Goal: Task Accomplishment & Management: Manage account settings

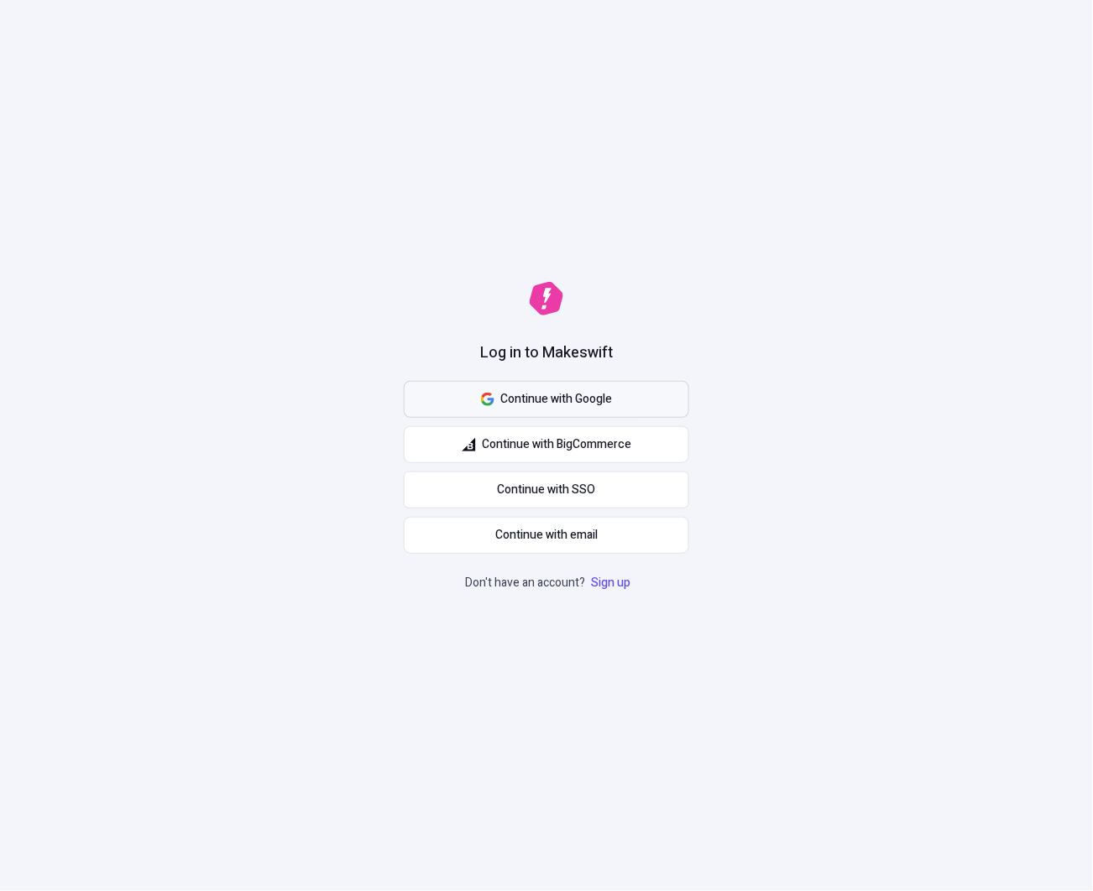
click at [625, 388] on button "Continue with Google" at bounding box center [546, 399] width 285 height 37
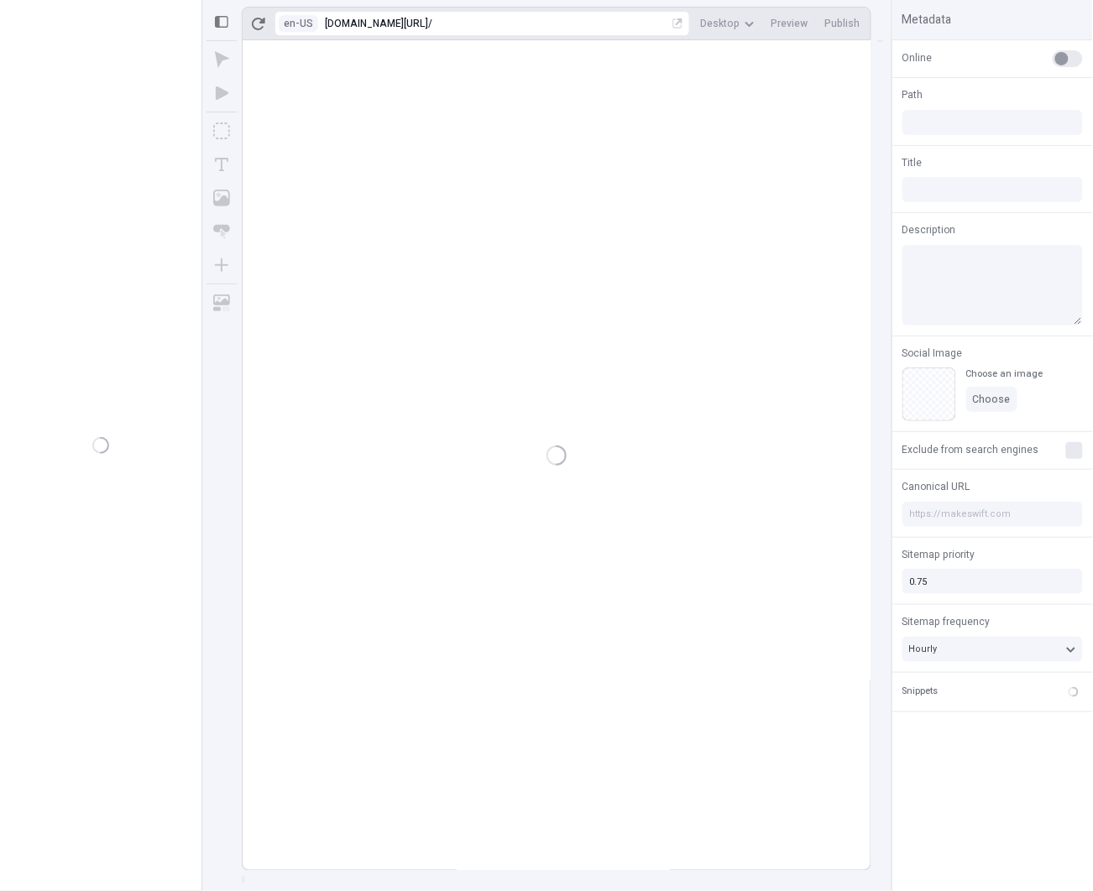
type input "/page-3"
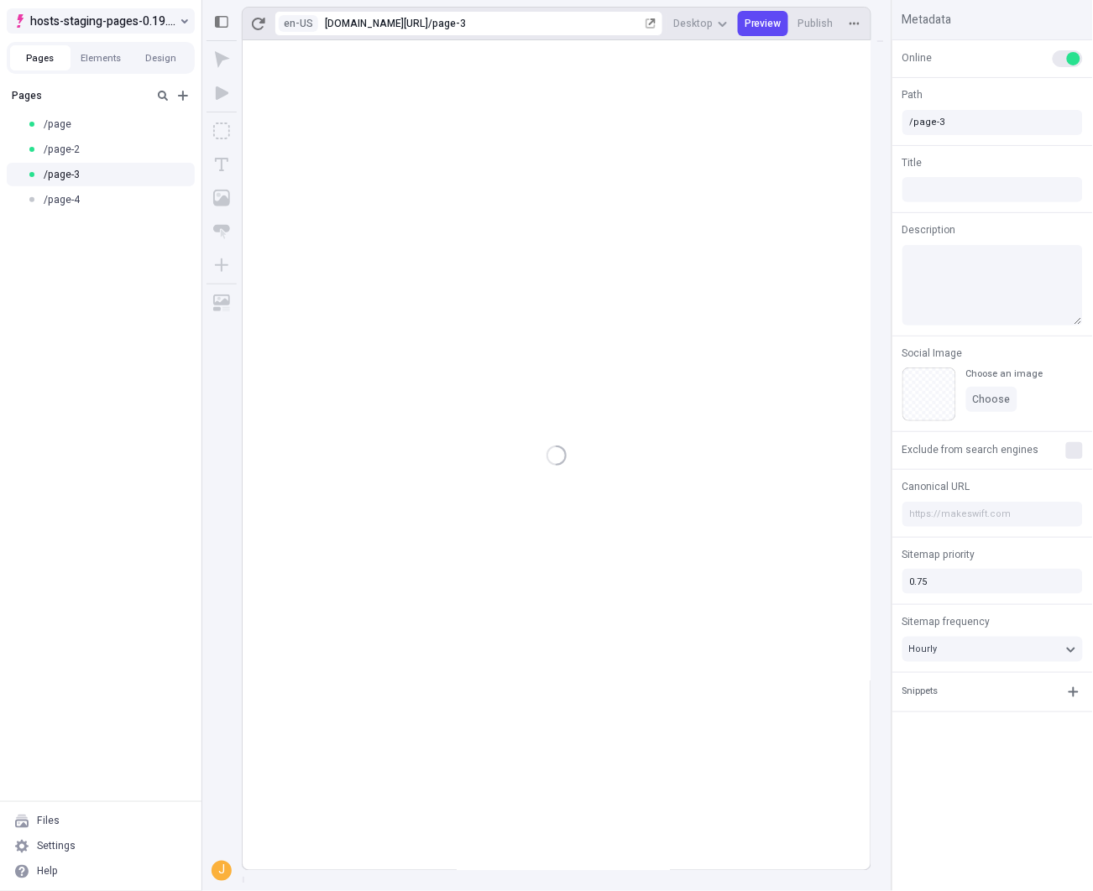
click at [129, 19] on span "hosts-staging-pages-0.19.x-nextjs-14" at bounding box center [103, 21] width 146 height 20
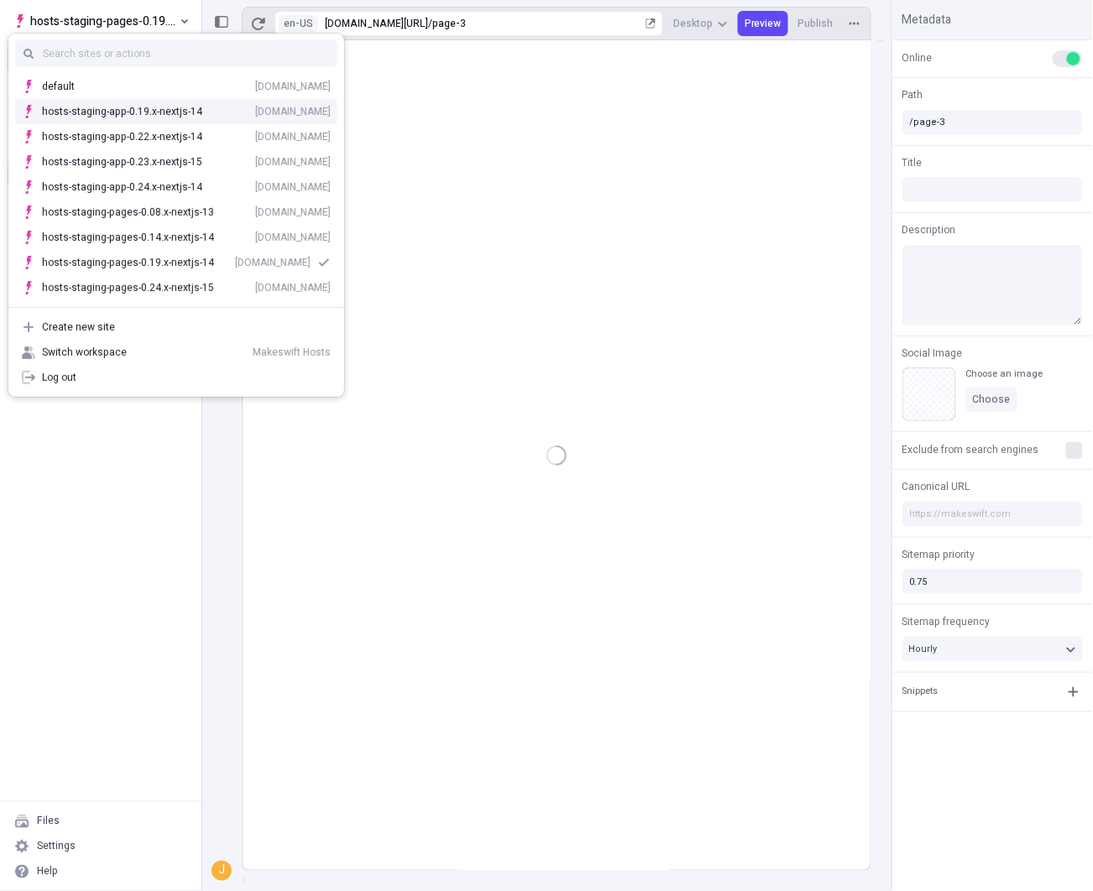
click at [178, 120] on div "hosts-staging-app-0.19.x-nextjs-14 hosts-staging-app-019x-nextjs-14.vercel.app" at bounding box center [176, 111] width 336 height 25
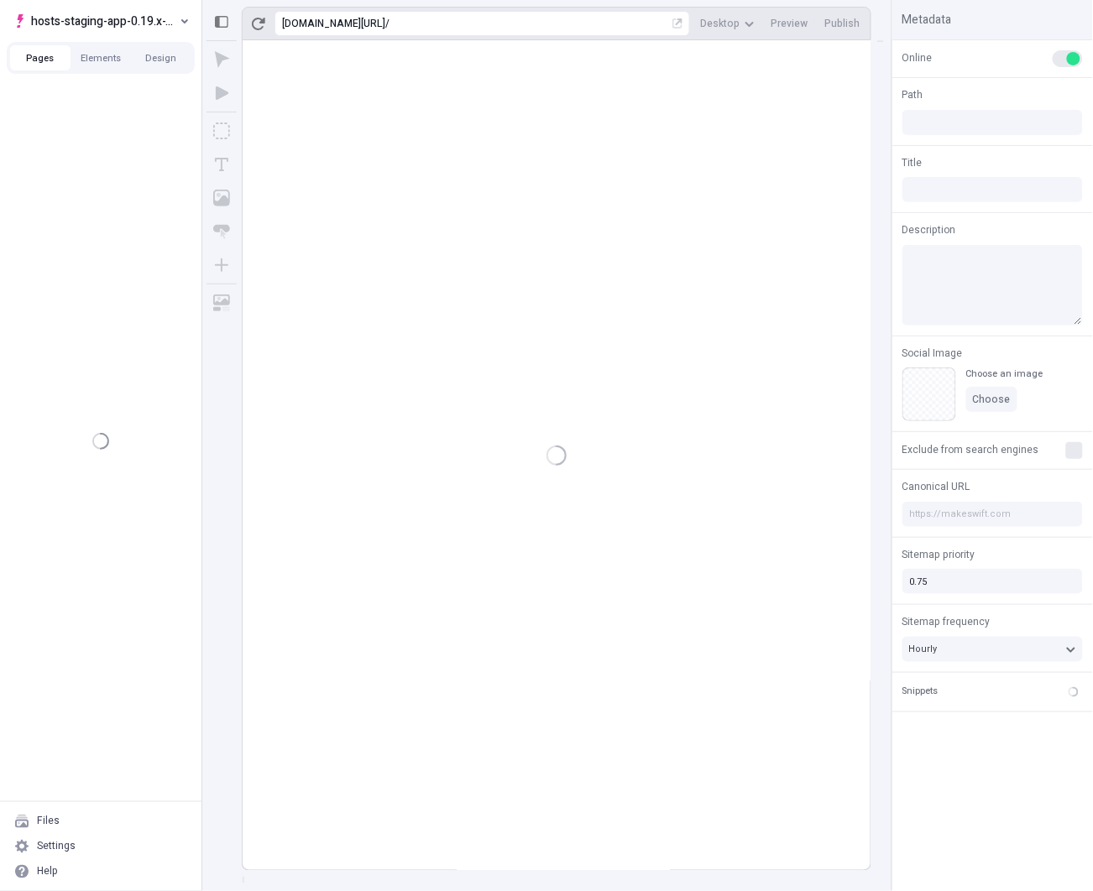
type textarea "hmm..."
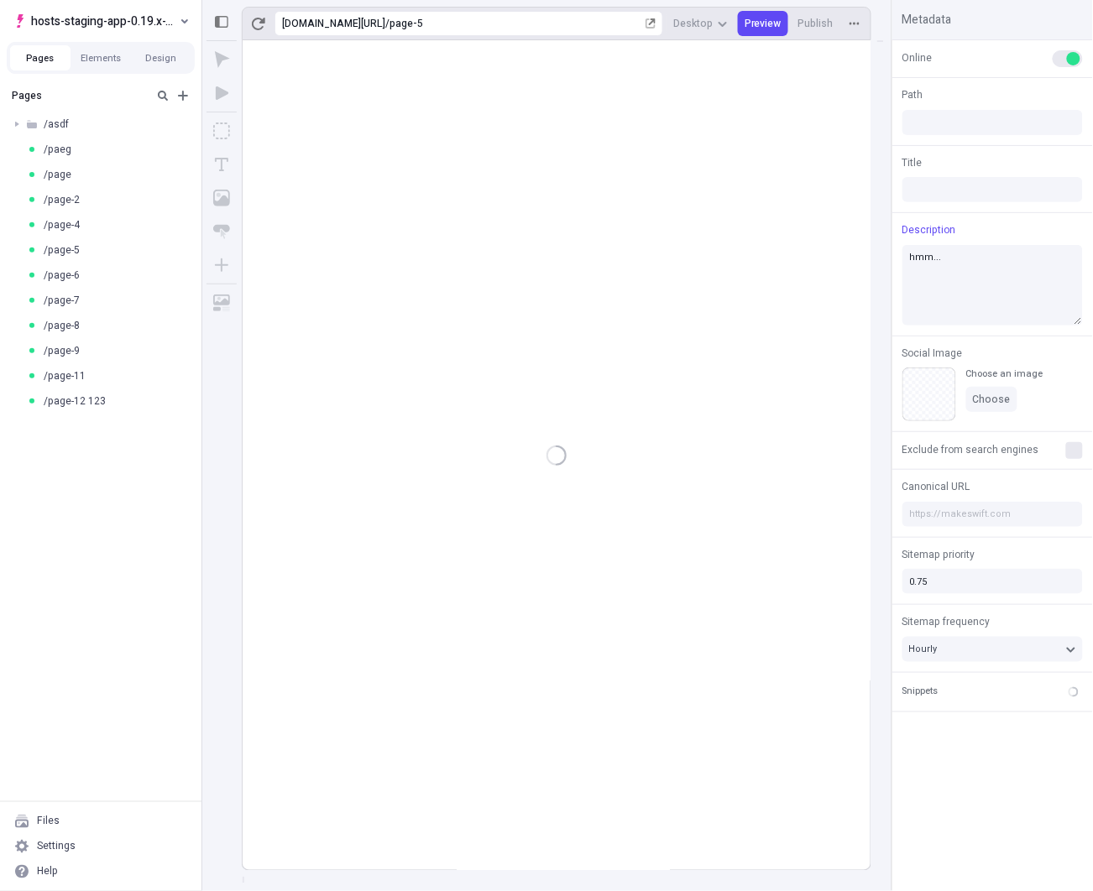
type input "/page-5"
click at [130, 27] on span "hosts-staging-app-0.19.x-nextjs-14" at bounding box center [103, 21] width 145 height 20
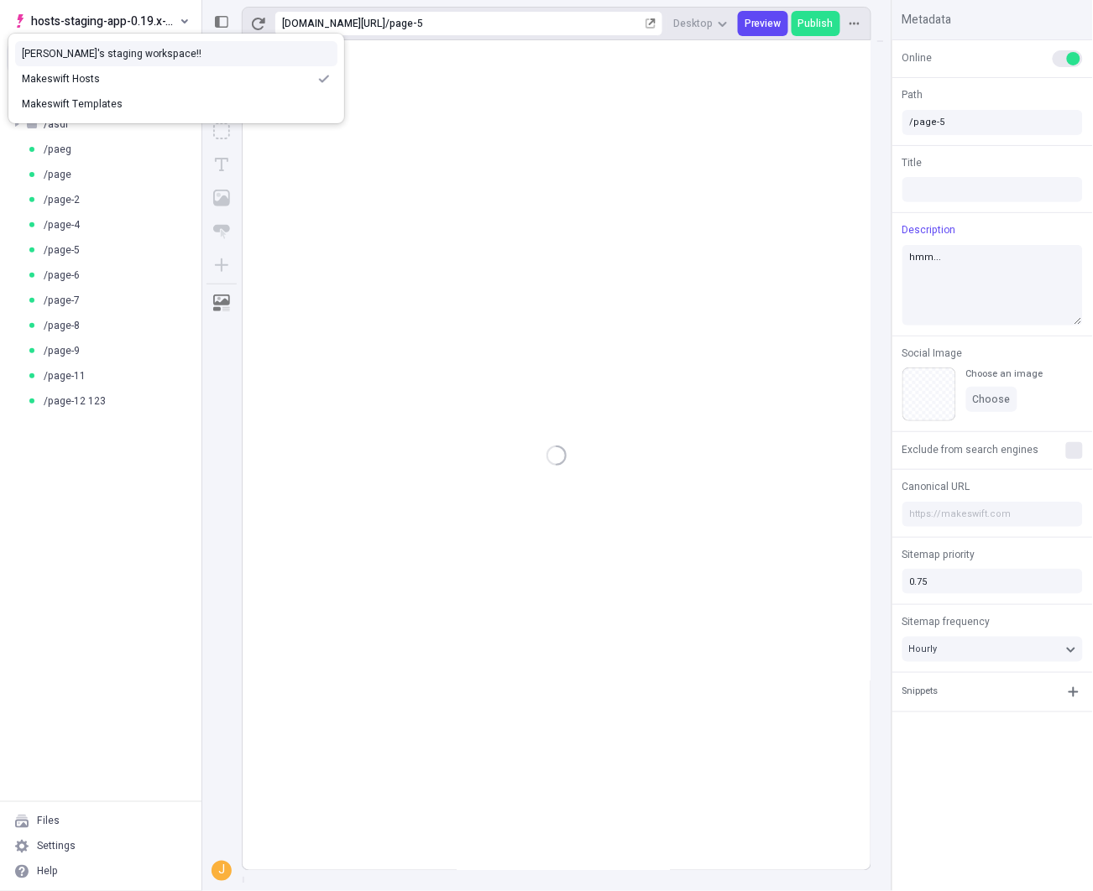
click at [113, 60] on div "[PERSON_NAME]'s staging workspace!!" at bounding box center [176, 53] width 336 height 25
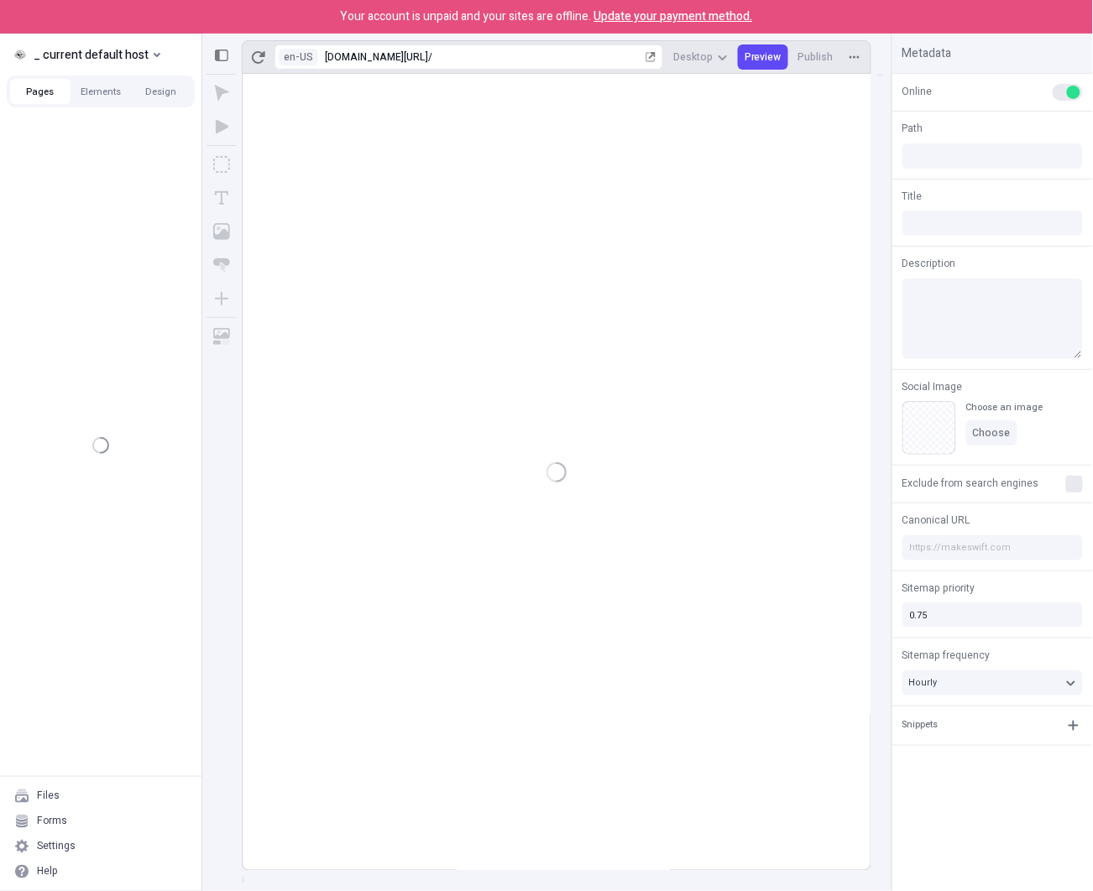
type input "/"
click at [112, 57] on span "_ current default host" at bounding box center [91, 54] width 115 height 20
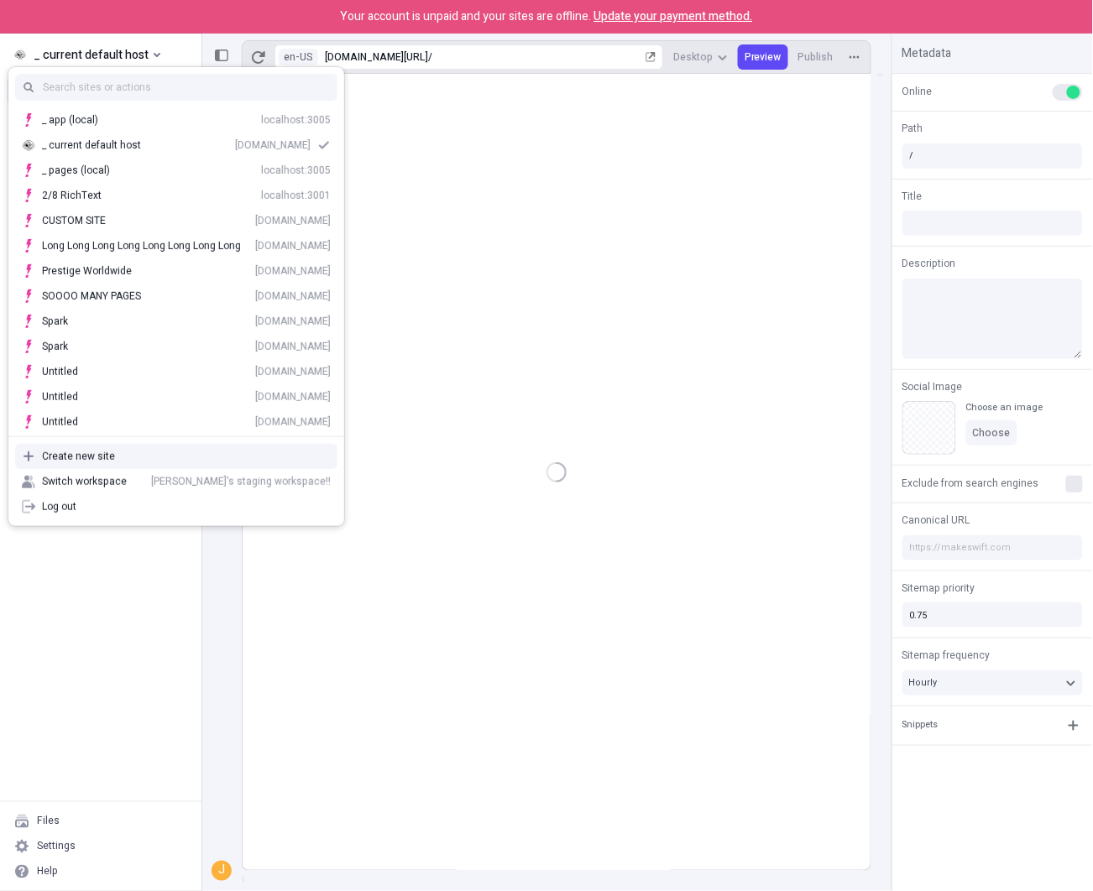
click at [126, 462] on div "Create new site" at bounding box center [186, 456] width 289 height 13
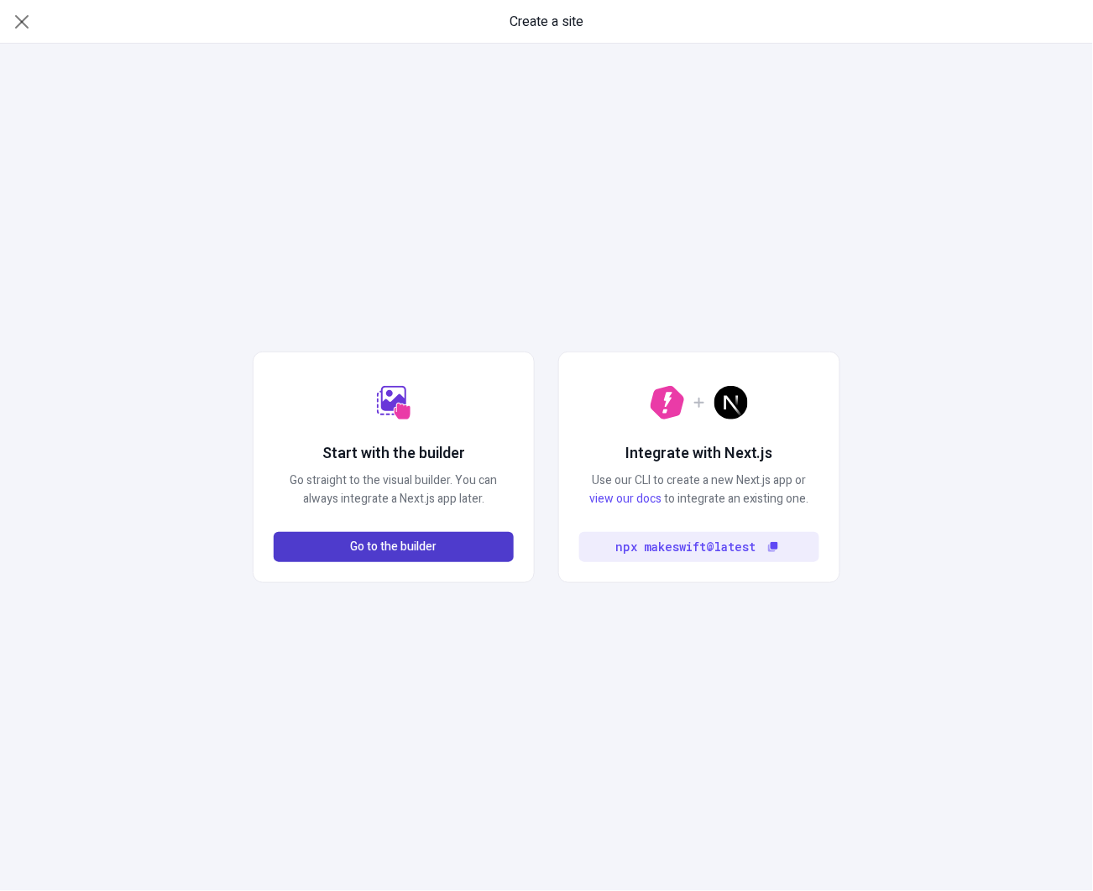
click at [451, 555] on button "Go to the builder" at bounding box center [394, 547] width 240 height 30
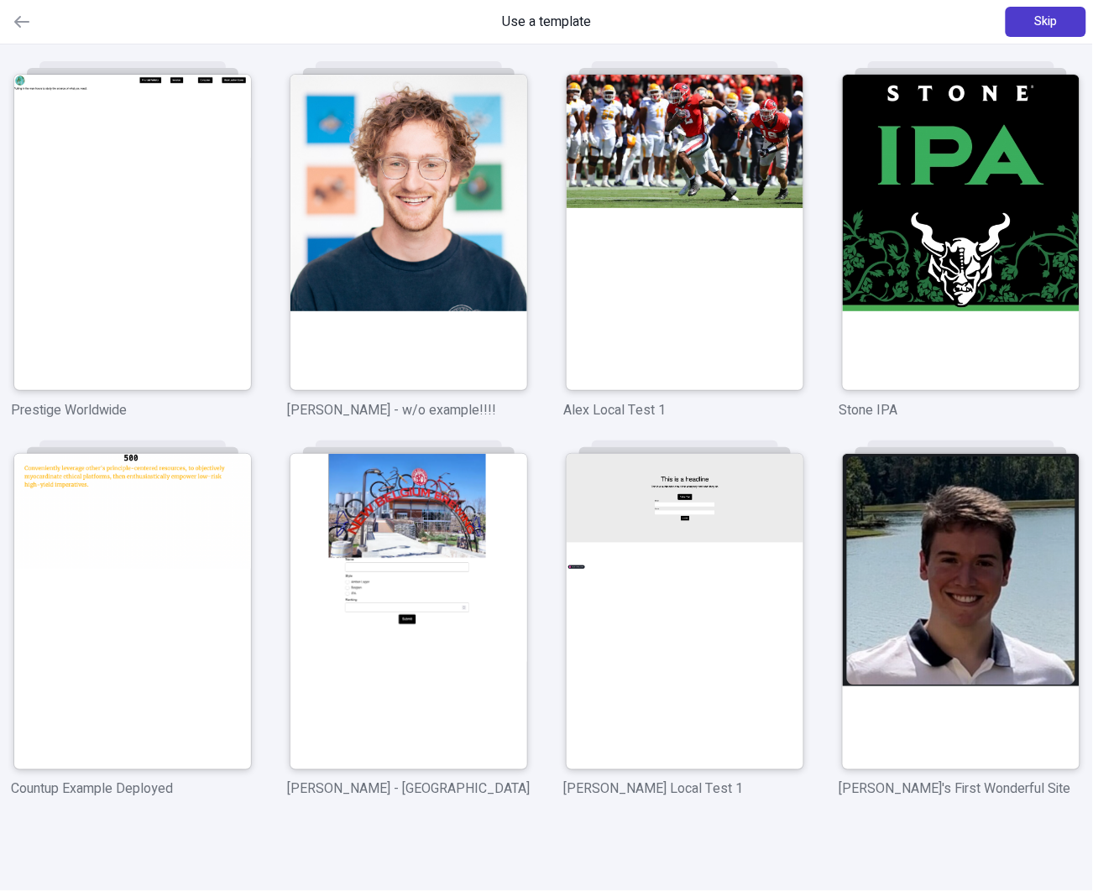
click at [1036, 26] on span "Skip" at bounding box center [1045, 22] width 23 height 18
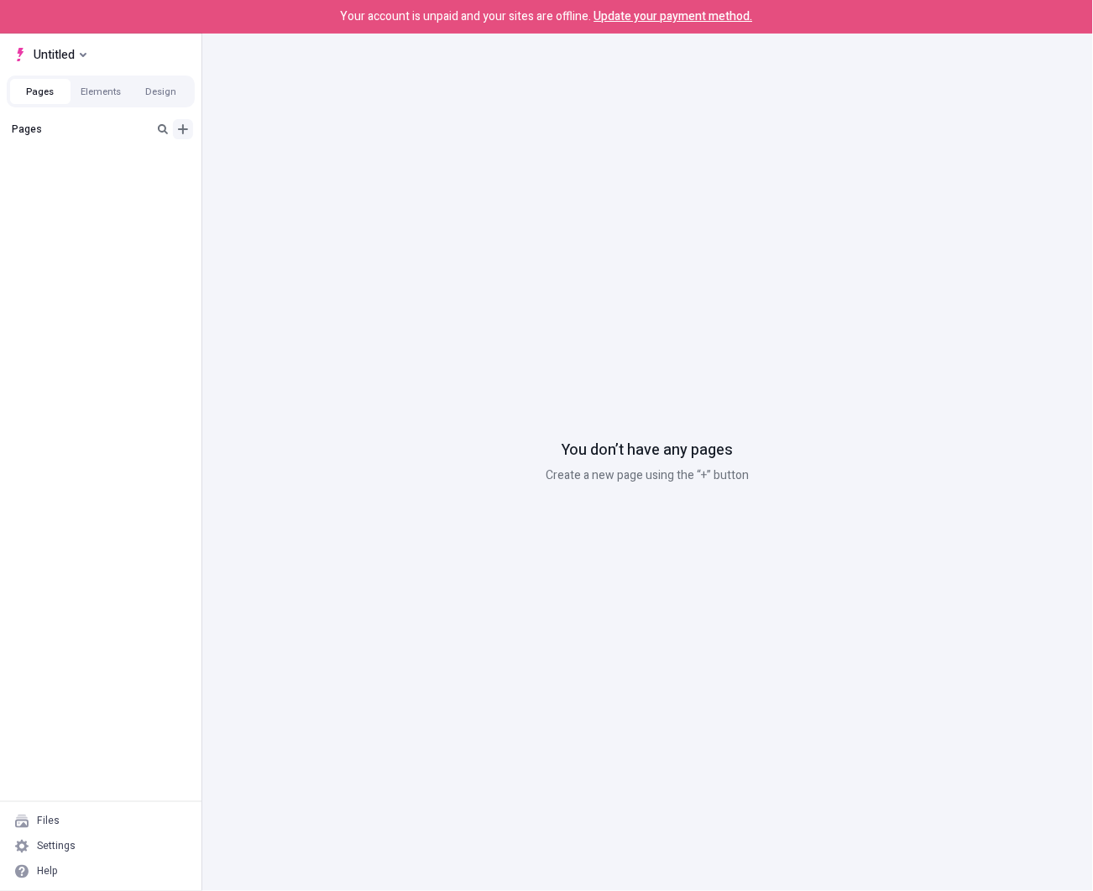
click at [185, 132] on icon "Add new" at bounding box center [182, 129] width 13 height 13
click at [259, 163] on span "Blank page" at bounding box center [282, 163] width 104 height 13
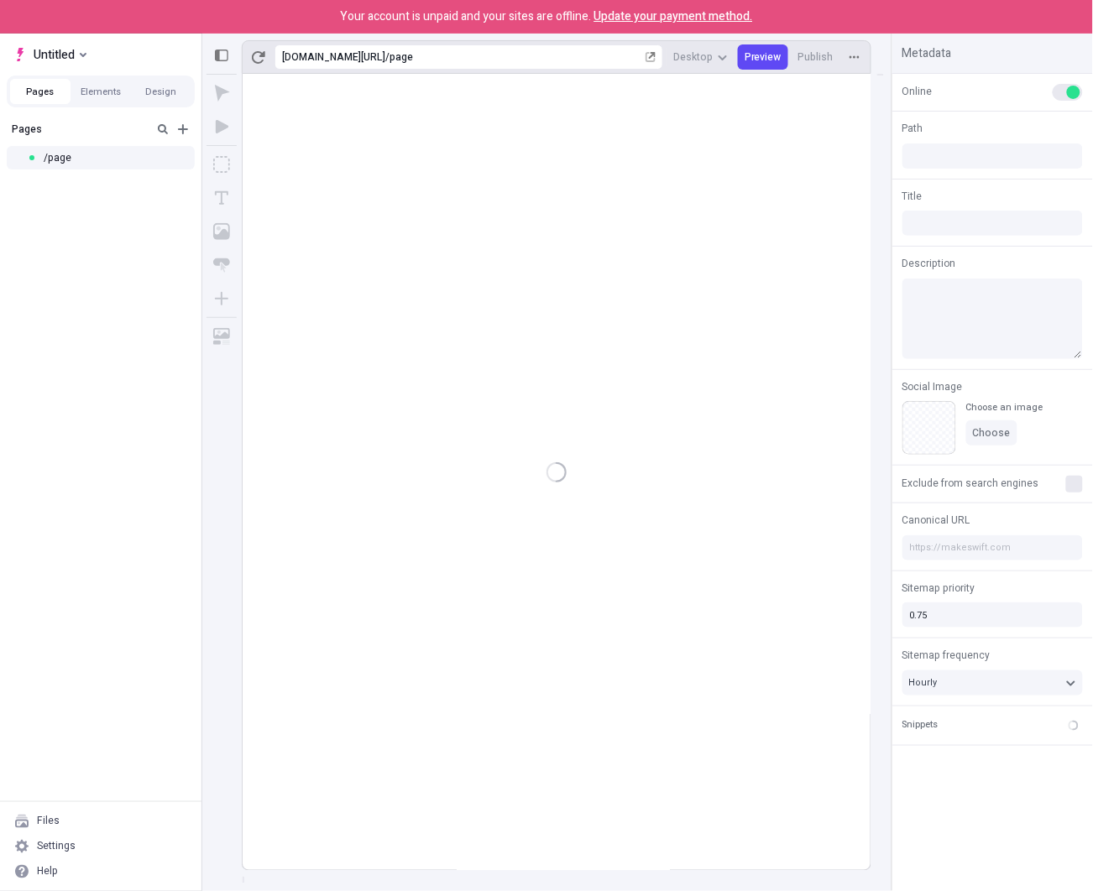
type input "/page"
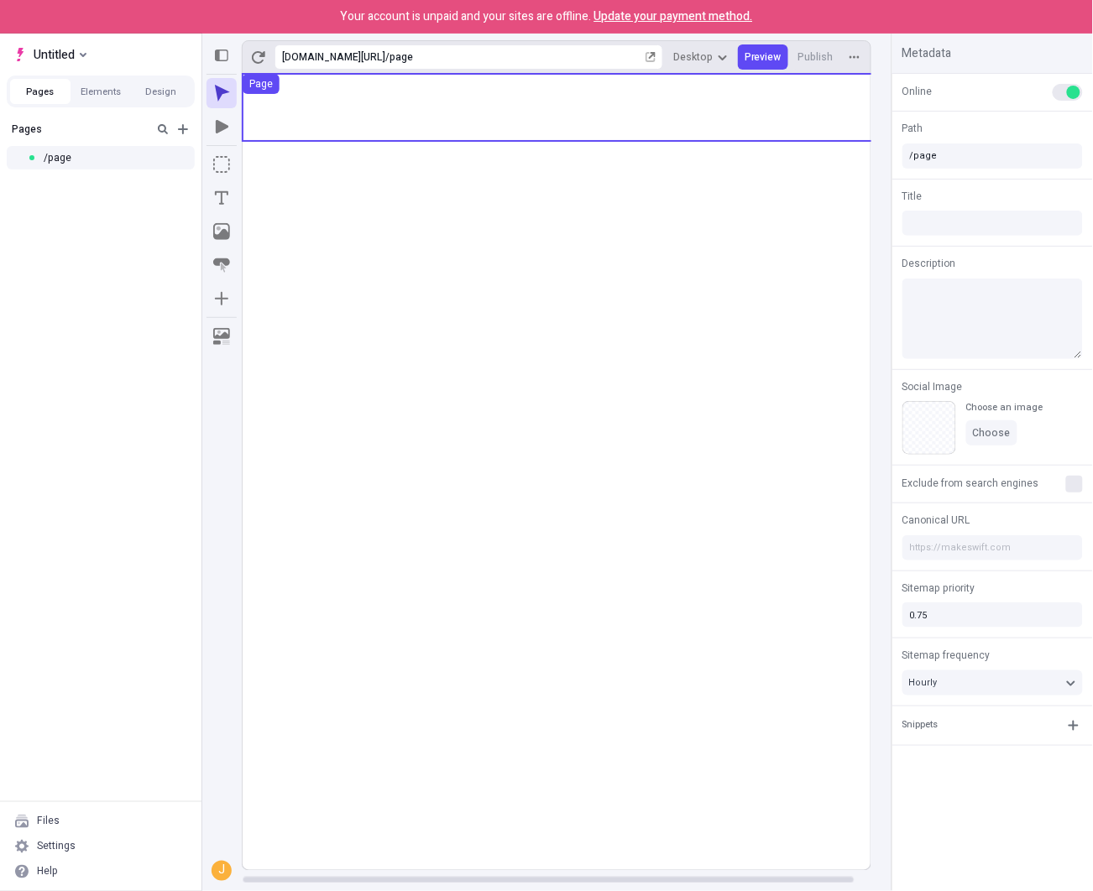
click at [672, 100] on use at bounding box center [565, 107] width 645 height 67
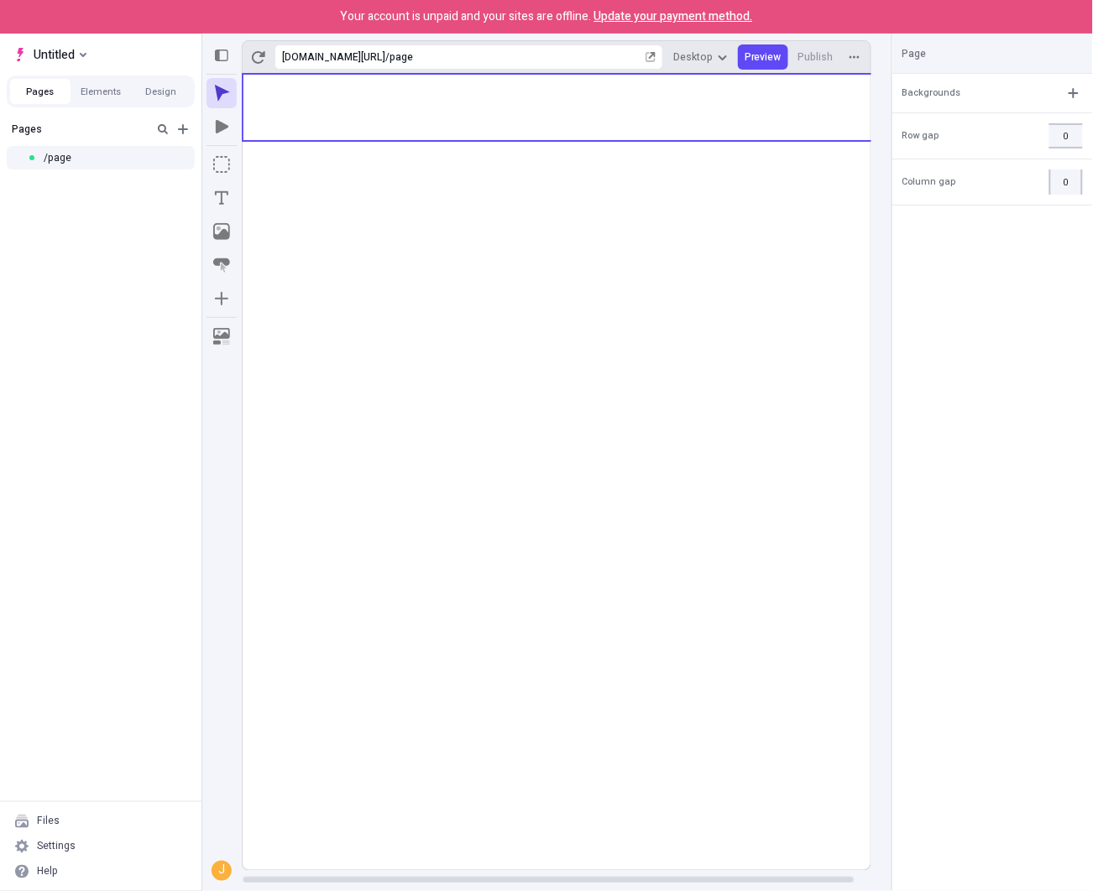
click at [707, 9] on span "Update your payment method." at bounding box center [673, 17] width 159 height 18
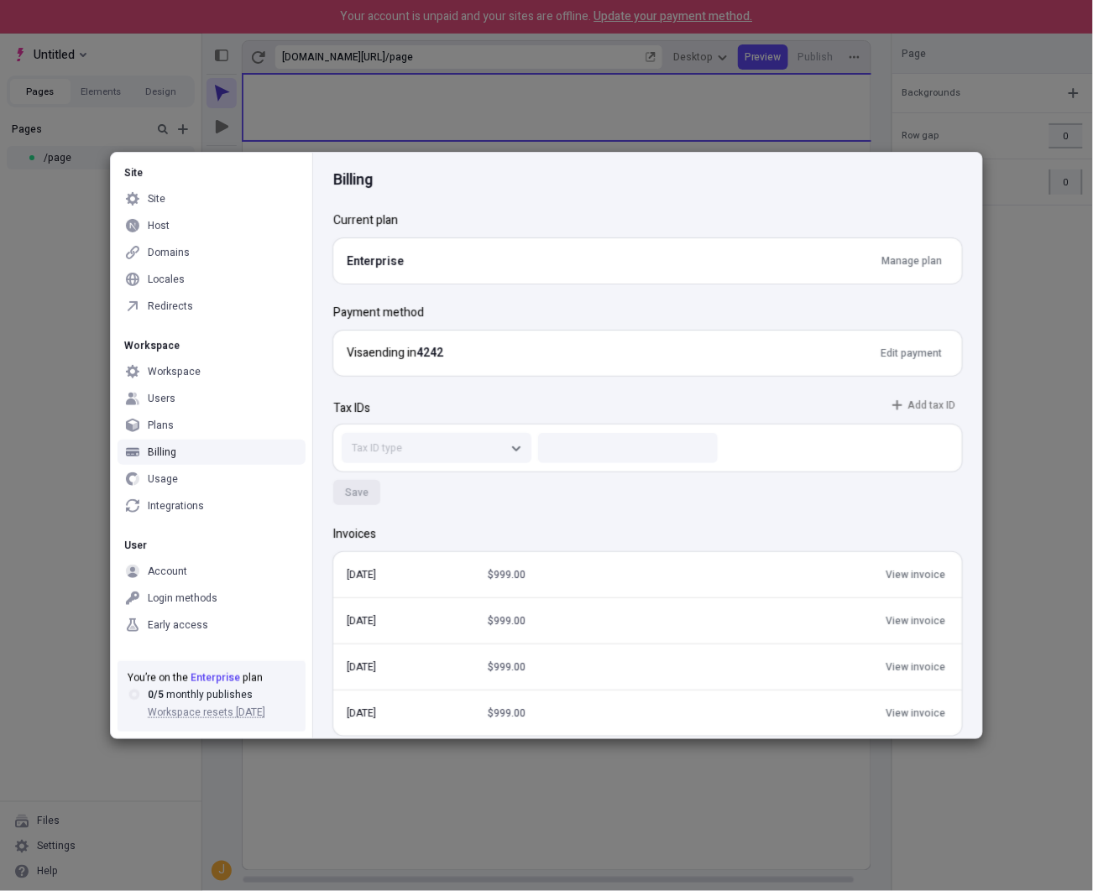
drag, startPoint x: 912, startPoint y: 263, endPoint x: 745, endPoint y: 310, distance: 173.5
click at [745, 310] on div "Billing Current plan Enterprise Manage plan Payment method Visa ending in 4242 …" at bounding box center [647, 446] width 670 height 586
click at [921, 357] on span "Edit payment" at bounding box center [910, 353] width 61 height 13
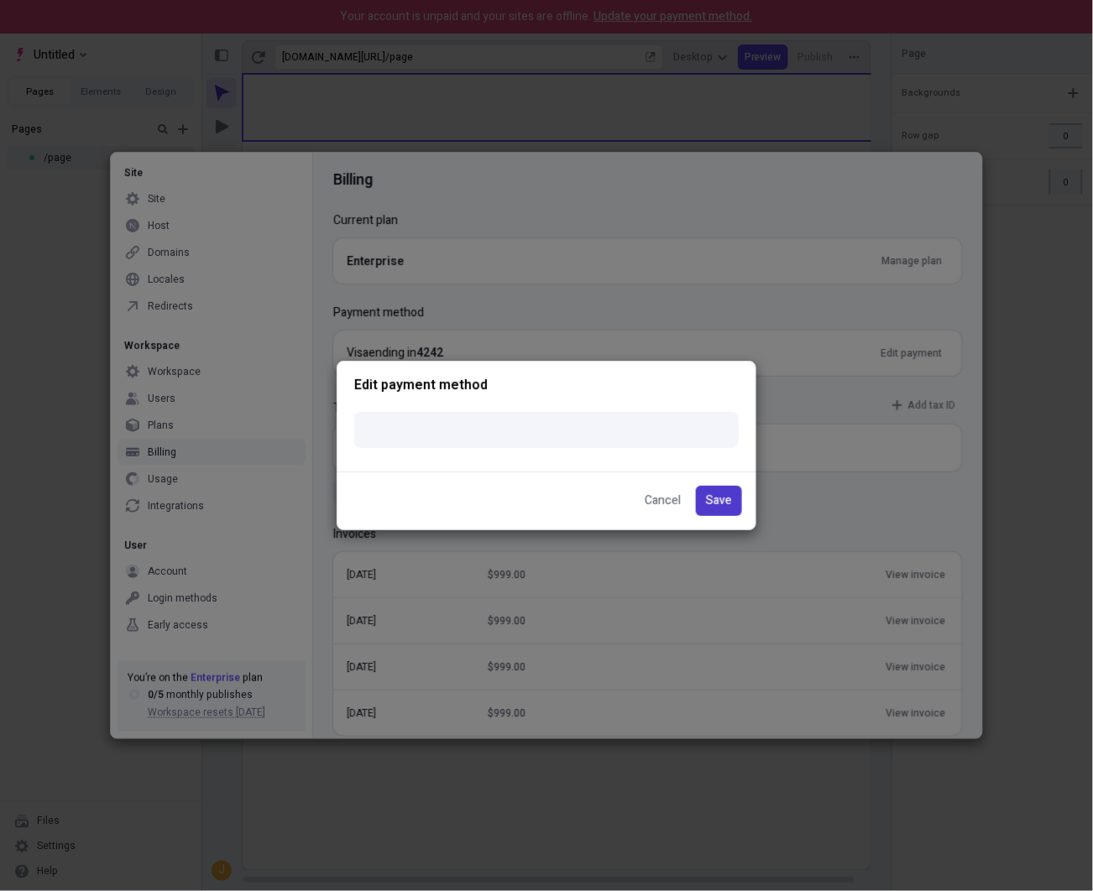
click at [717, 488] on button "Save" at bounding box center [719, 501] width 46 height 30
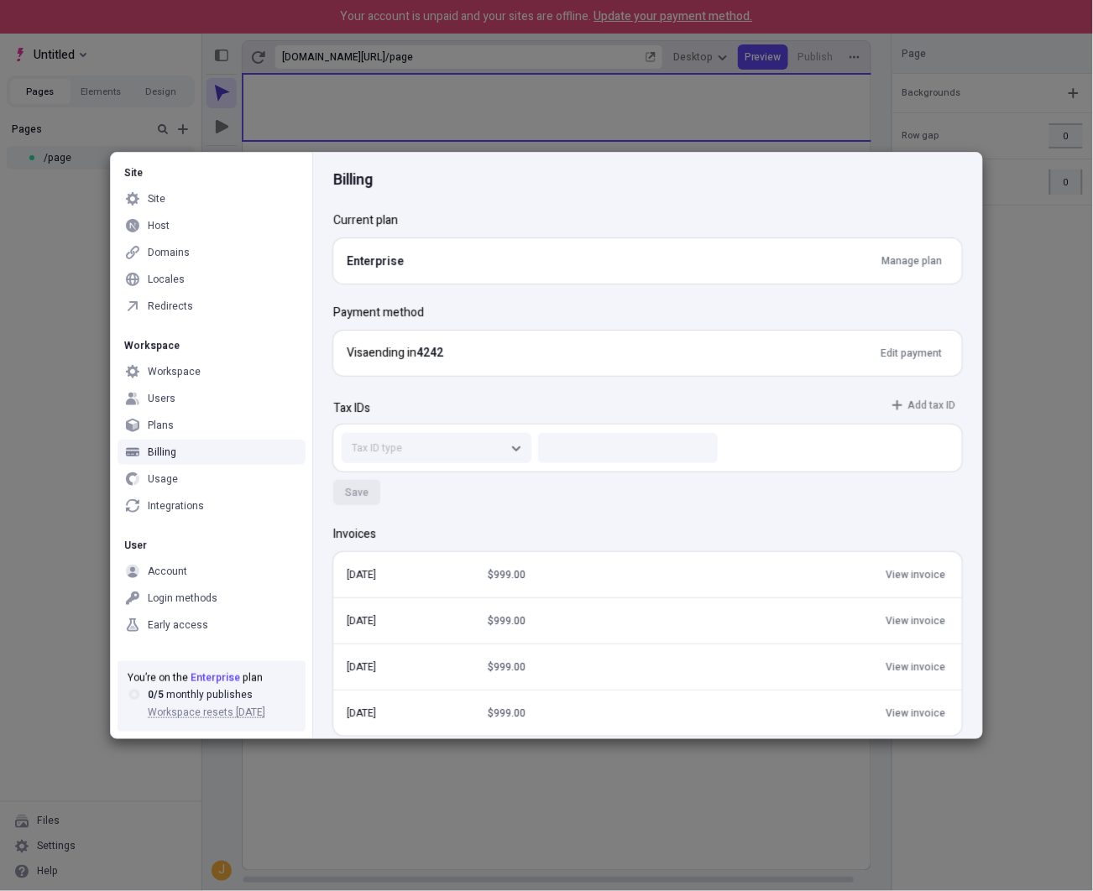
drag, startPoint x: 583, startPoint y: 196, endPoint x: 615, endPoint y: 190, distance: 32.6
click at [583, 196] on div "Billing" at bounding box center [647, 182] width 628 height 59
click at [503, 398] on div "Tax IDs Add tax ID" at bounding box center [647, 405] width 628 height 25
click at [657, 313] on h2 "Payment method" at bounding box center [647, 313] width 628 height 18
click at [927, 264] on span "Manage plan" at bounding box center [911, 260] width 60 height 13
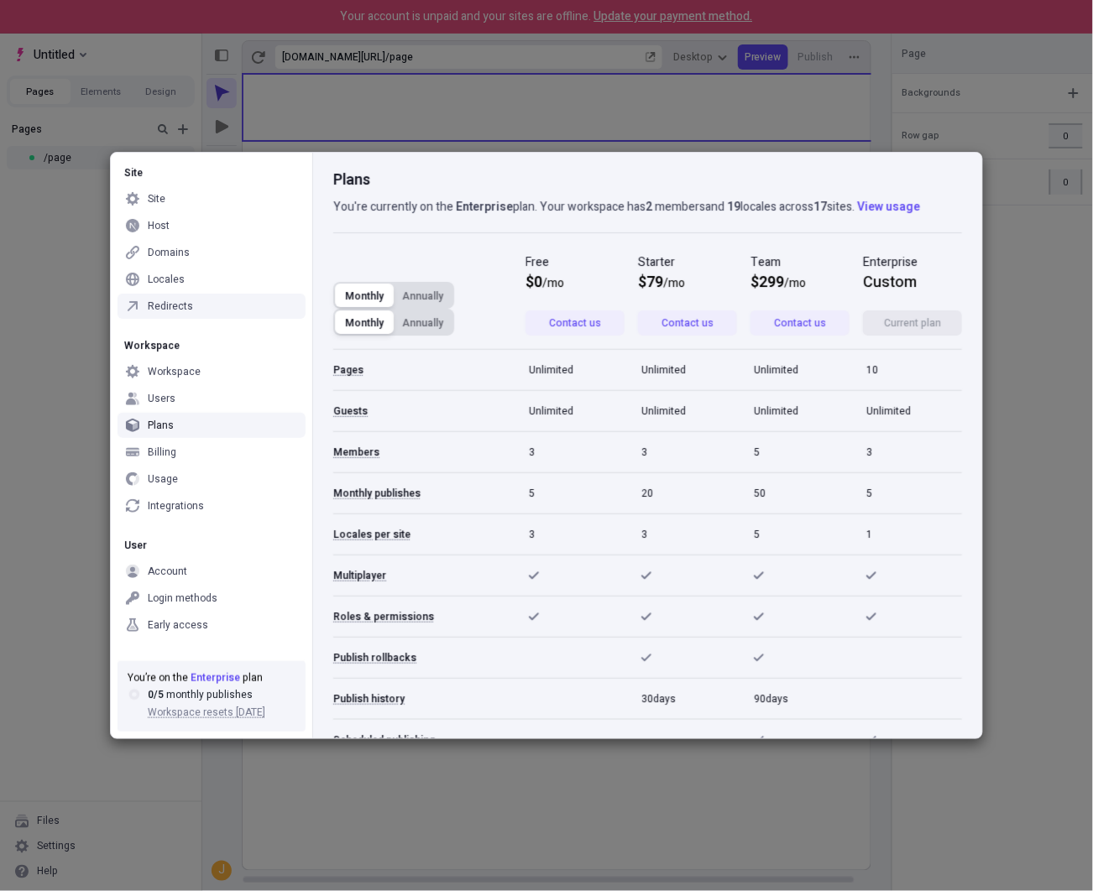
click at [483, 314] on div "Monthly Annually Monthly Annually" at bounding box center [429, 309] width 192 height 54
click at [446, 296] on button "Annually" at bounding box center [423, 295] width 59 height 23
click at [345, 317] on button "Monthly" at bounding box center [364, 321] width 59 height 23
click at [490, 278] on div "Monthly Annually Monthly Annually Free $ 0 /mo billed annually Contact us Start…" at bounding box center [647, 301] width 628 height 96
click at [488, 321] on div "Monthly Annually Monthly Annually" at bounding box center [429, 309] width 192 height 54
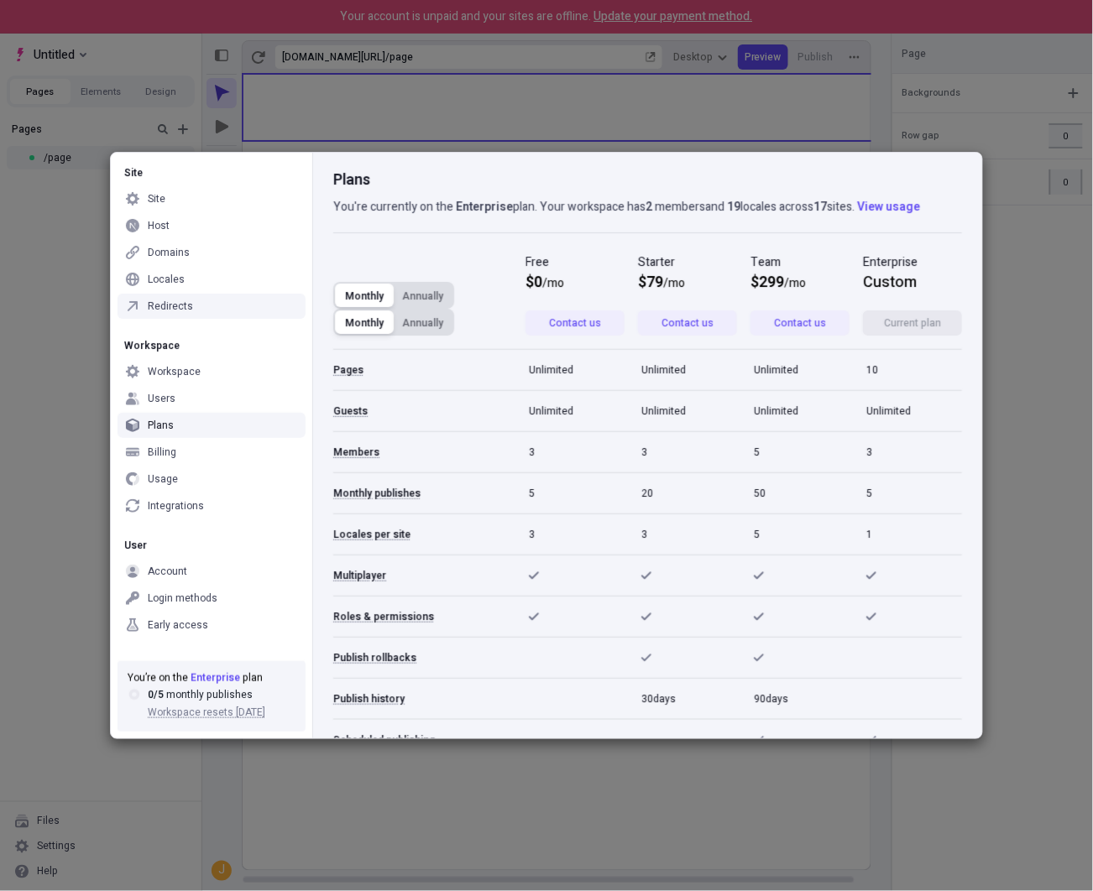
click at [407, 244] on div "Plans You're currently on the Enterprise plan. Your workspace has 2 members and…" at bounding box center [647, 446] width 670 height 586
click at [432, 310] on button "Annually" at bounding box center [423, 321] width 59 height 23
click at [368, 311] on button "Monthly" at bounding box center [364, 321] width 59 height 23
click at [413, 320] on button "Annually" at bounding box center [423, 321] width 59 height 23
click at [331, 312] on div "Plans You're currently on the Enterprise plan. Your workspace has 2 members and…" at bounding box center [647, 446] width 670 height 586
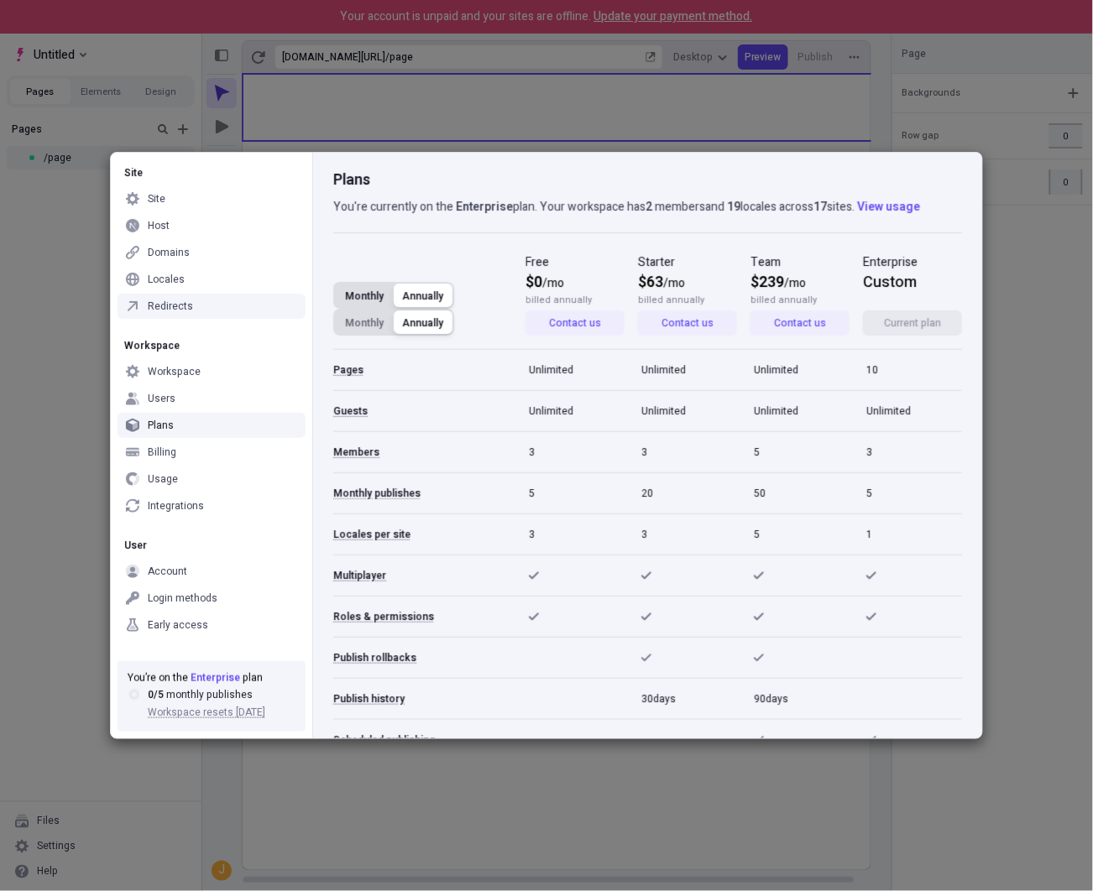
click at [361, 296] on button "Monthly" at bounding box center [364, 295] width 59 height 23
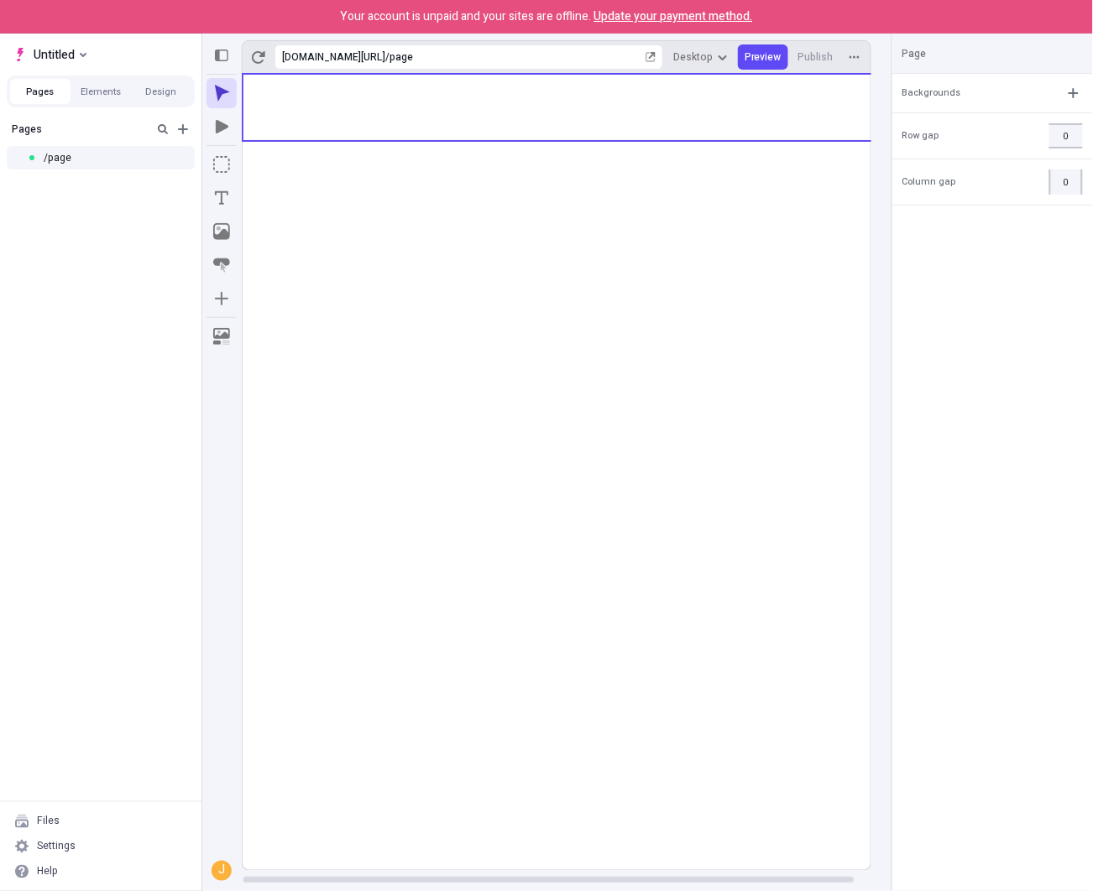
click at [28, 691] on div "Pages /page" at bounding box center [100, 457] width 201 height 687
click at [80, 859] on div "Help" at bounding box center [101, 871] width 188 height 25
click at [53, 851] on div "Settings" at bounding box center [56, 846] width 39 height 13
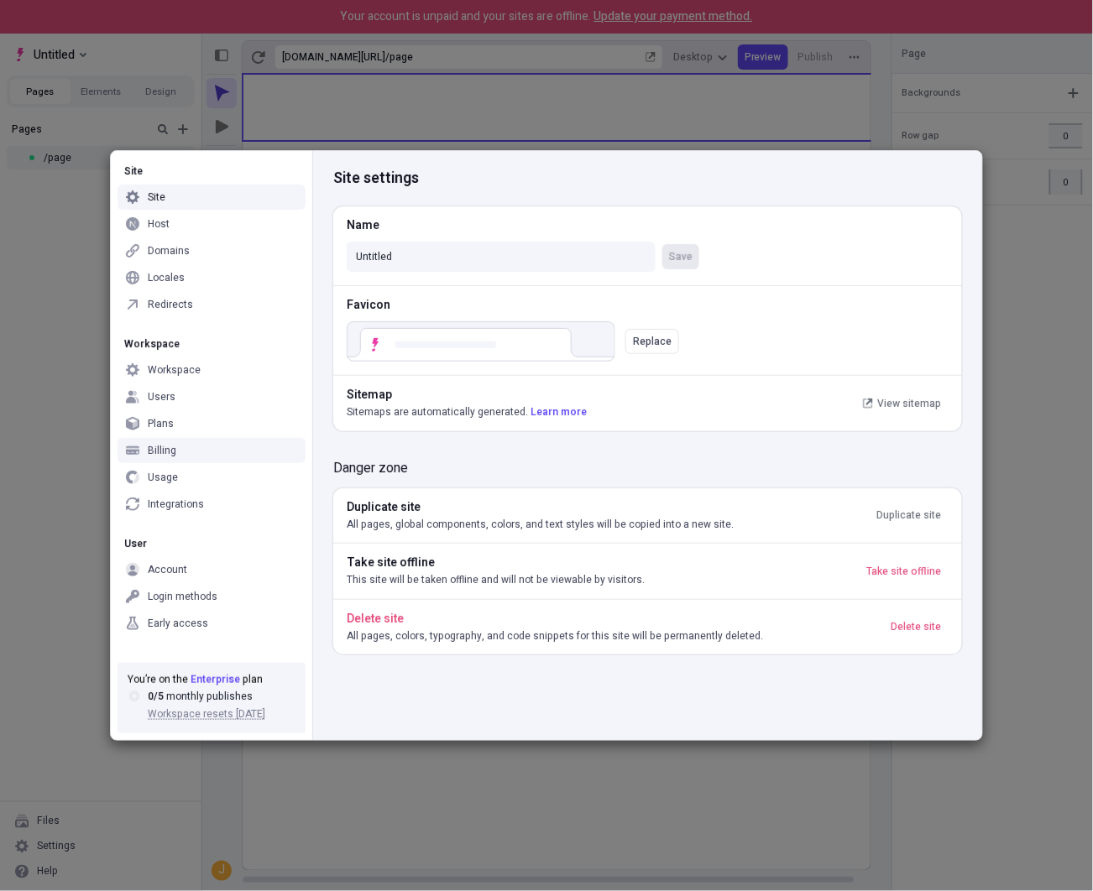
click at [177, 430] on div "Plans" at bounding box center [211, 423] width 188 height 25
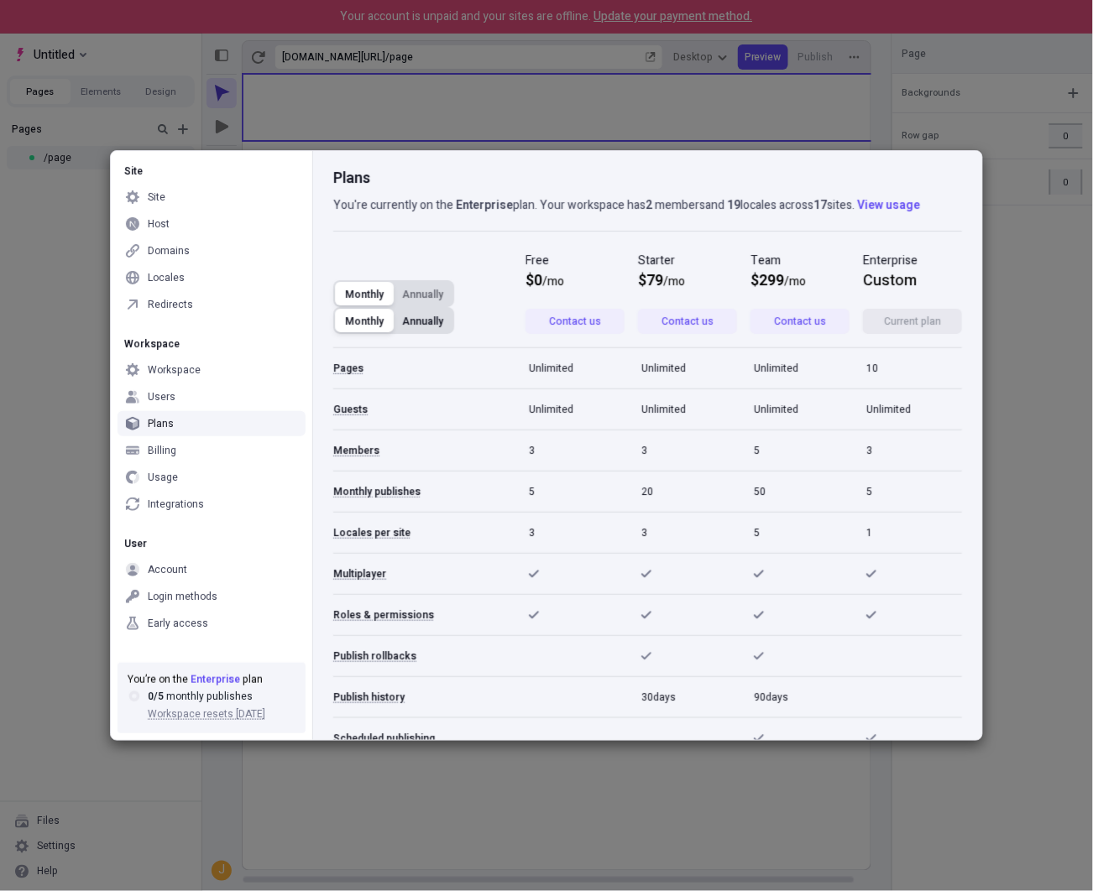
click at [428, 317] on button "Annually" at bounding box center [423, 320] width 59 height 23
click at [378, 324] on button "Monthly" at bounding box center [364, 320] width 59 height 23
click at [418, 318] on button "Annually" at bounding box center [423, 320] width 59 height 23
click at [597, 298] on span "billed annually" at bounding box center [574, 298] width 99 height 13
click at [337, 323] on button "Monthly" at bounding box center [364, 320] width 59 height 23
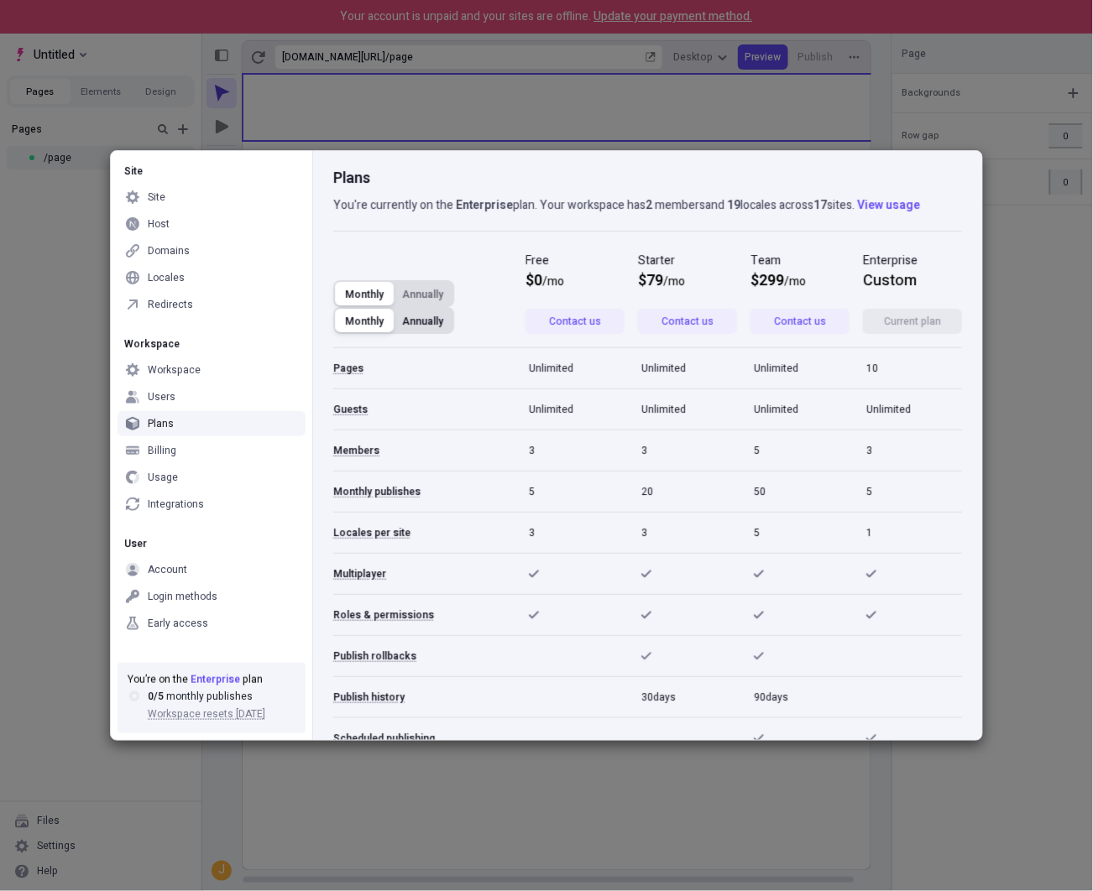
click at [406, 320] on button "Annually" at bounding box center [423, 320] width 59 height 23
click at [365, 321] on button "Monthly" at bounding box center [364, 320] width 59 height 23
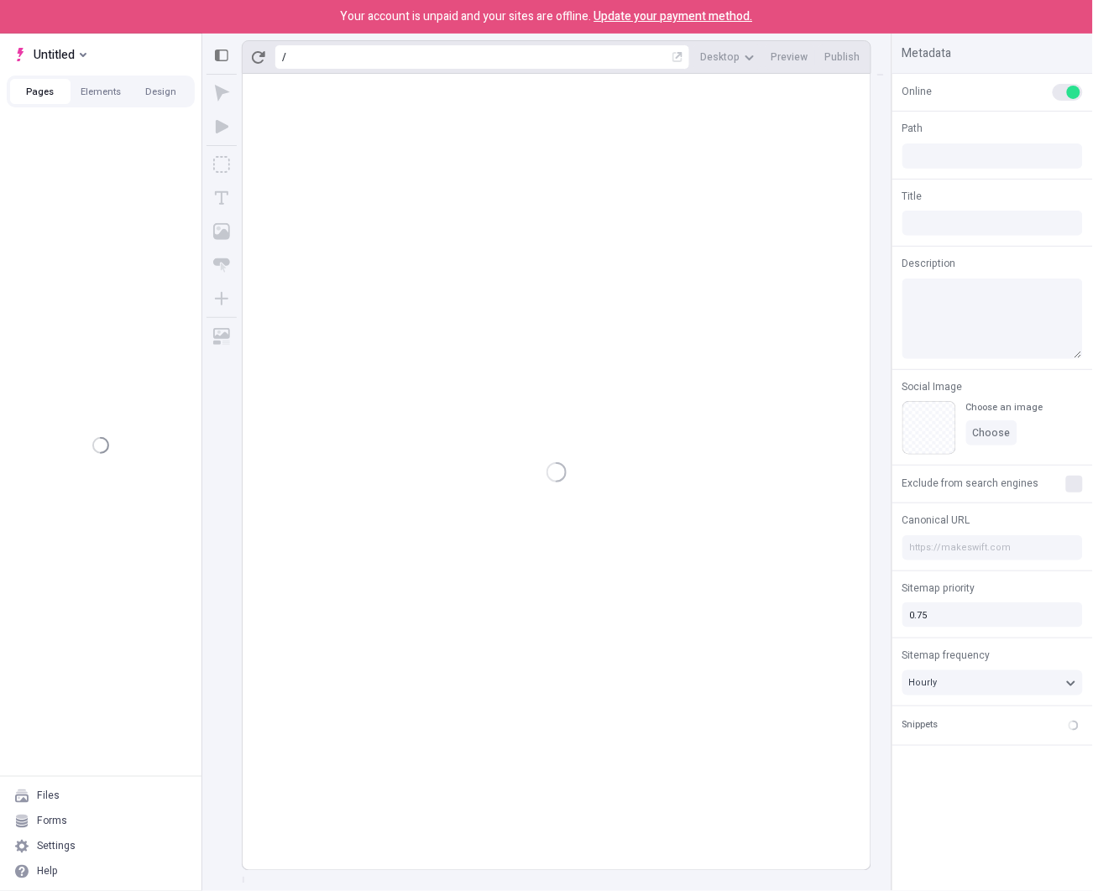
type input "/page"
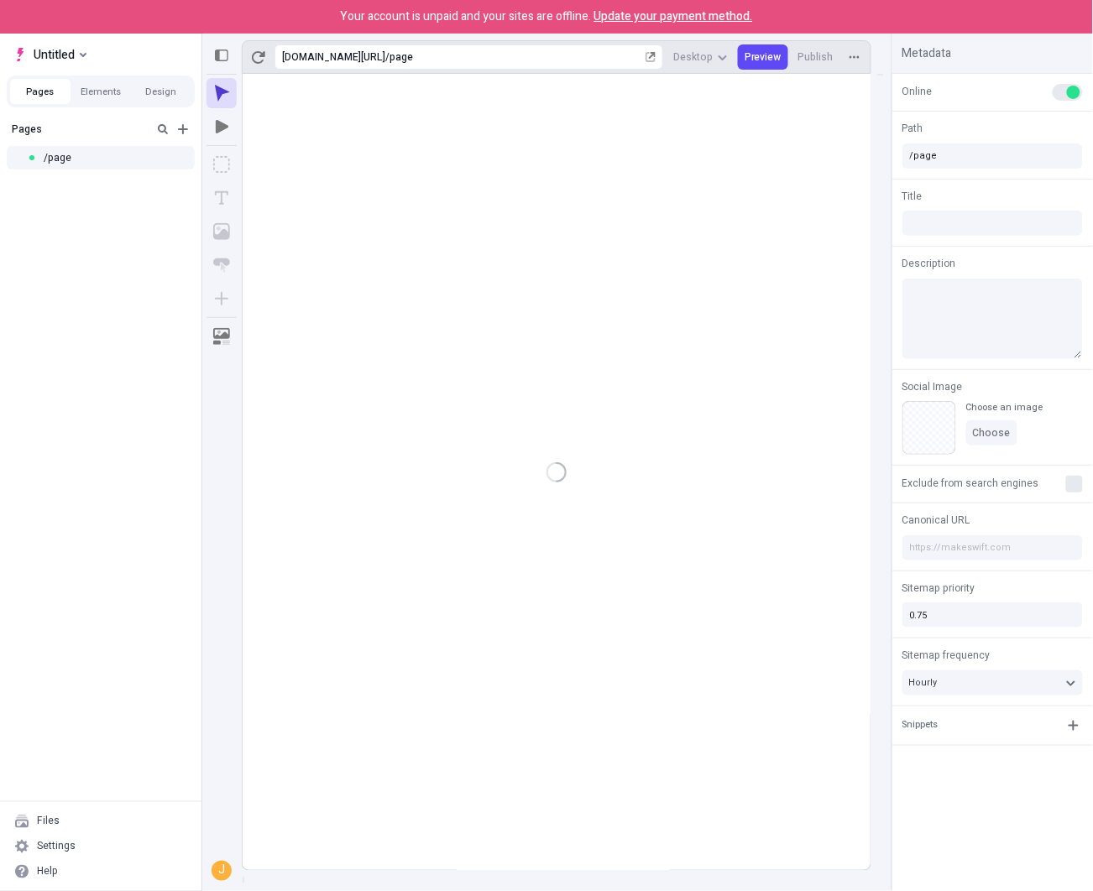
click at [84, 223] on div "Pages /page" at bounding box center [100, 457] width 201 height 687
click at [36, 48] on span "Untitled" at bounding box center [54, 54] width 41 height 20
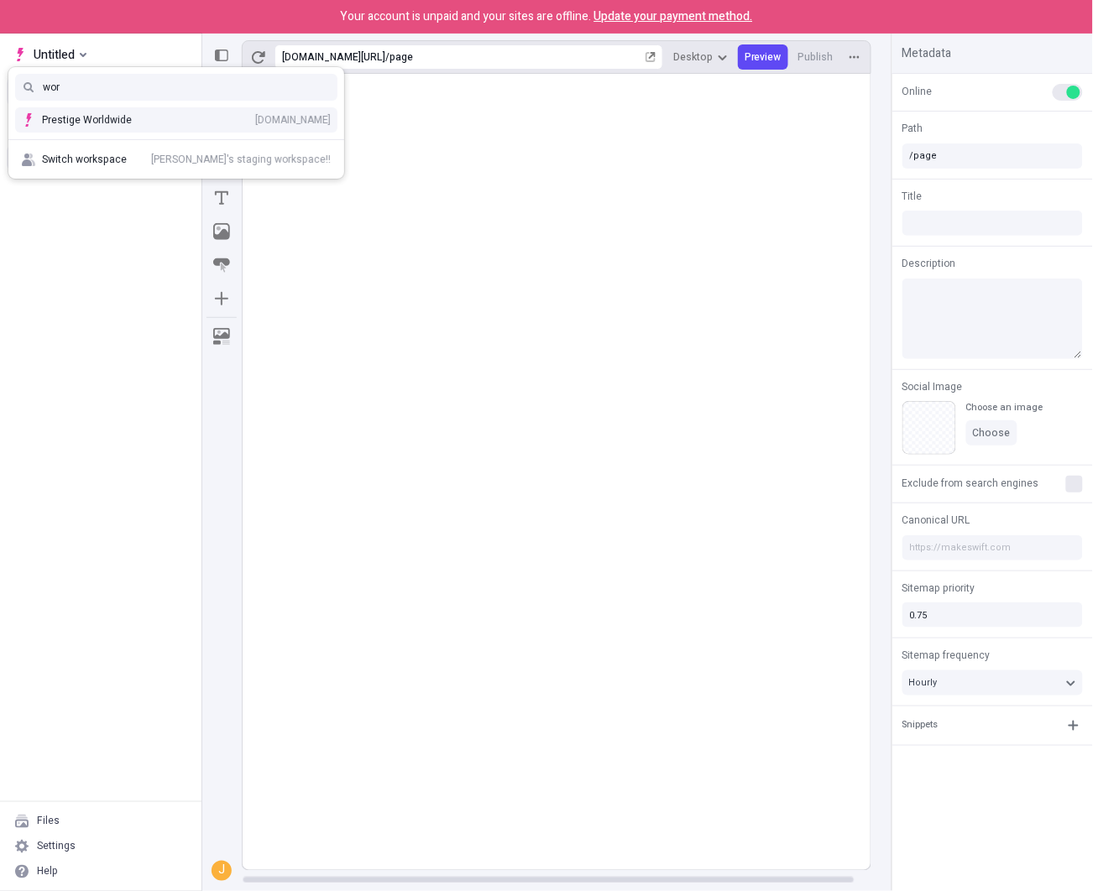
type input "work"
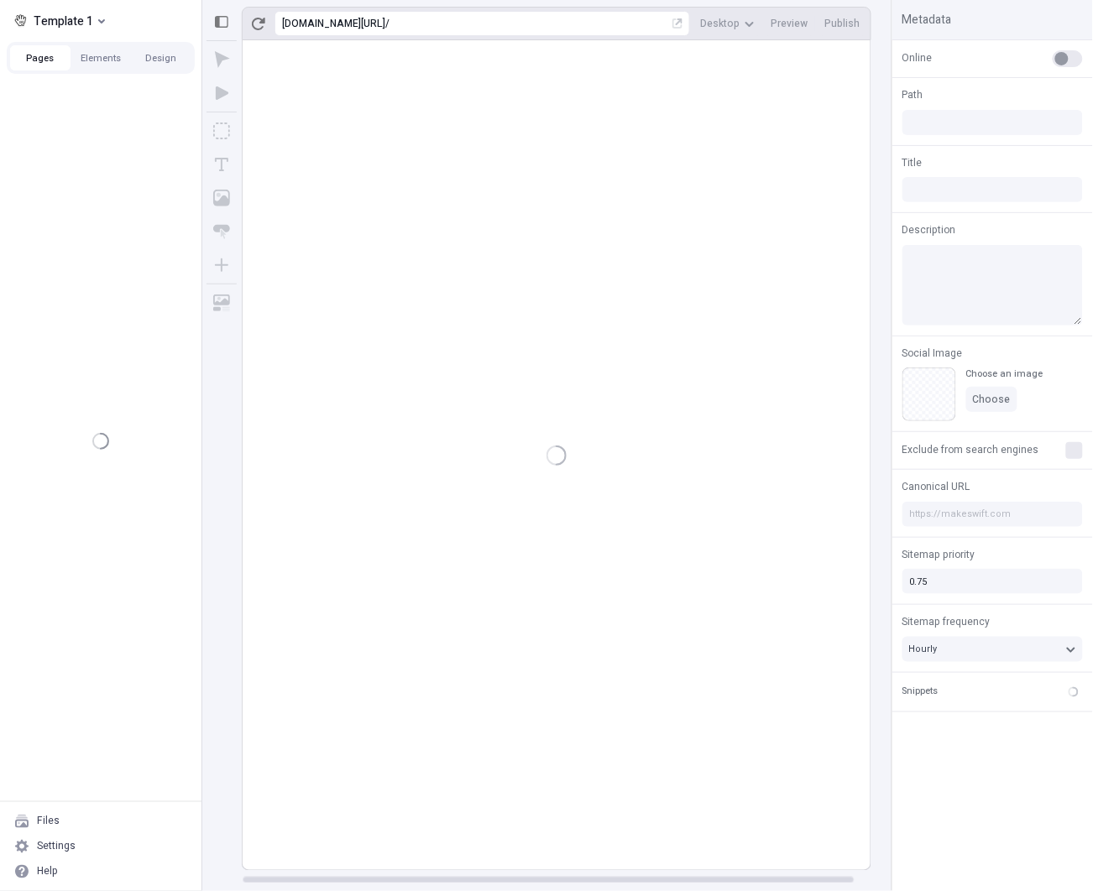
type input "/b908e999-d6c5-47eb-9336-db62e763d838"
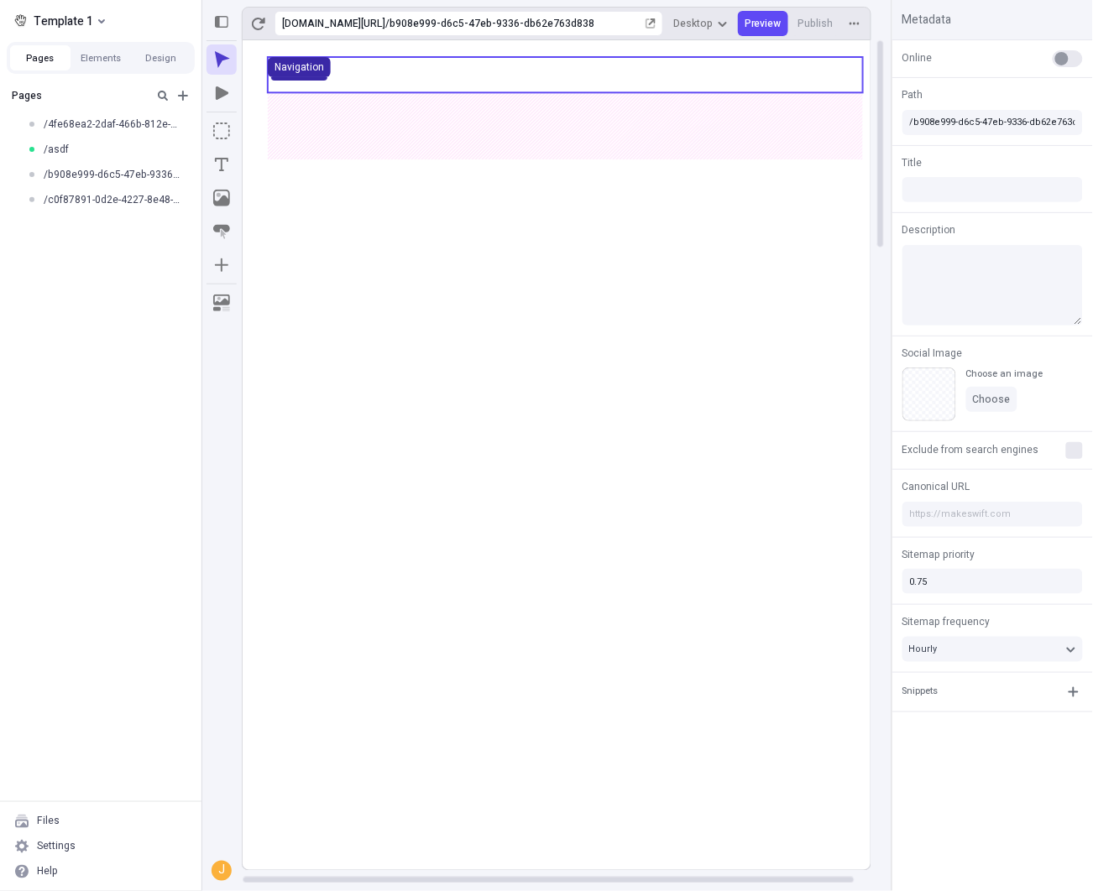
click at [322, 76] on button "Navigation" at bounding box center [299, 67] width 63 height 20
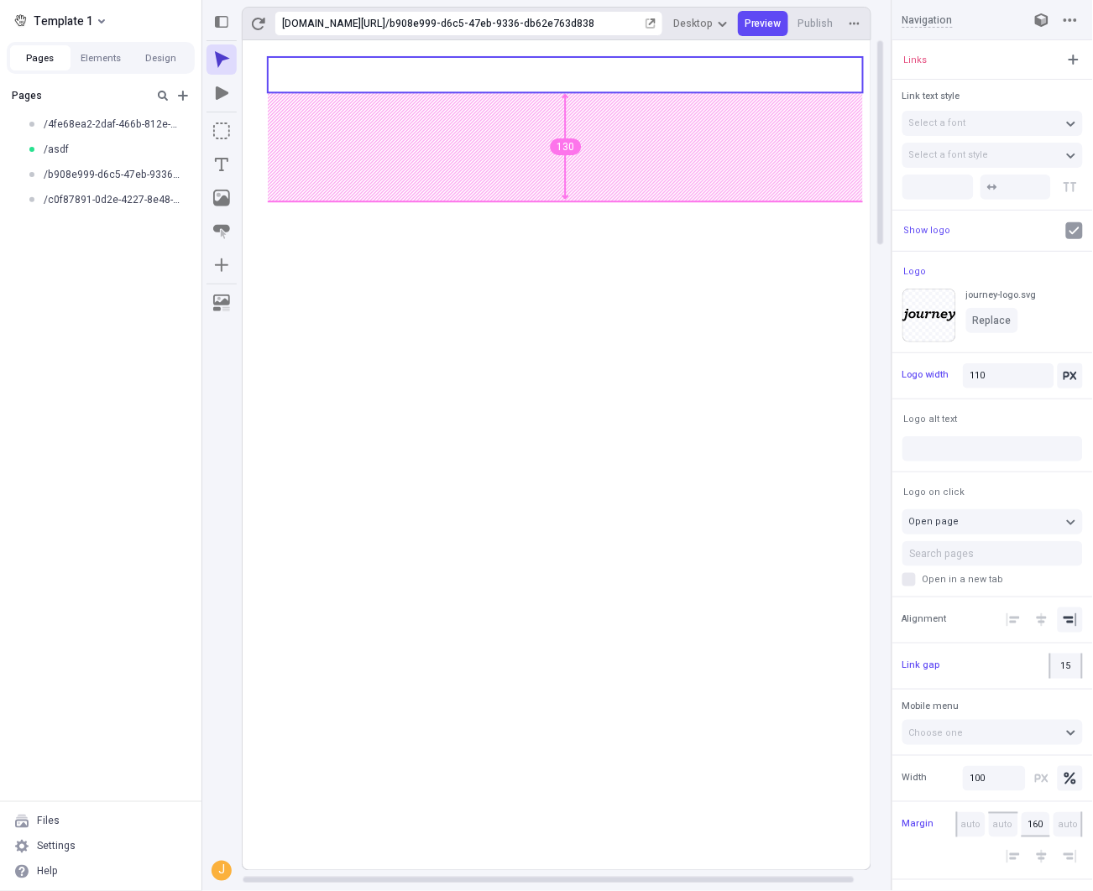
type input "165"
click at [566, 237] on body "Template 1 Pages Elements Design Pages /4fe68ea2-2daf-466b-812e-b922d0ac7b2d /a…" at bounding box center [546, 445] width 1093 height 891
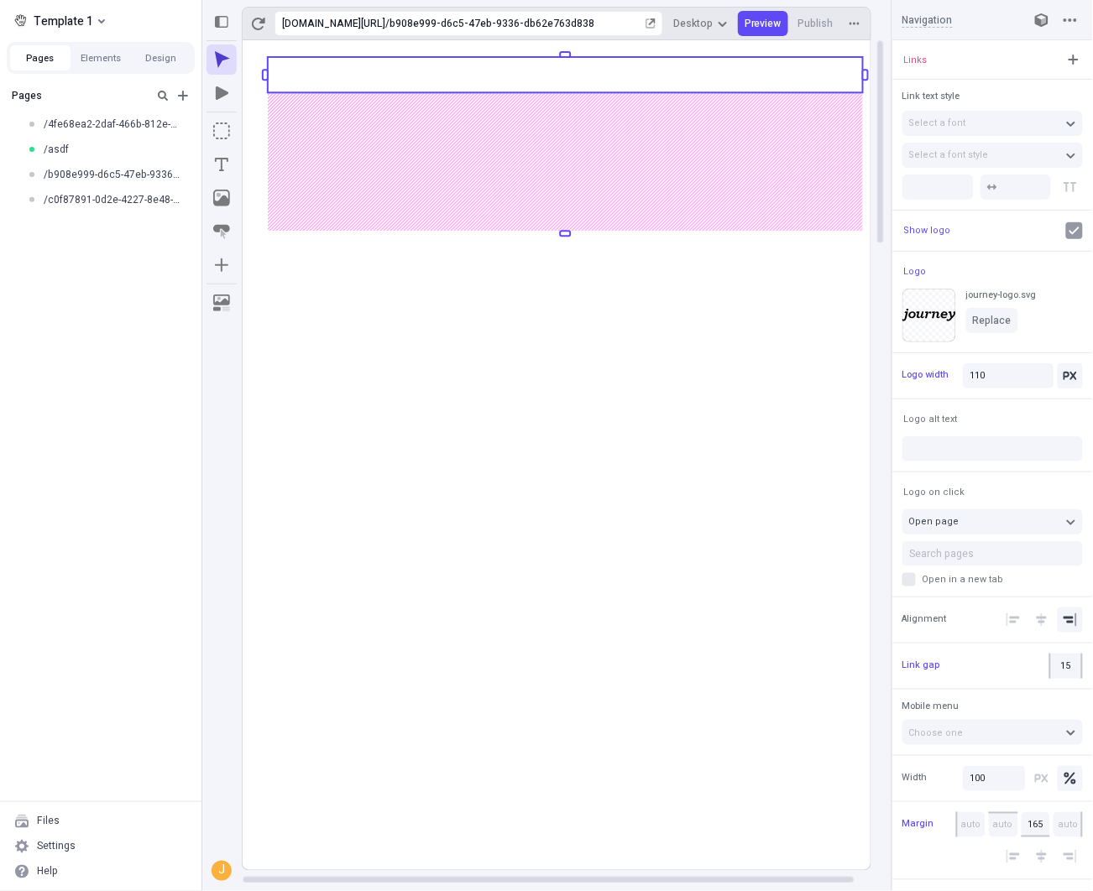
click at [990, 304] on div "journey-logo.svg Replace" at bounding box center [1001, 316] width 70 height 54
click at [988, 315] on span "Replace" at bounding box center [992, 320] width 39 height 13
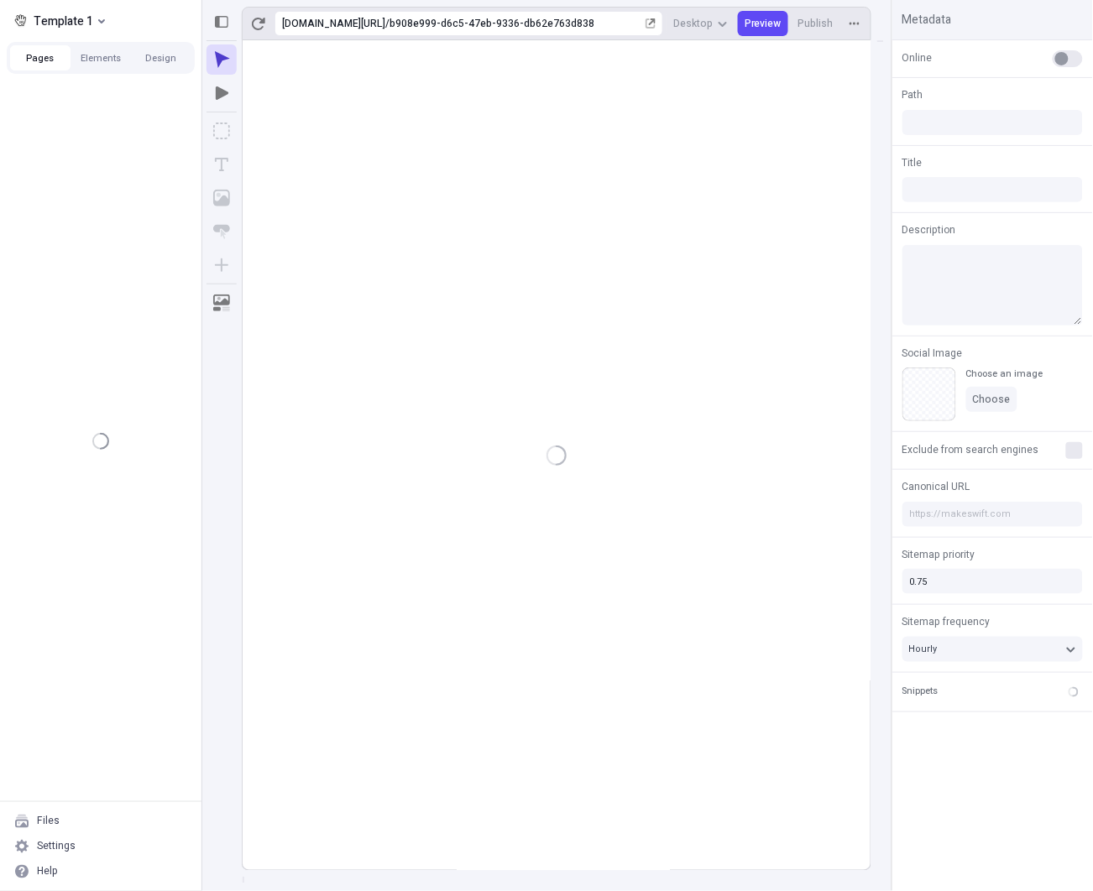
type input "/b908e999-d6c5-47eb-9336-db62e763d838"
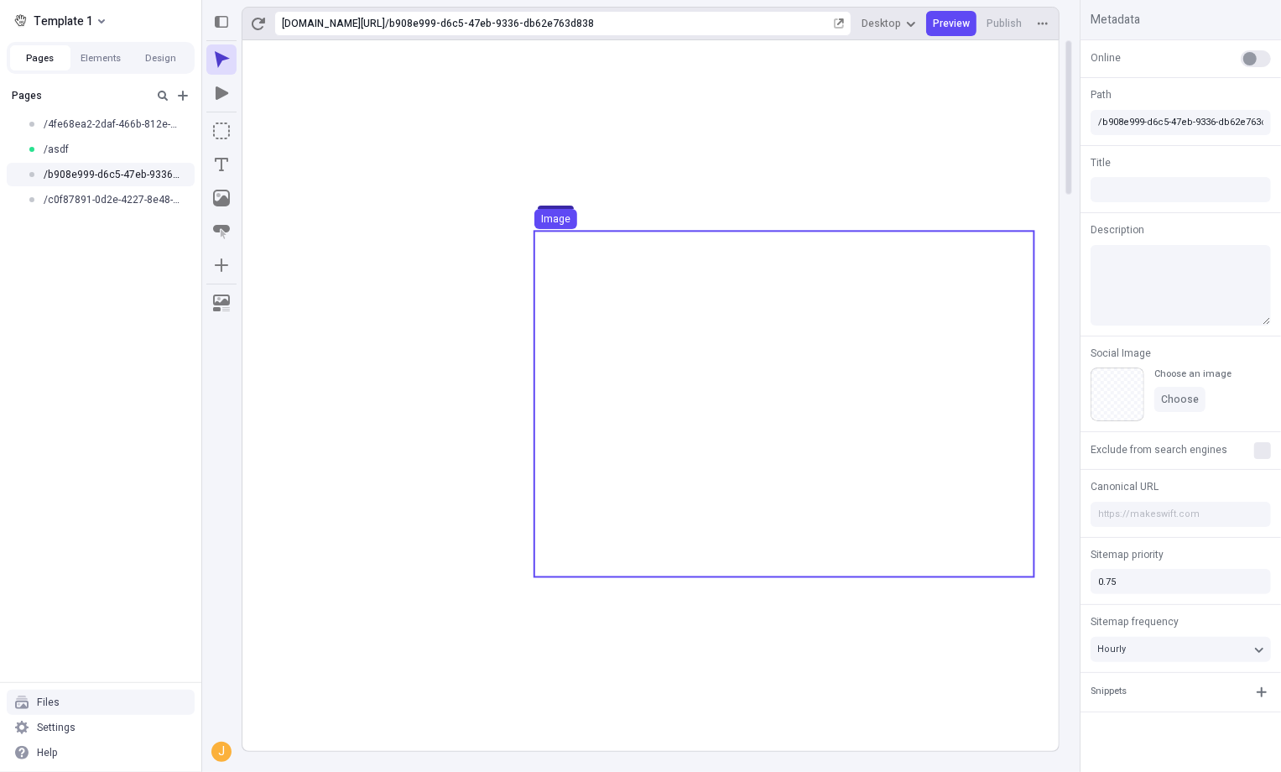
click at [720, 378] on use at bounding box center [785, 404] width 500 height 346
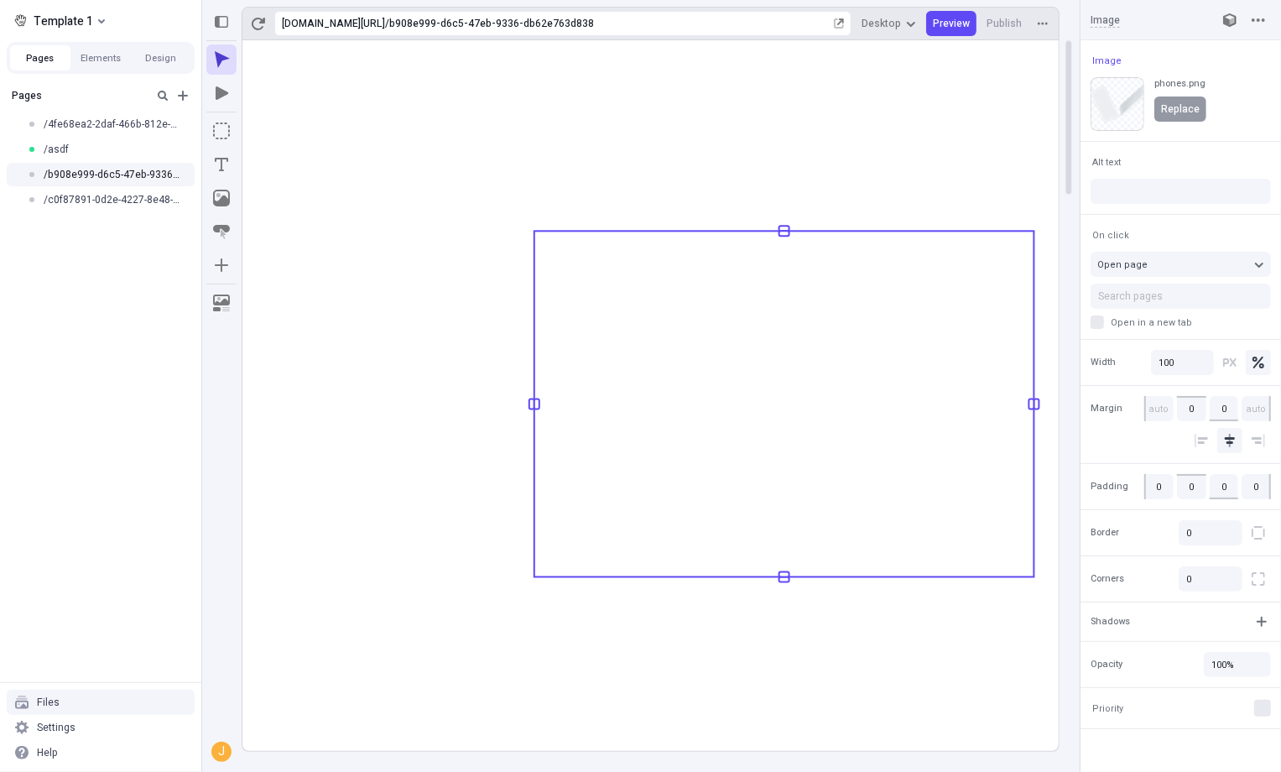
click at [1092, 104] on span "Replace" at bounding box center [1180, 108] width 39 height 13
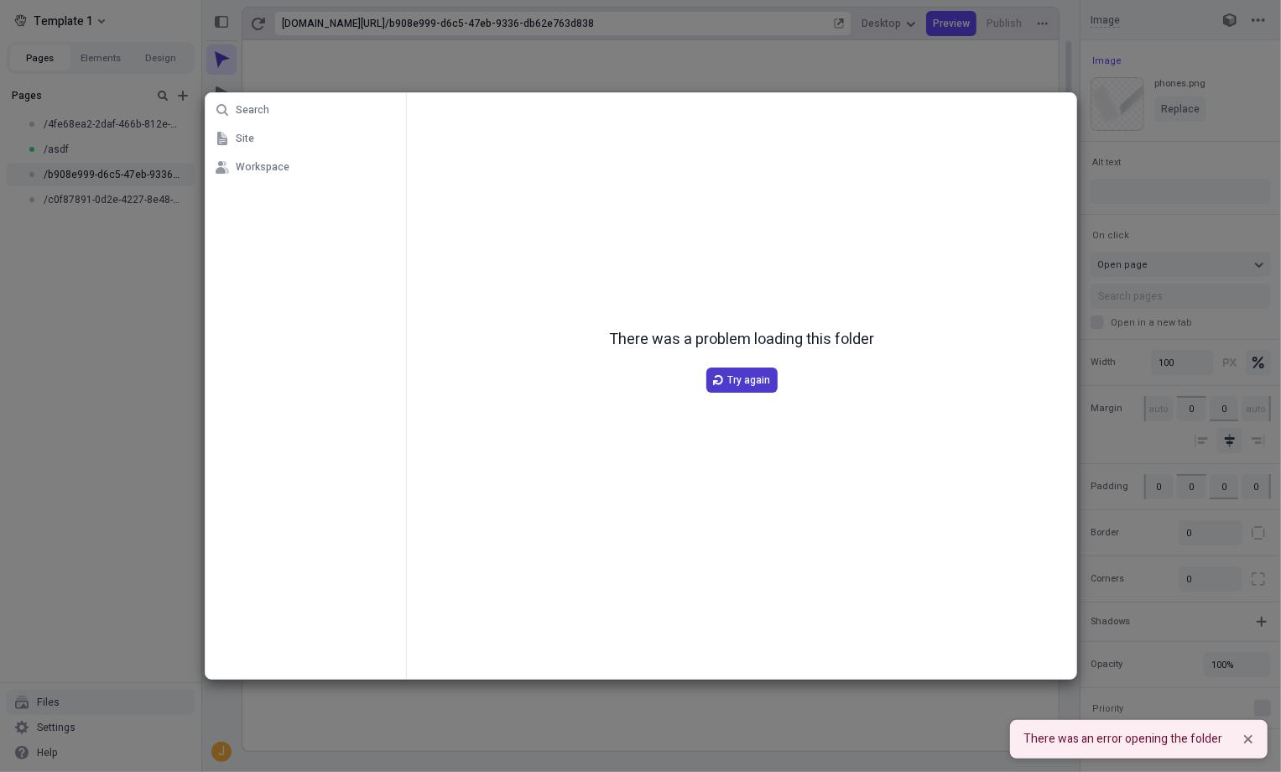
click at [754, 389] on button "Try again" at bounding box center [741, 380] width 71 height 25
drag, startPoint x: 754, startPoint y: 389, endPoint x: 621, endPoint y: 350, distance: 138.1
click at [750, 389] on button "Try again" at bounding box center [741, 380] width 71 height 25
click at [274, 173] on span "Workspace" at bounding box center [263, 166] width 54 height 13
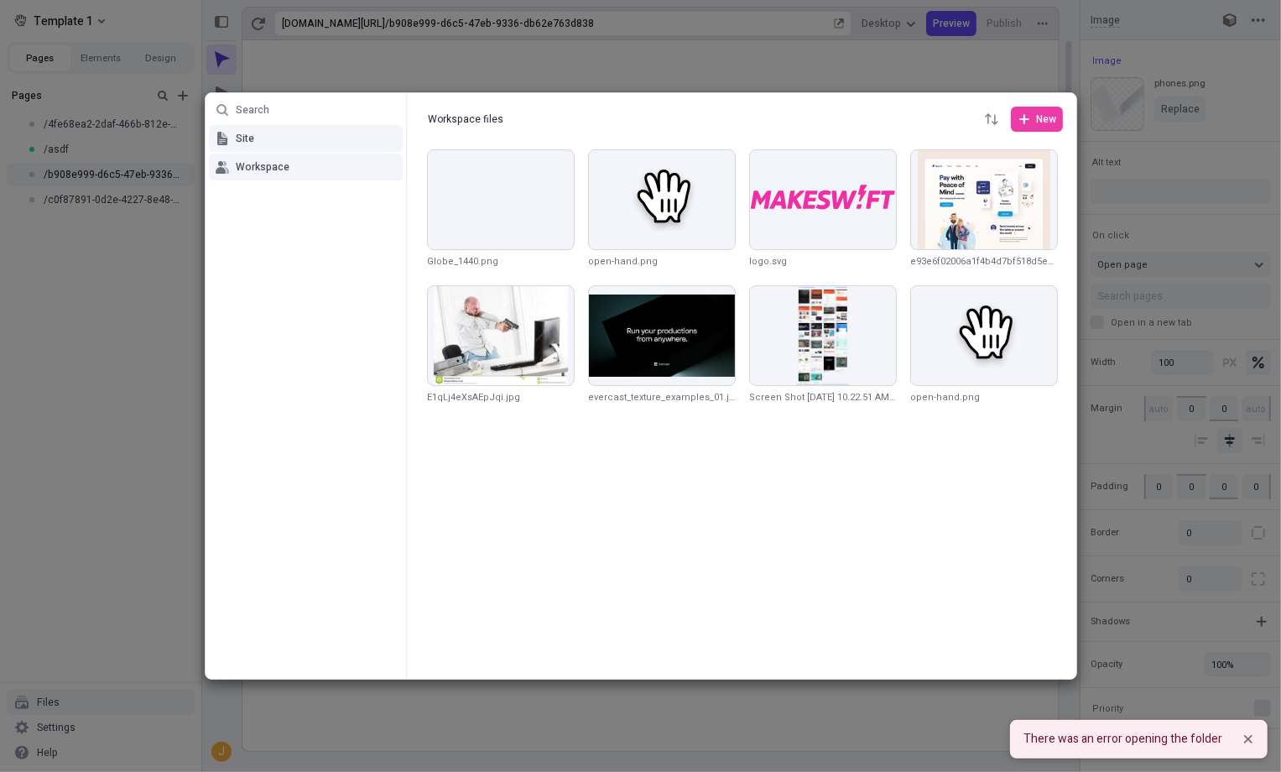
click at [269, 143] on button "Site" at bounding box center [306, 138] width 194 height 27
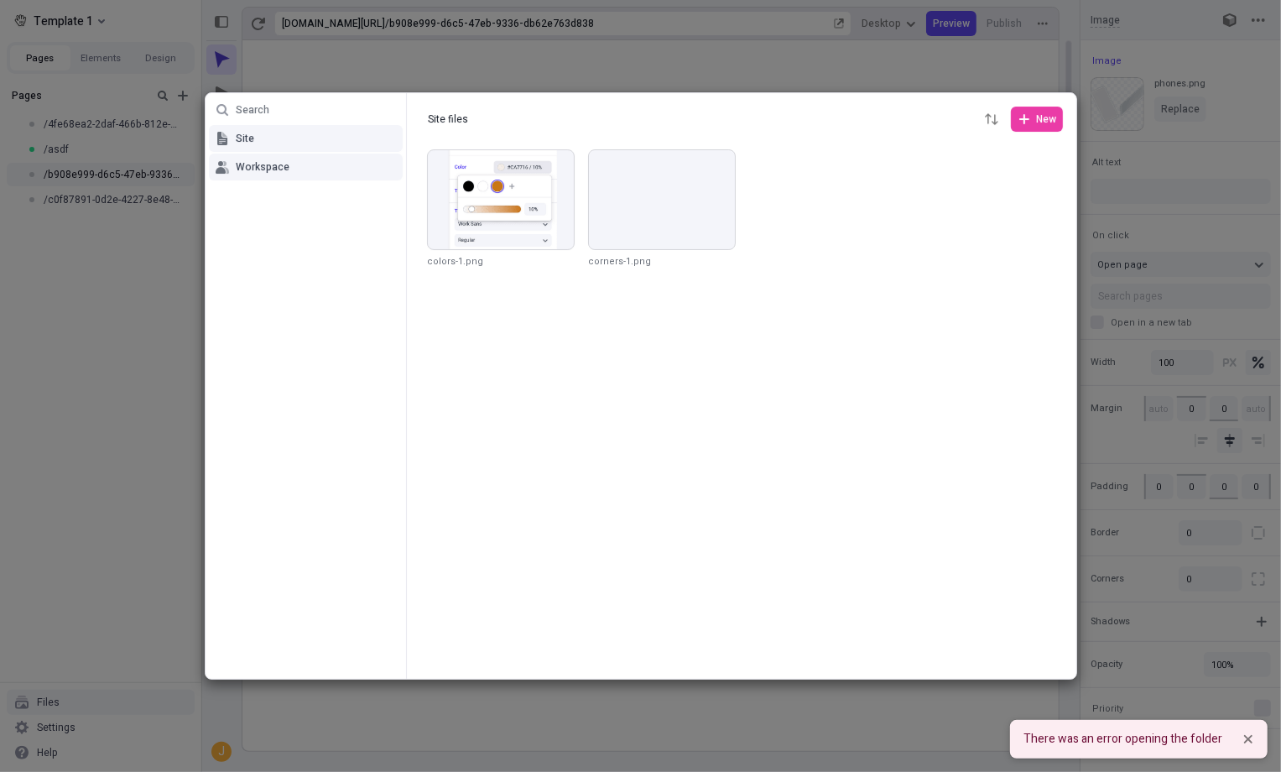
click at [270, 174] on button "Workspace" at bounding box center [306, 167] width 194 height 27
type input "Workspace files"
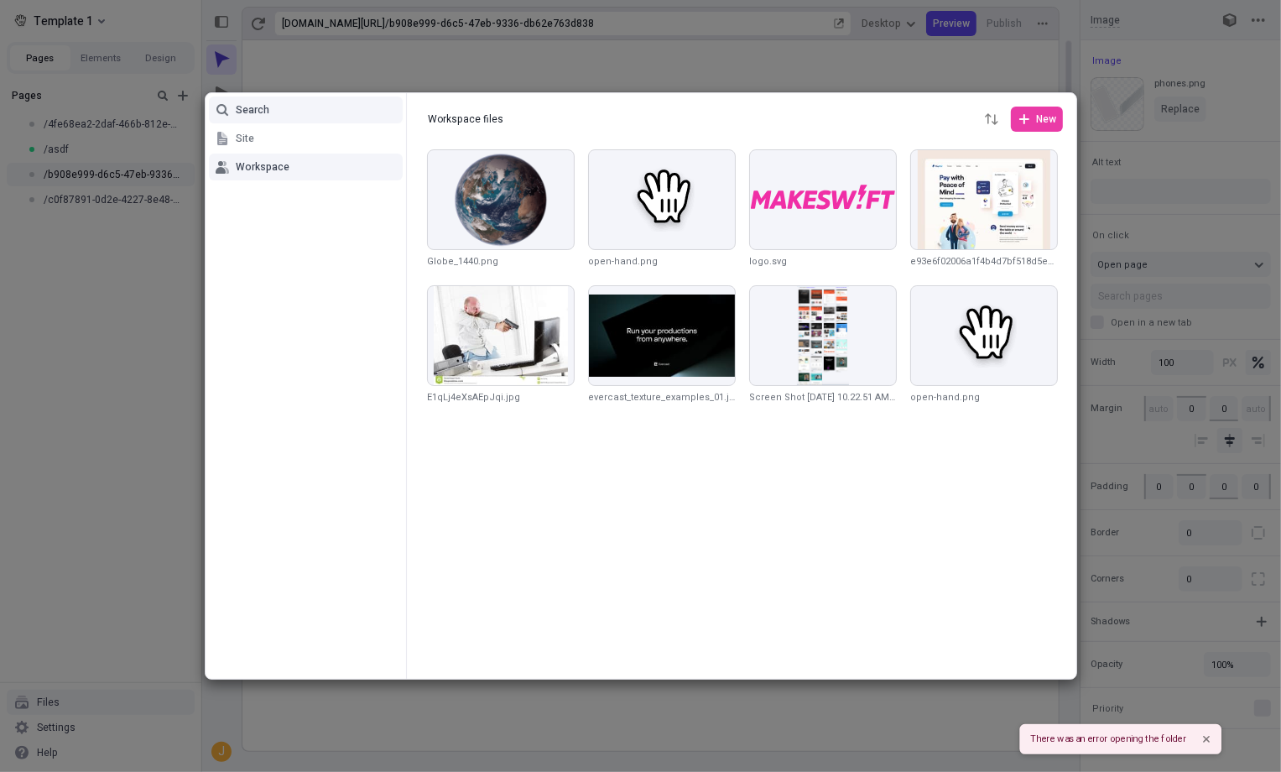
click at [279, 120] on button "Search" at bounding box center [306, 109] width 194 height 27
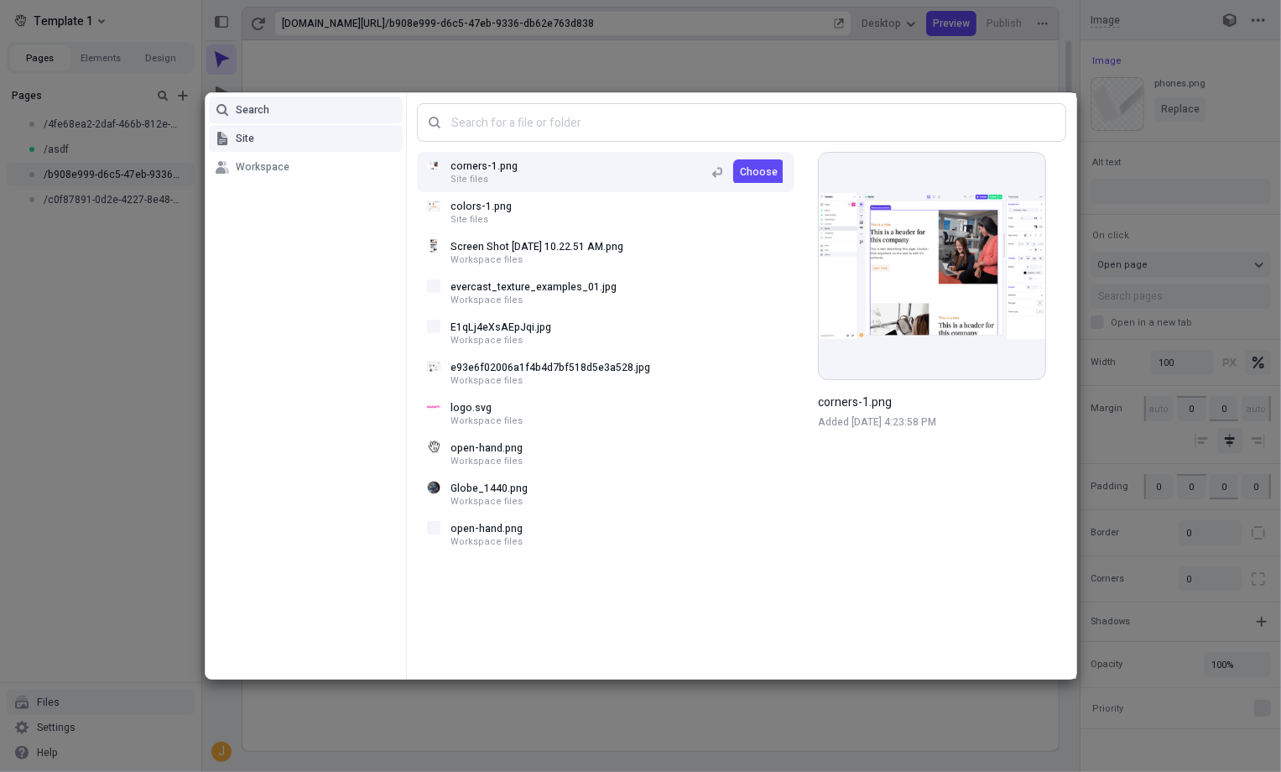
click at [282, 147] on button "Site" at bounding box center [306, 138] width 194 height 27
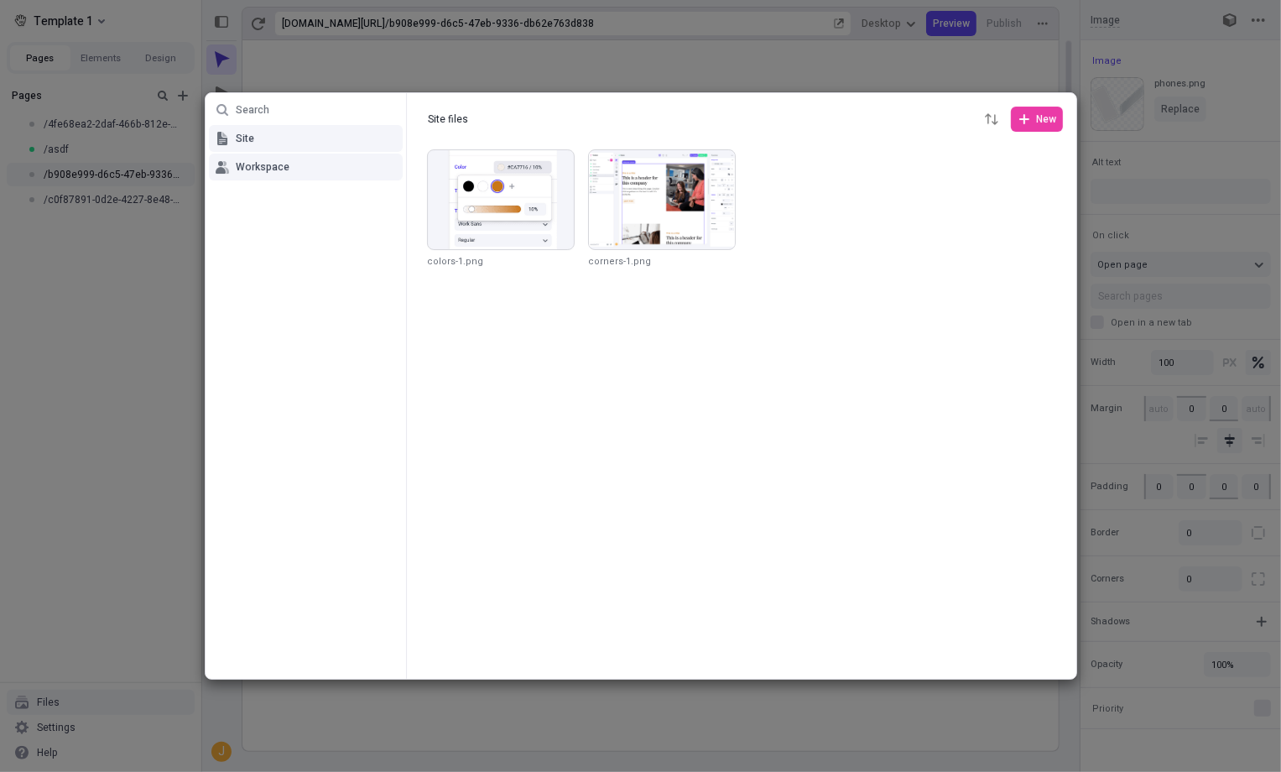
click at [271, 174] on button "Workspace" at bounding box center [306, 167] width 194 height 27
type input "Workspace files"
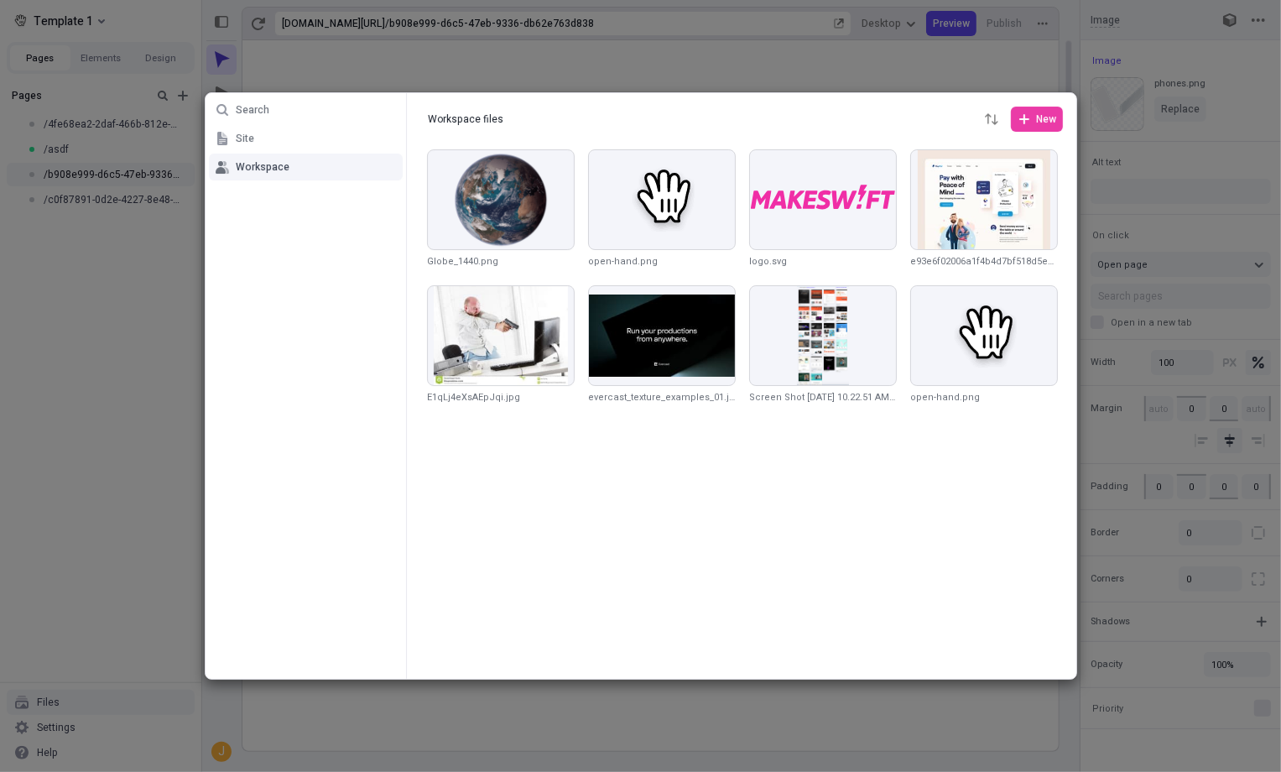
click at [1092, 109] on div "Search Site Workspace Workspace files Workspace files New Choose Globe_1440.png…" at bounding box center [640, 386] width 1281 height 772
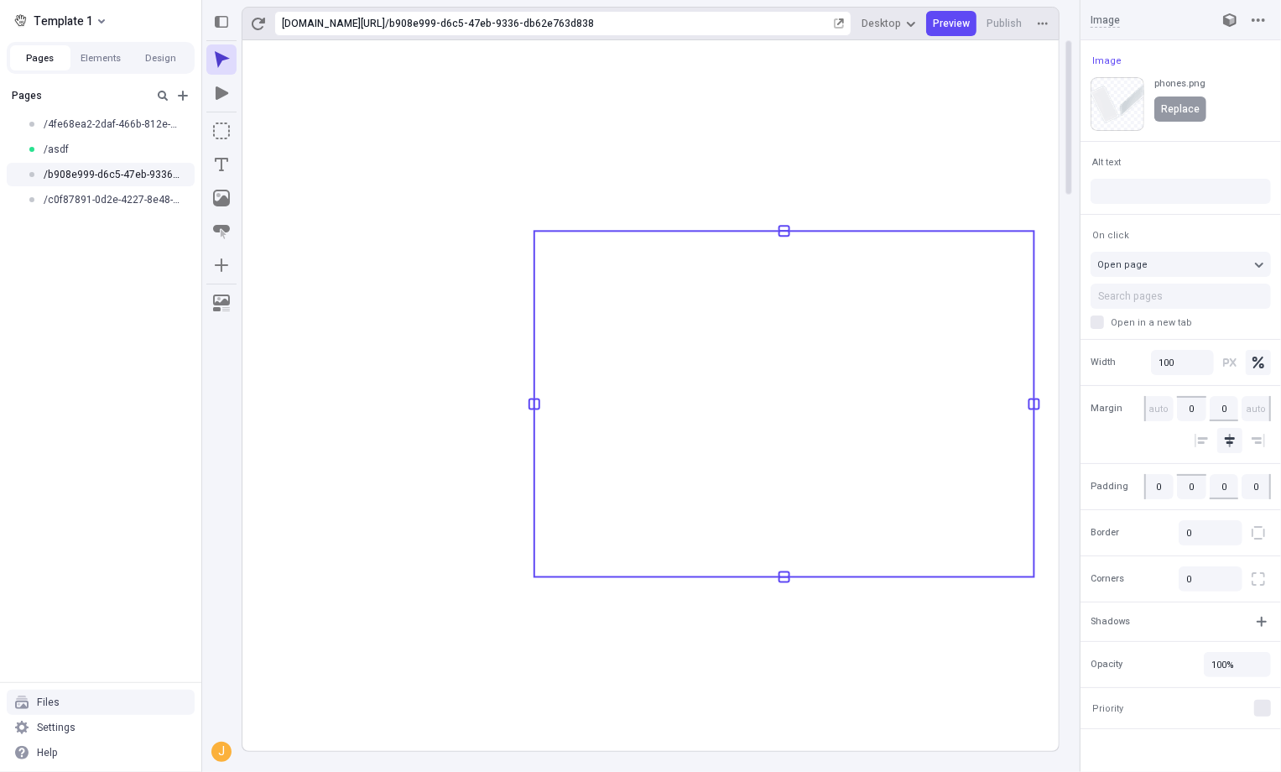
click at [1092, 112] on span "Replace" at bounding box center [1180, 108] width 39 height 13
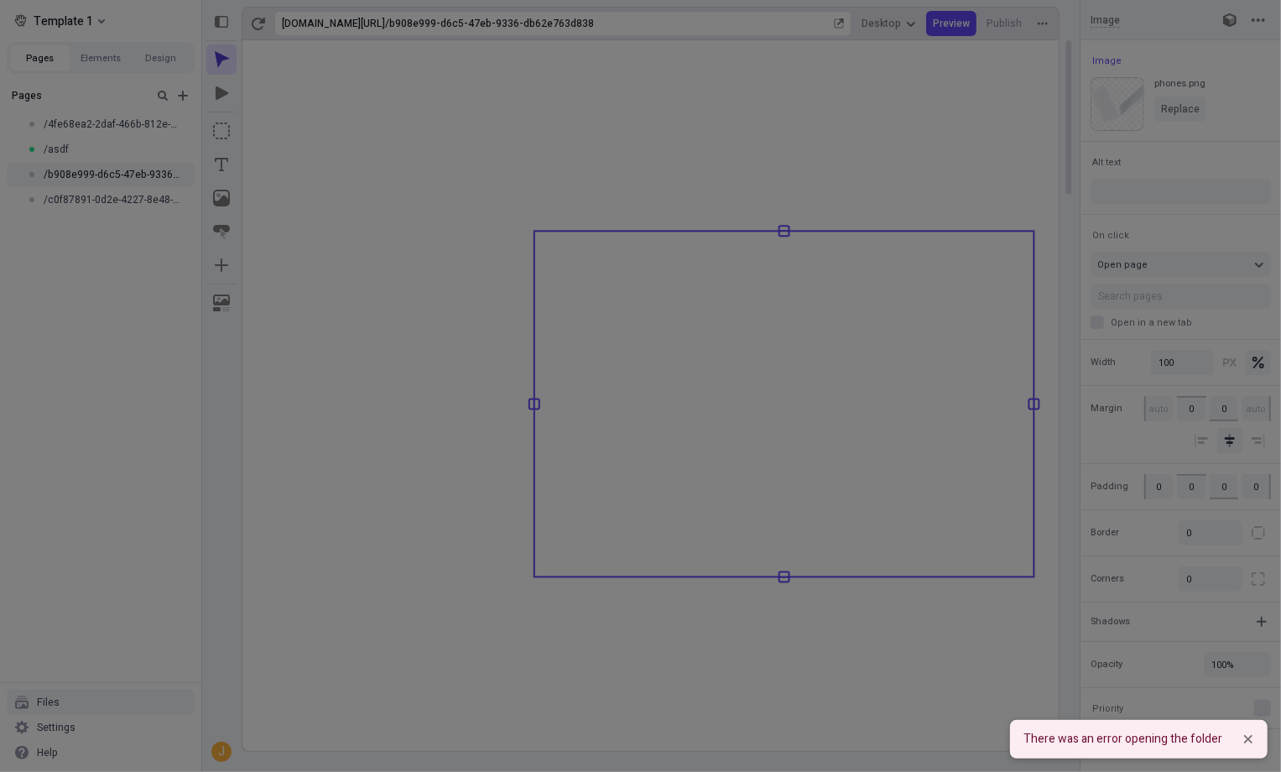
click at [1092, 112] on div "Search Site Workspace There was a problem loading this folder Try again" at bounding box center [640, 386] width 1281 height 772
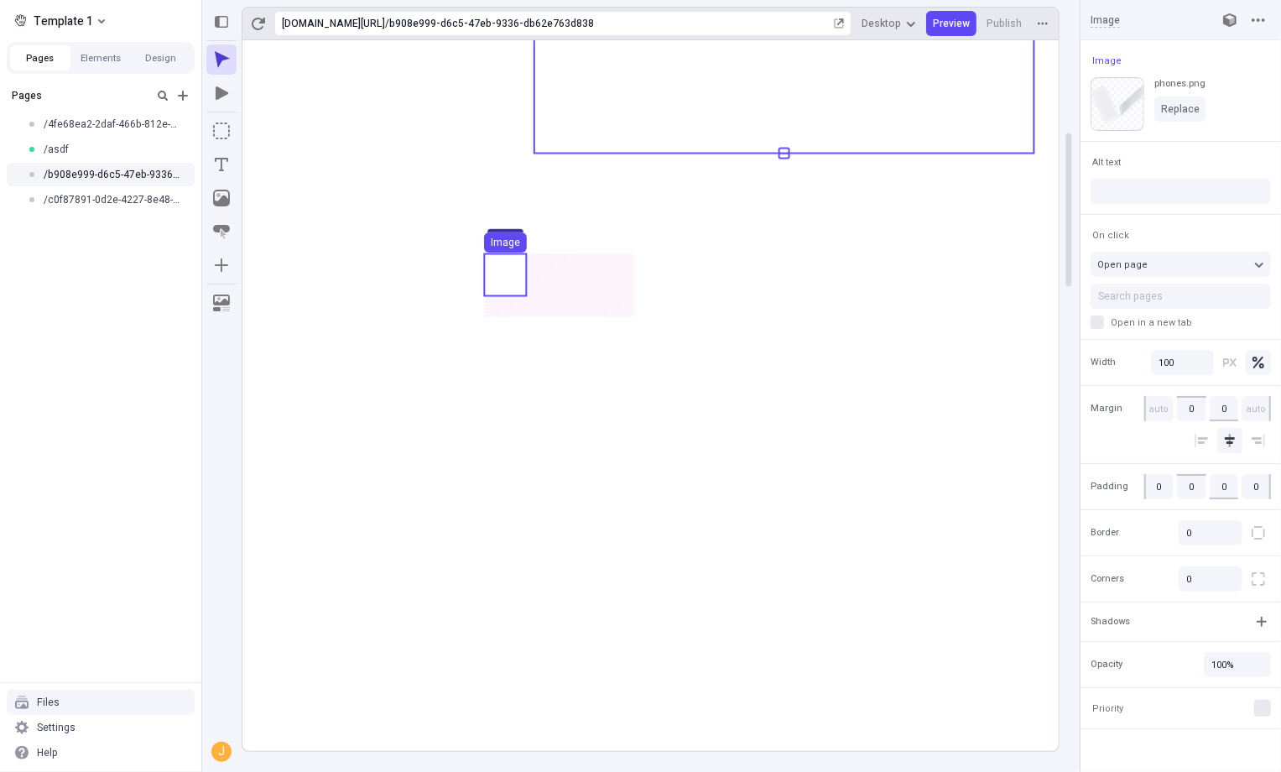
click at [493, 274] on use at bounding box center [505, 275] width 42 height 42
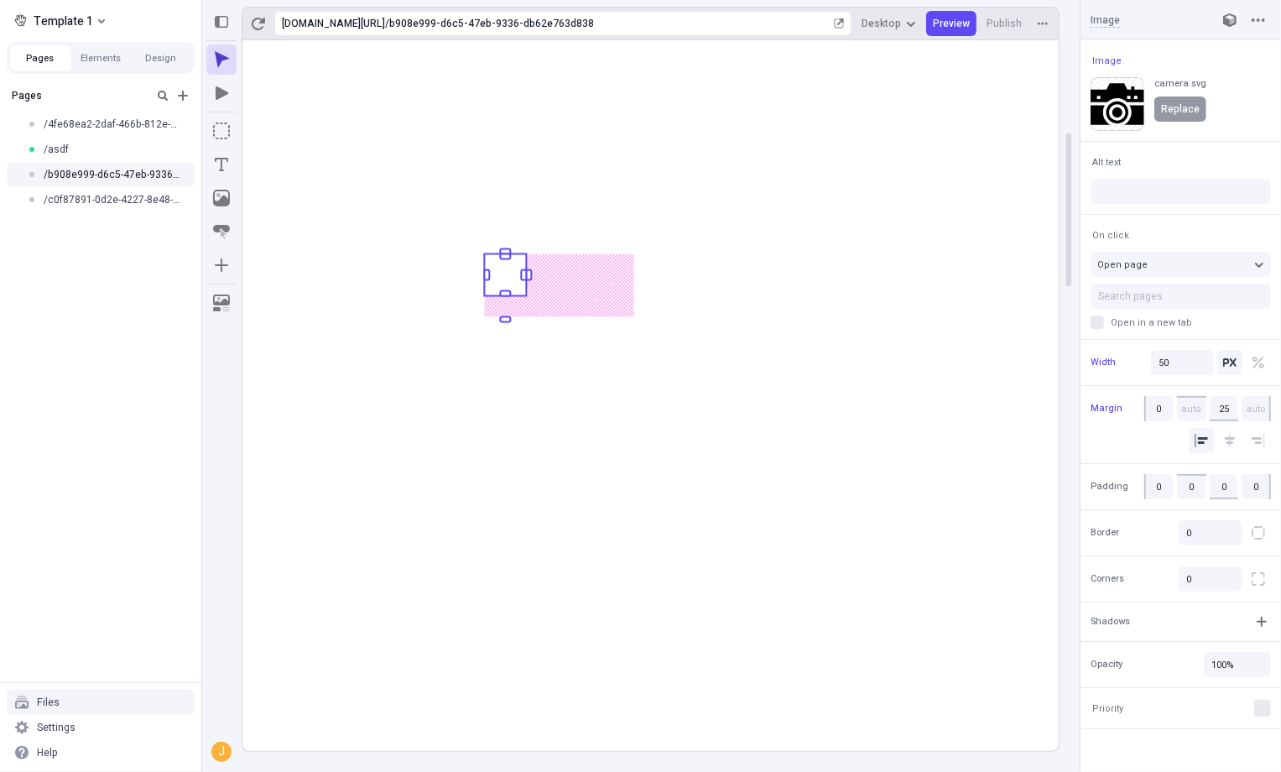
click at [1092, 104] on span "Replace" at bounding box center [1180, 108] width 39 height 13
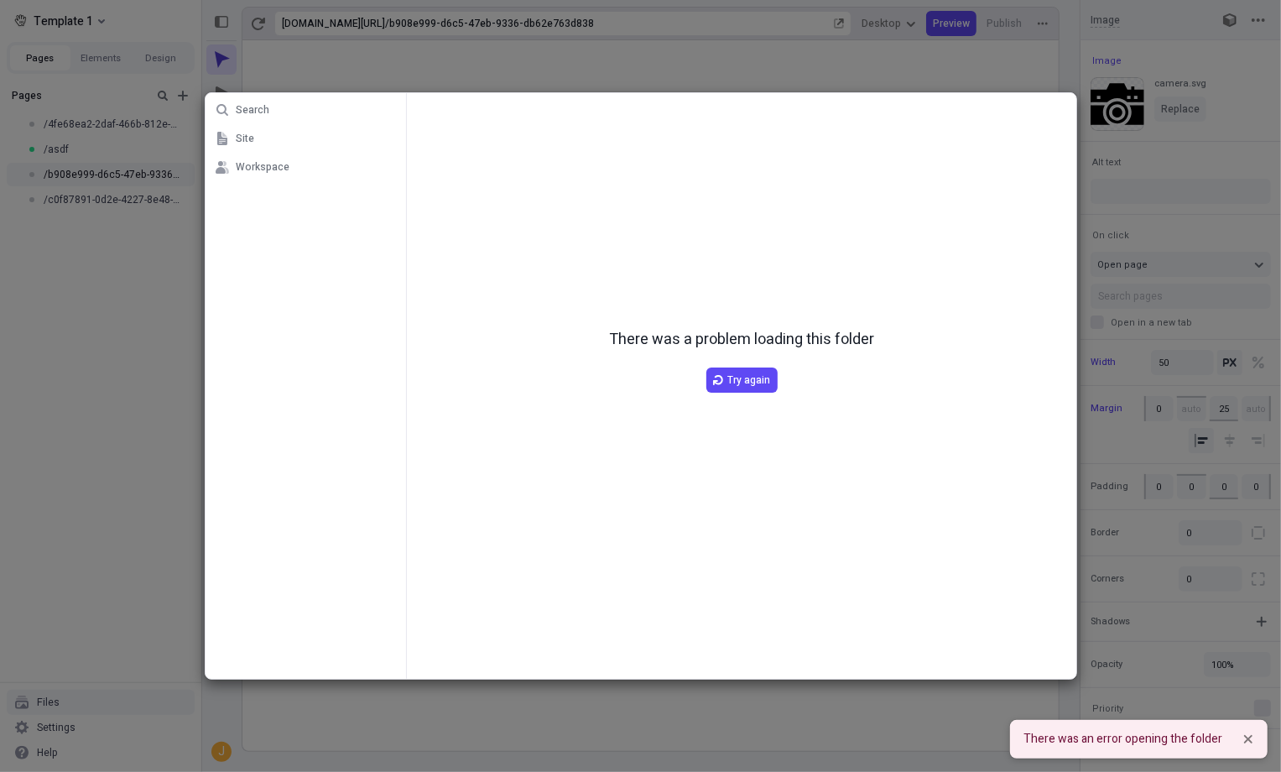
click at [1092, 194] on div "Search Site Workspace There was a problem loading this folder Try again" at bounding box center [640, 386] width 1281 height 772
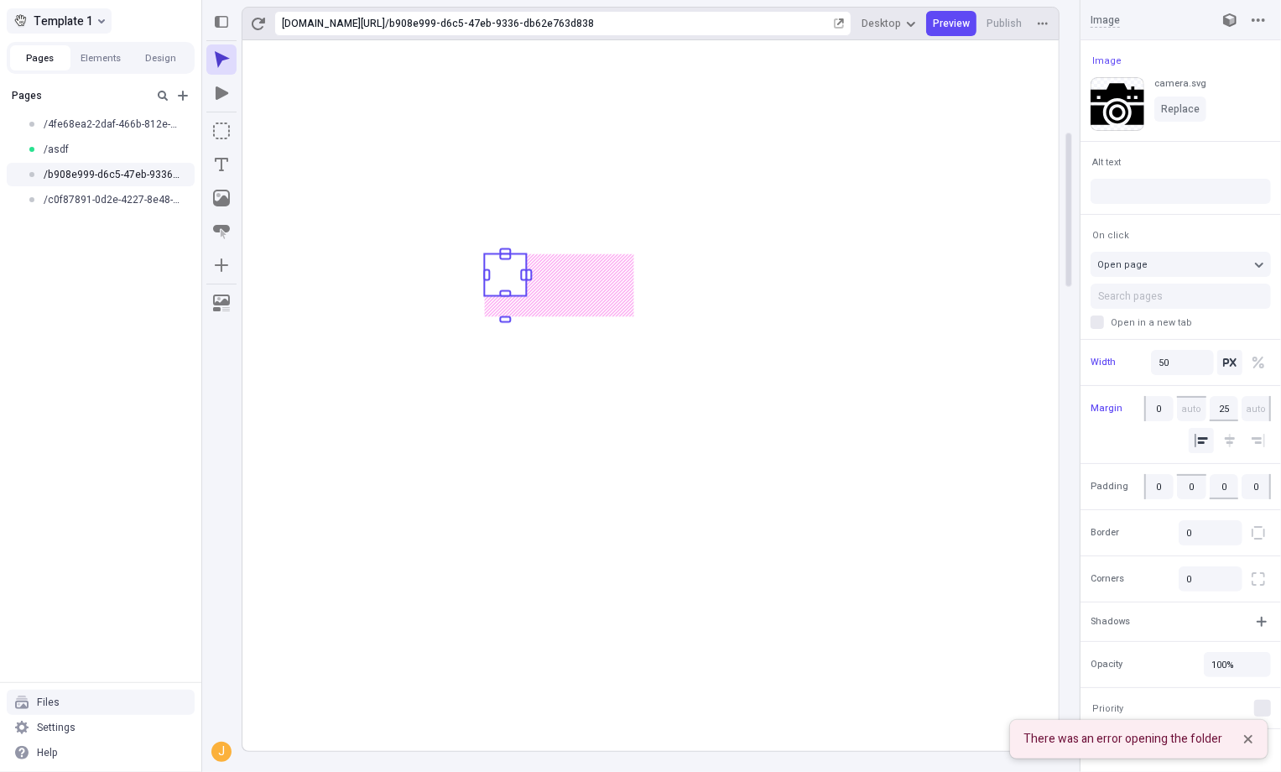
click at [41, 18] on span "Template 1" at bounding box center [64, 21] width 60 height 20
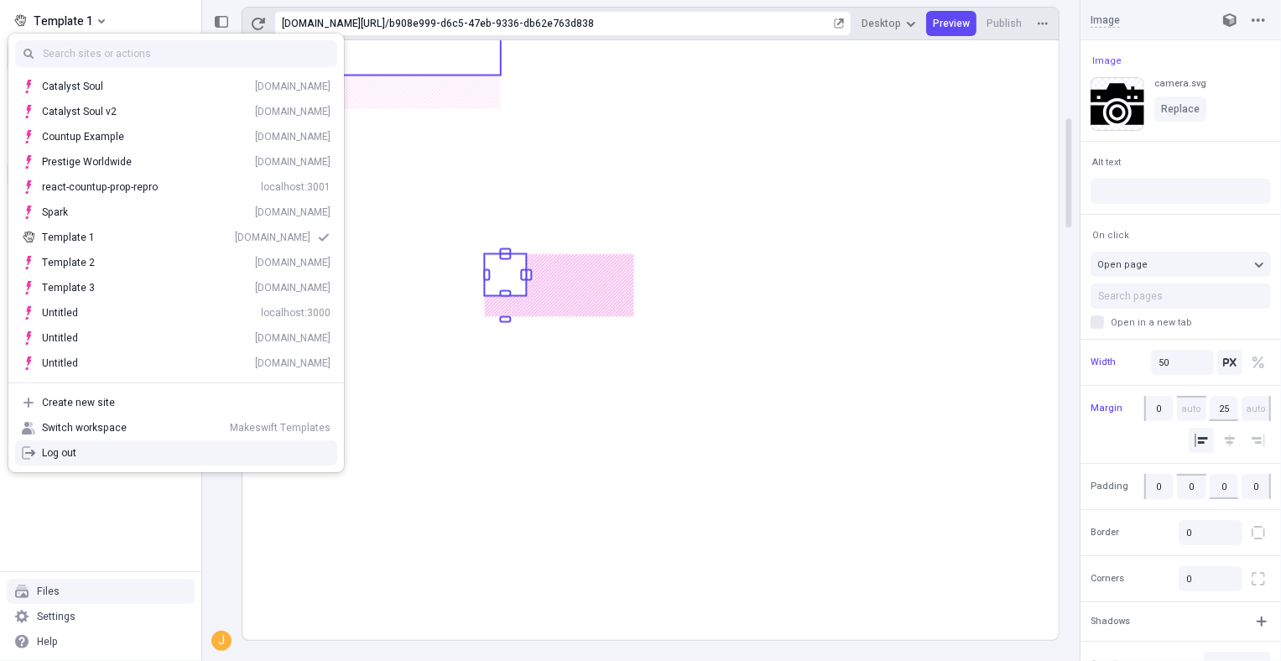
click at [93, 540] on div "Pages /4fe68ea2-2daf-466b-812e-b922d0ac7b2d /asdf /b908e999-d6c5-47eb-9336-db62…" at bounding box center [100, 326] width 201 height 491
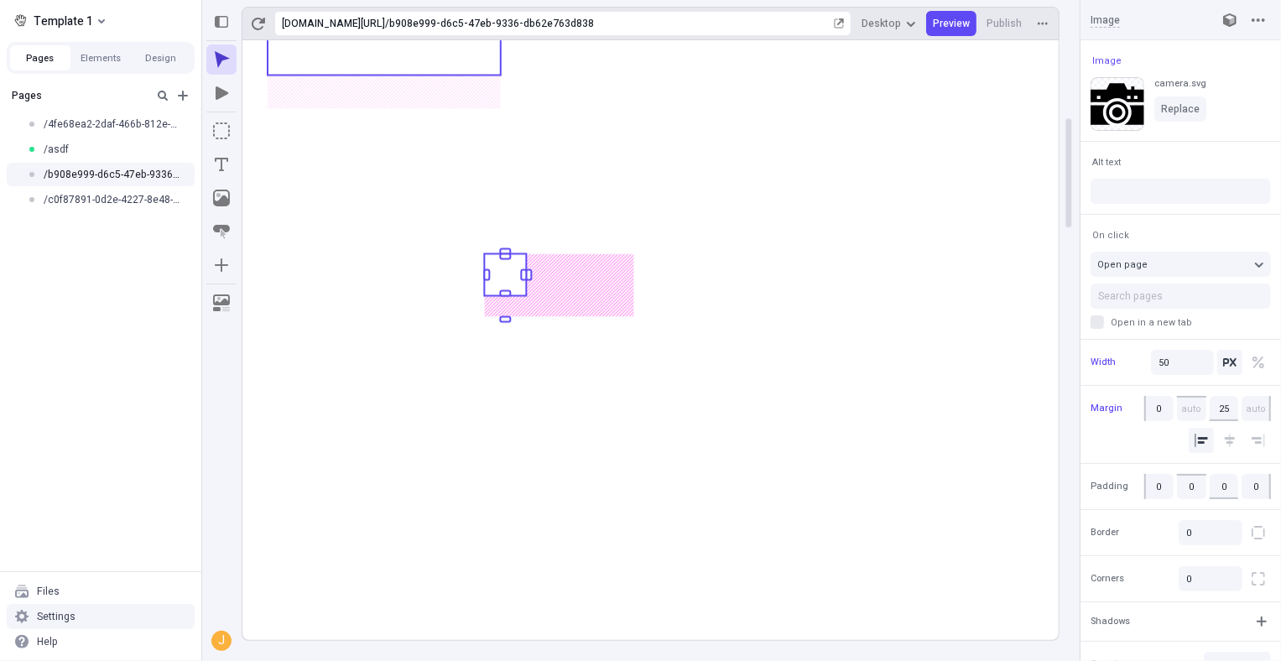
click at [81, 604] on div "Settings" at bounding box center [101, 616] width 188 height 25
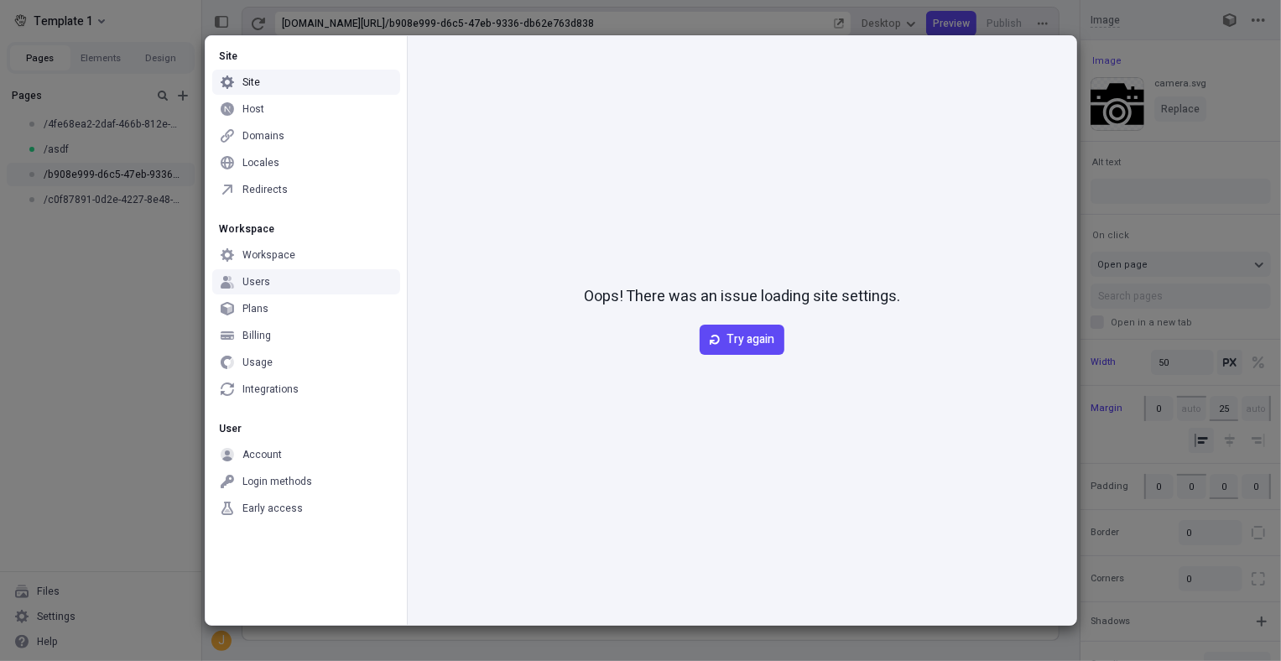
click at [279, 279] on div "Users" at bounding box center [306, 281] width 188 height 25
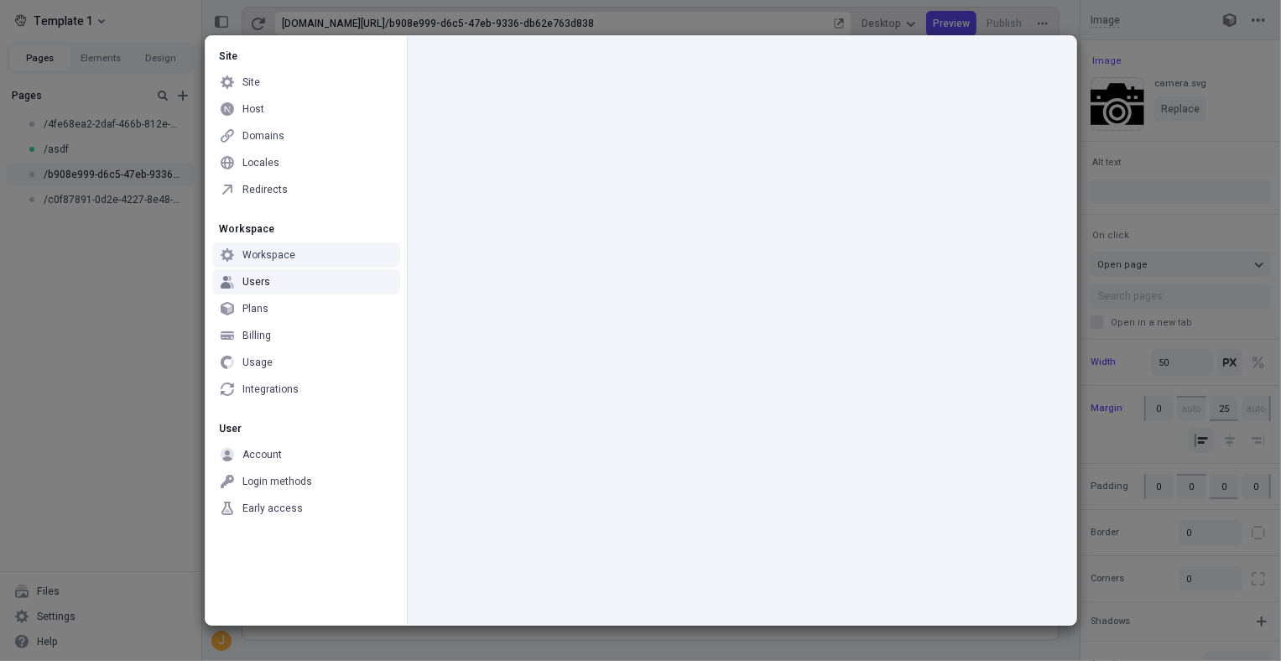
click at [267, 260] on div "Workspace" at bounding box center [269, 254] width 53 height 13
click at [262, 275] on div "Users" at bounding box center [257, 281] width 28 height 13
drag, startPoint x: 272, startPoint y: 360, endPoint x: 278, endPoint y: 351, distance: 10.9
click at [273, 359] on div "Usage" at bounding box center [306, 362] width 188 height 25
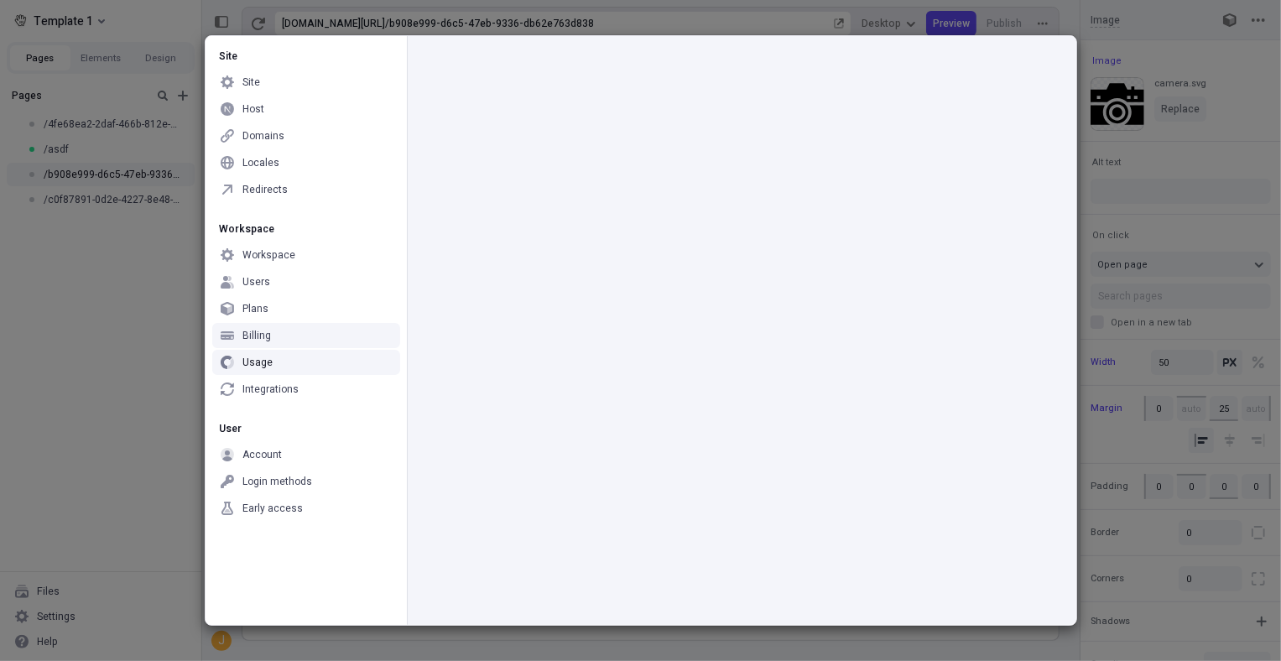
click at [302, 321] on div "Workspace Workspace Users Plans Billing Usage Integrations" at bounding box center [306, 309] width 201 height 200
click at [303, 167] on div "Locales" at bounding box center [306, 162] width 188 height 25
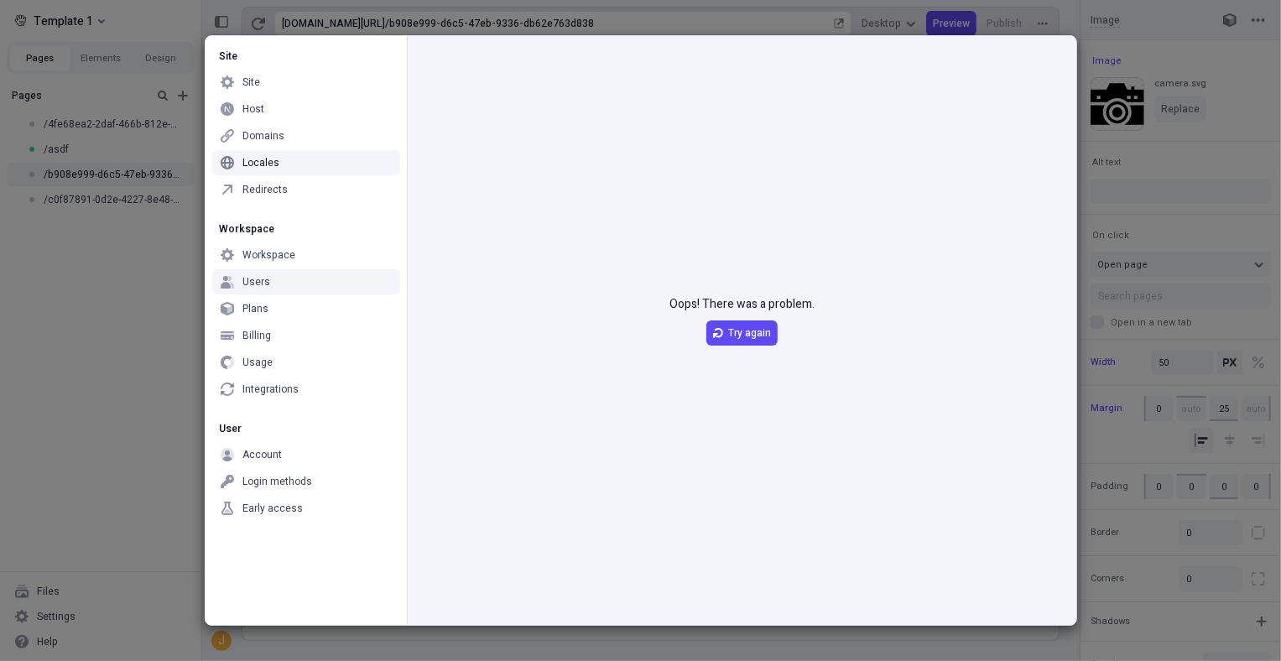
click at [318, 272] on div "Users" at bounding box center [306, 281] width 188 height 25
click at [307, 387] on div "Integrations" at bounding box center [306, 389] width 188 height 25
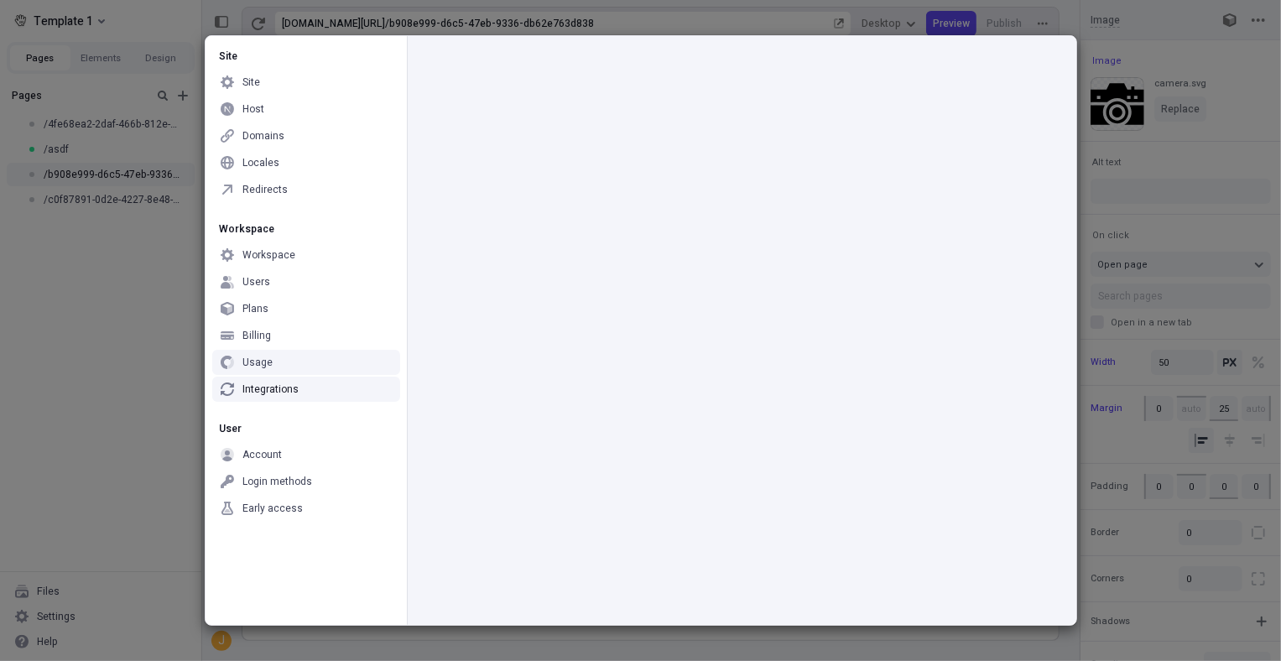
click at [320, 357] on div "Usage" at bounding box center [306, 362] width 188 height 25
click at [291, 447] on div "Account" at bounding box center [306, 454] width 188 height 25
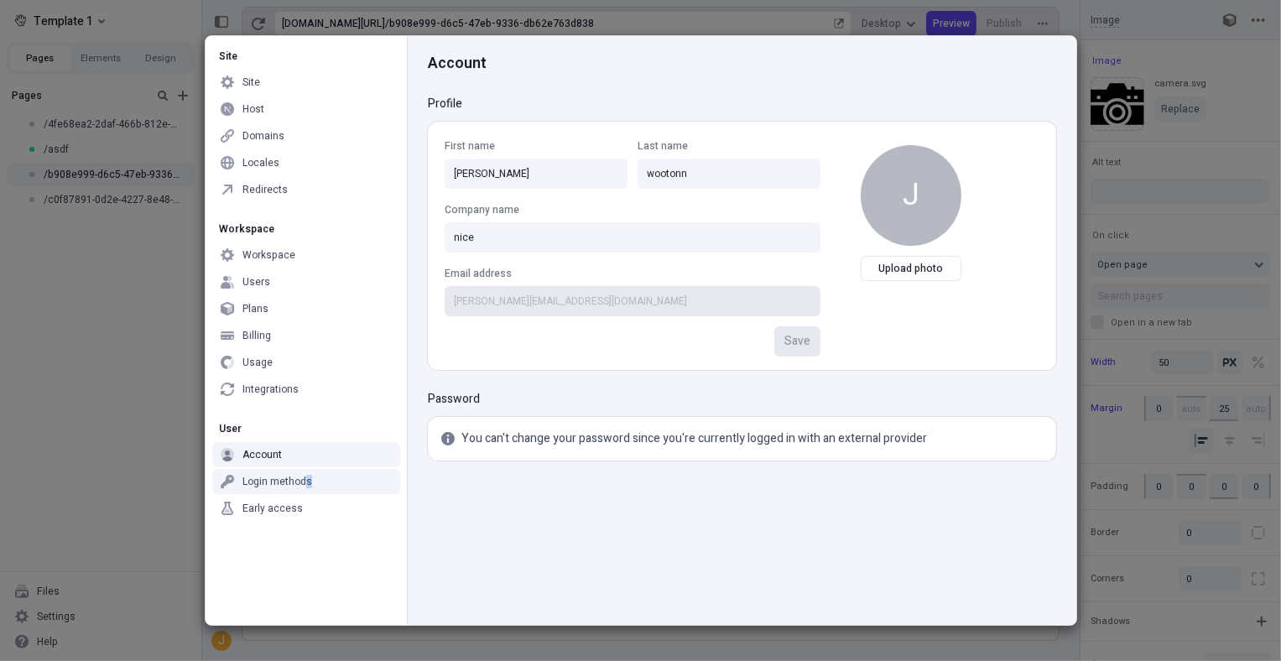
click at [306, 481] on div "Login methods" at bounding box center [278, 481] width 70 height 13
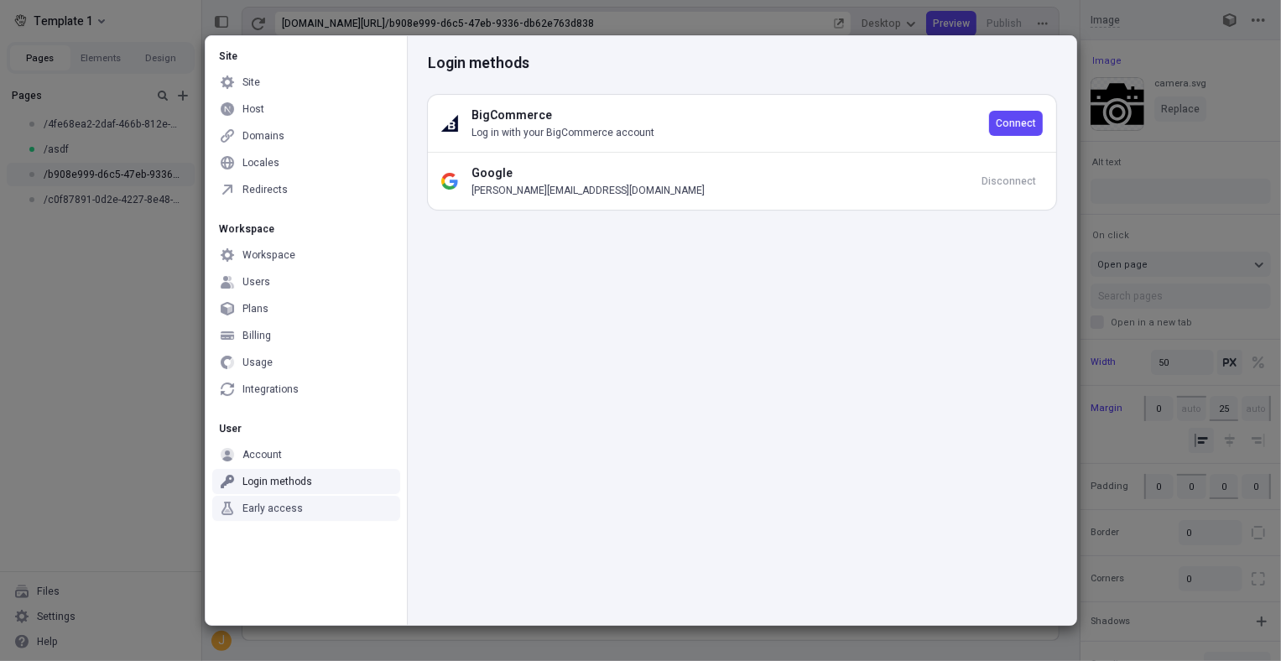
click at [319, 504] on div "Early access" at bounding box center [306, 508] width 188 height 25
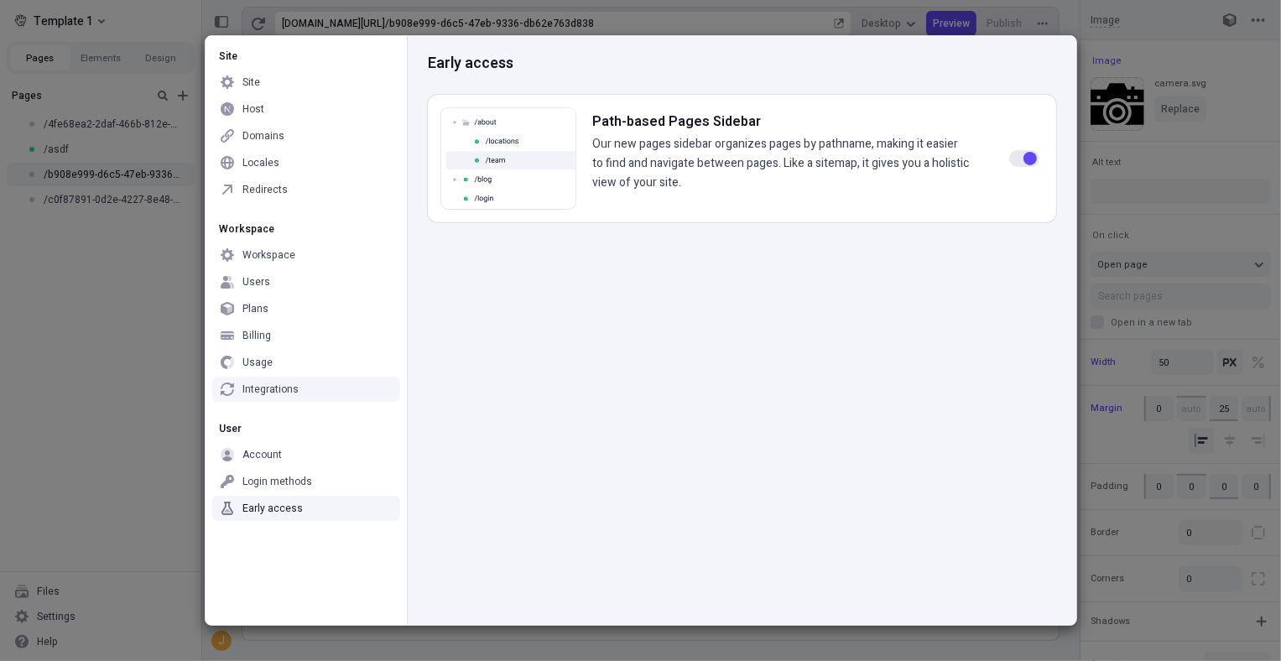
click at [317, 389] on div "Integrations" at bounding box center [306, 389] width 188 height 25
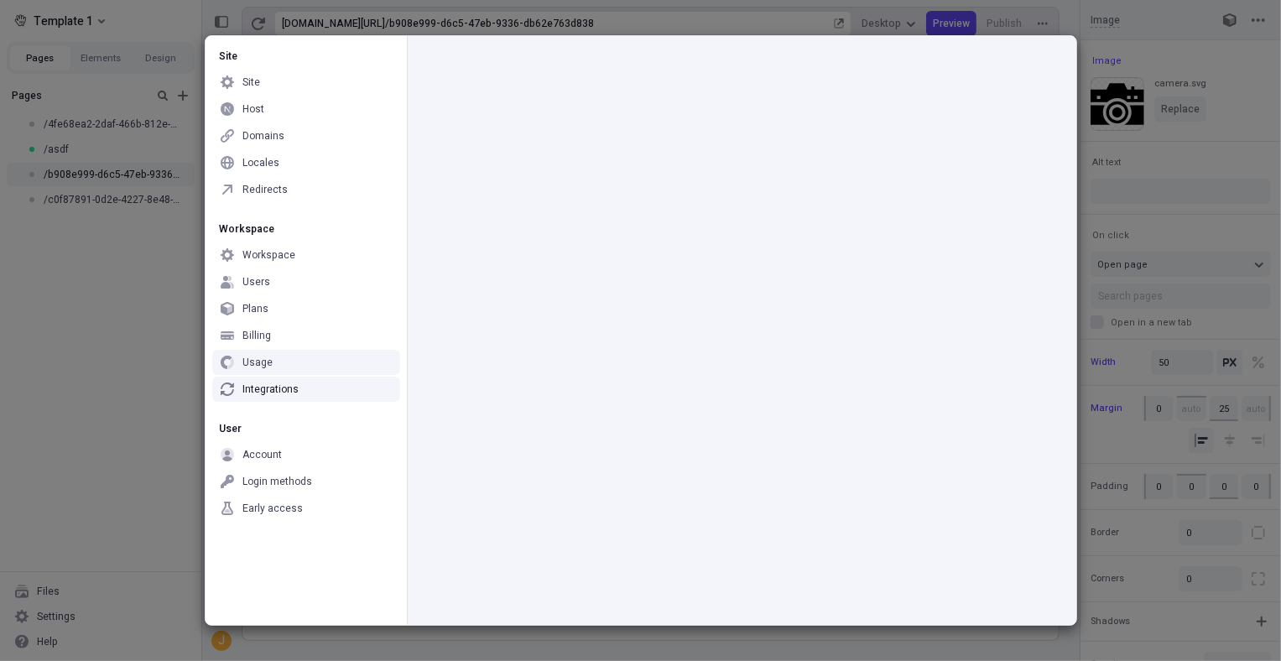
click at [324, 355] on div "Usage" at bounding box center [306, 362] width 188 height 25
click at [315, 340] on div "Billing" at bounding box center [306, 335] width 188 height 25
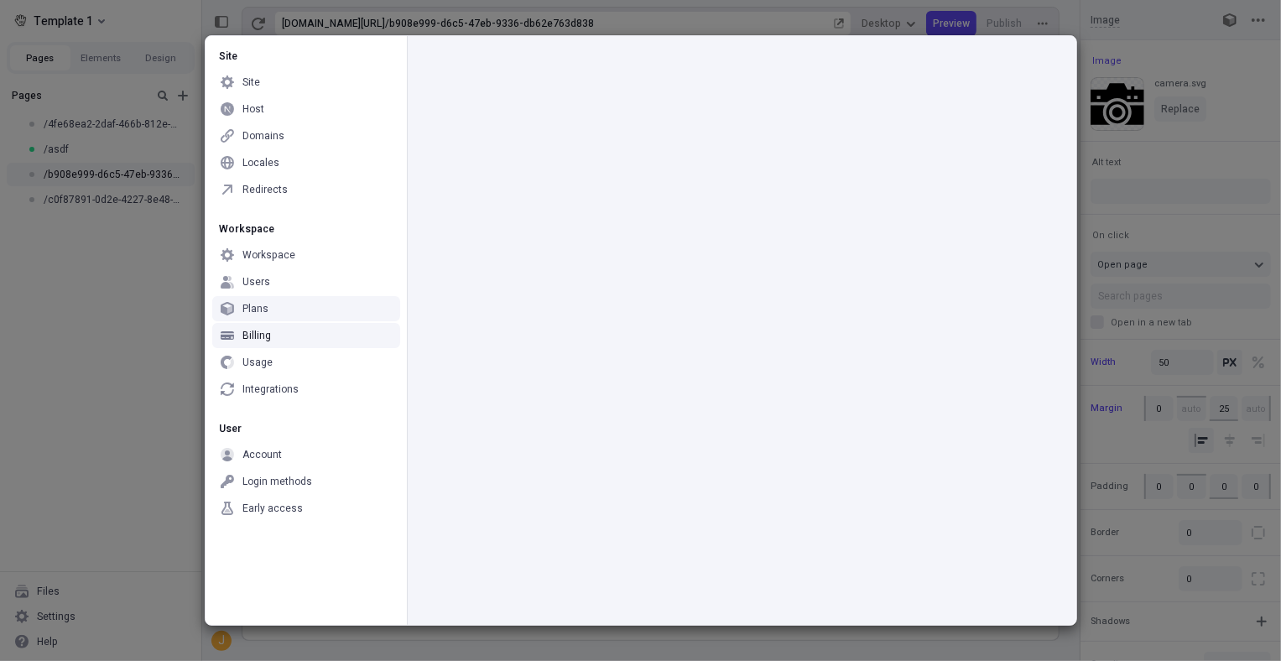
click at [310, 308] on div "Plans" at bounding box center [306, 308] width 188 height 25
click at [294, 258] on div "Workspace" at bounding box center [306, 255] width 188 height 25
click at [297, 190] on div "Redirects" at bounding box center [306, 189] width 188 height 25
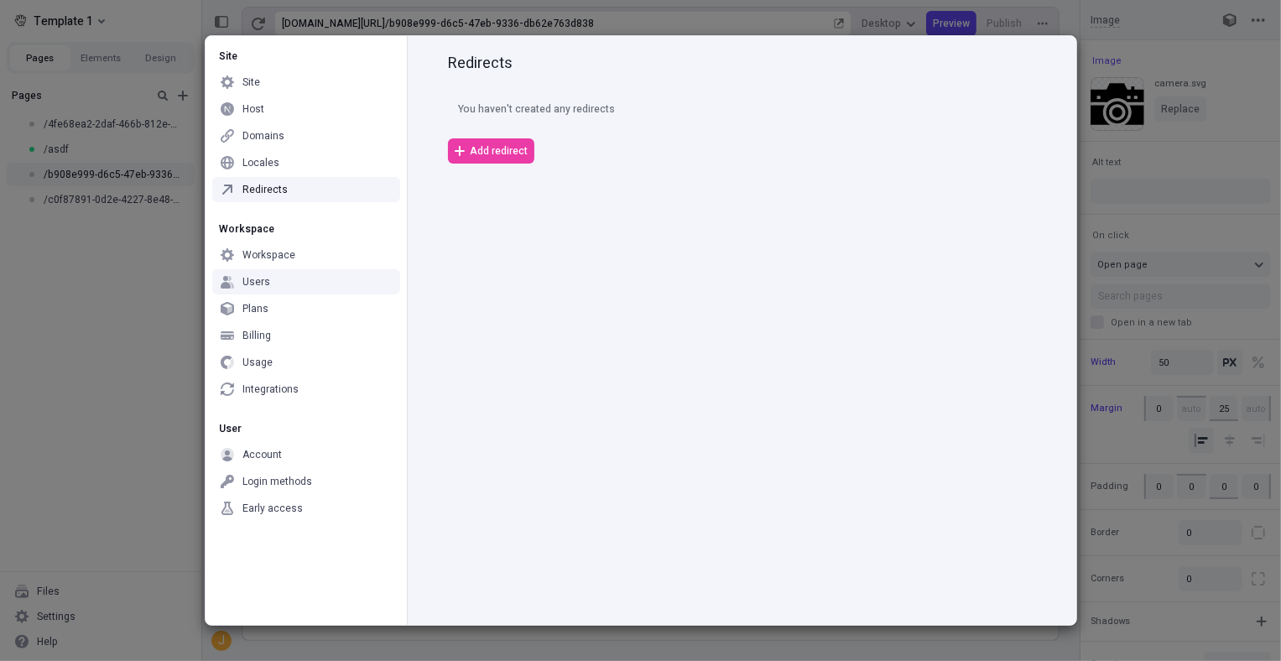
click at [304, 280] on div "Users" at bounding box center [306, 281] width 188 height 25
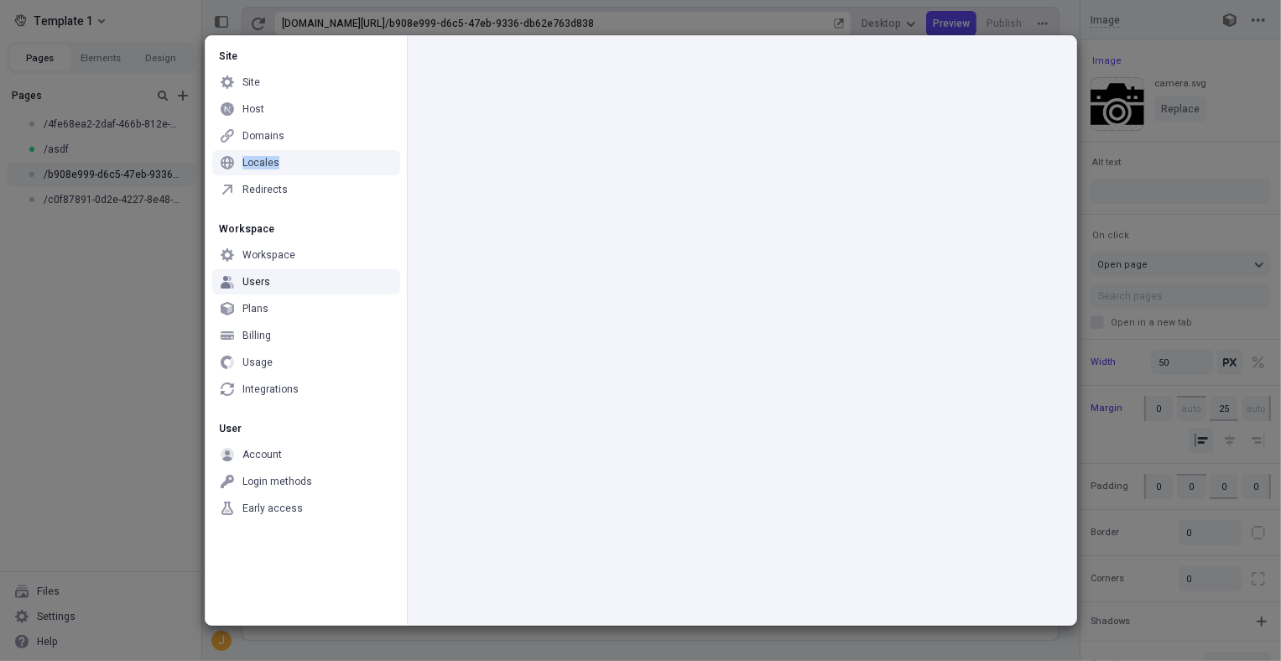
click at [290, 158] on div "Locales" at bounding box center [306, 162] width 188 height 25
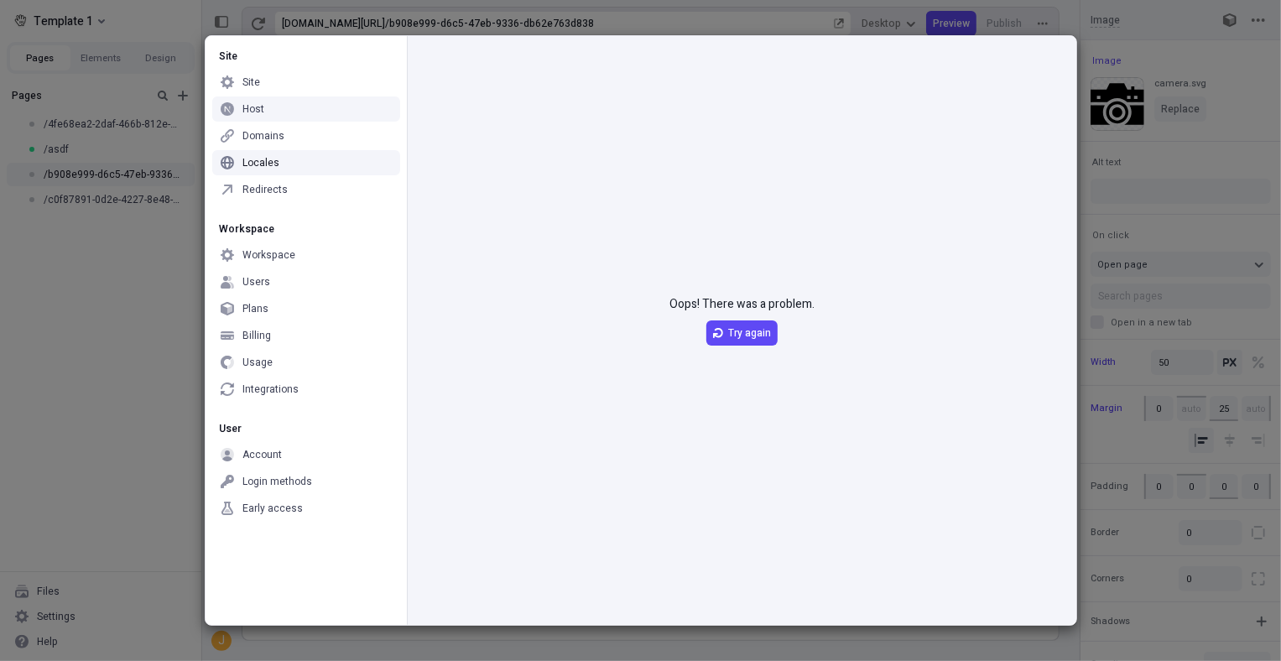
click at [310, 130] on div "Domains" at bounding box center [306, 135] width 188 height 25
click at [307, 112] on div "Host" at bounding box center [306, 108] width 188 height 25
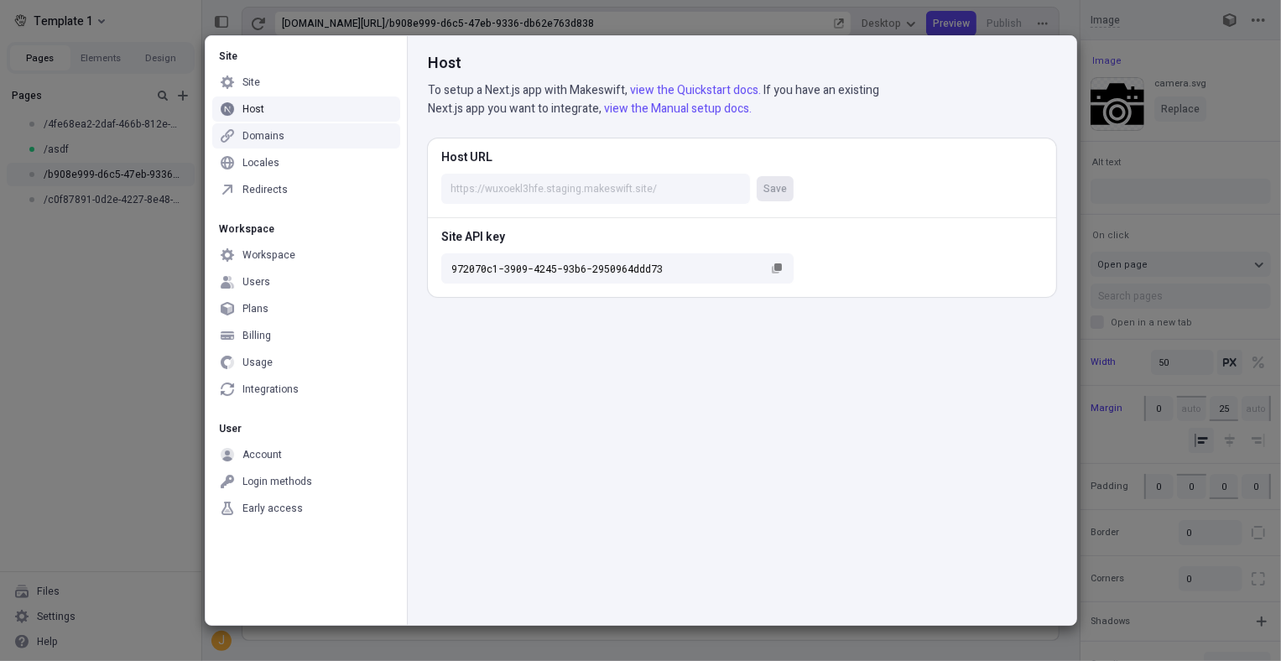
click at [295, 146] on div "Domains" at bounding box center [306, 135] width 188 height 25
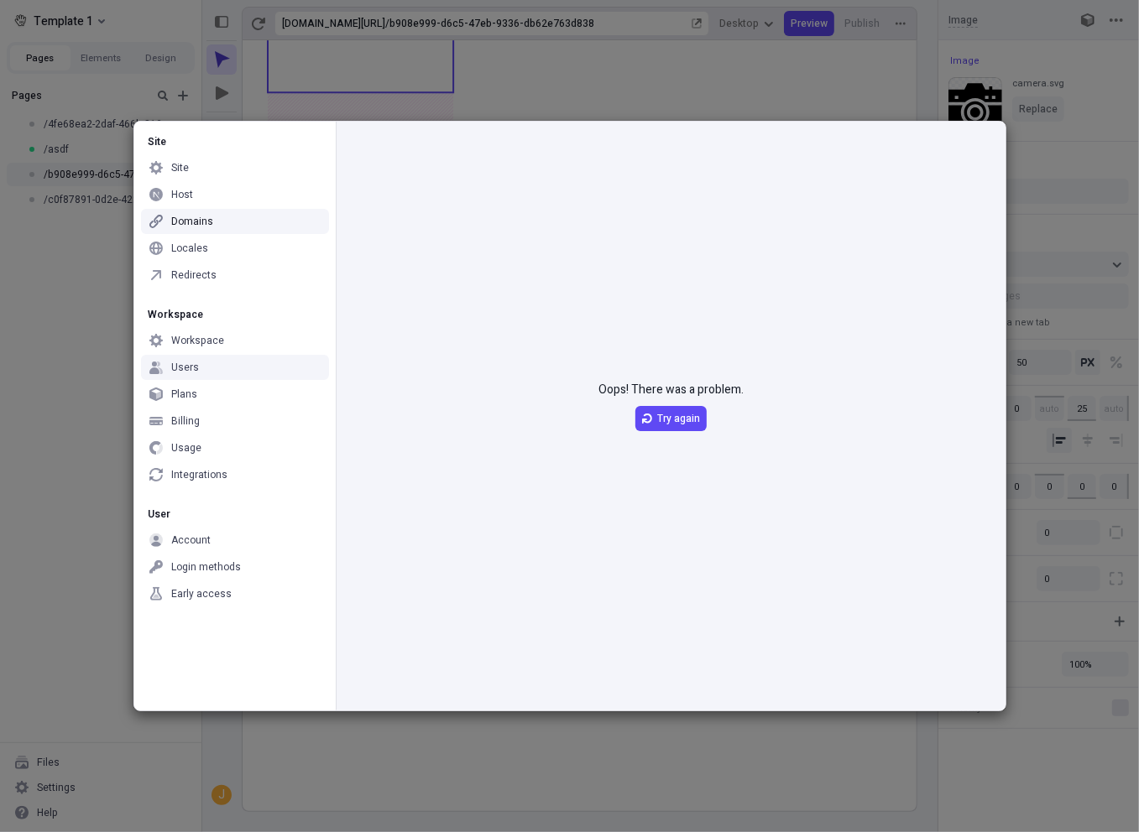
click at [634, 85] on div "Site Site Host Domains Locales Redirects Workspace Workspace Users Plans Billin…" at bounding box center [569, 416] width 1139 height 832
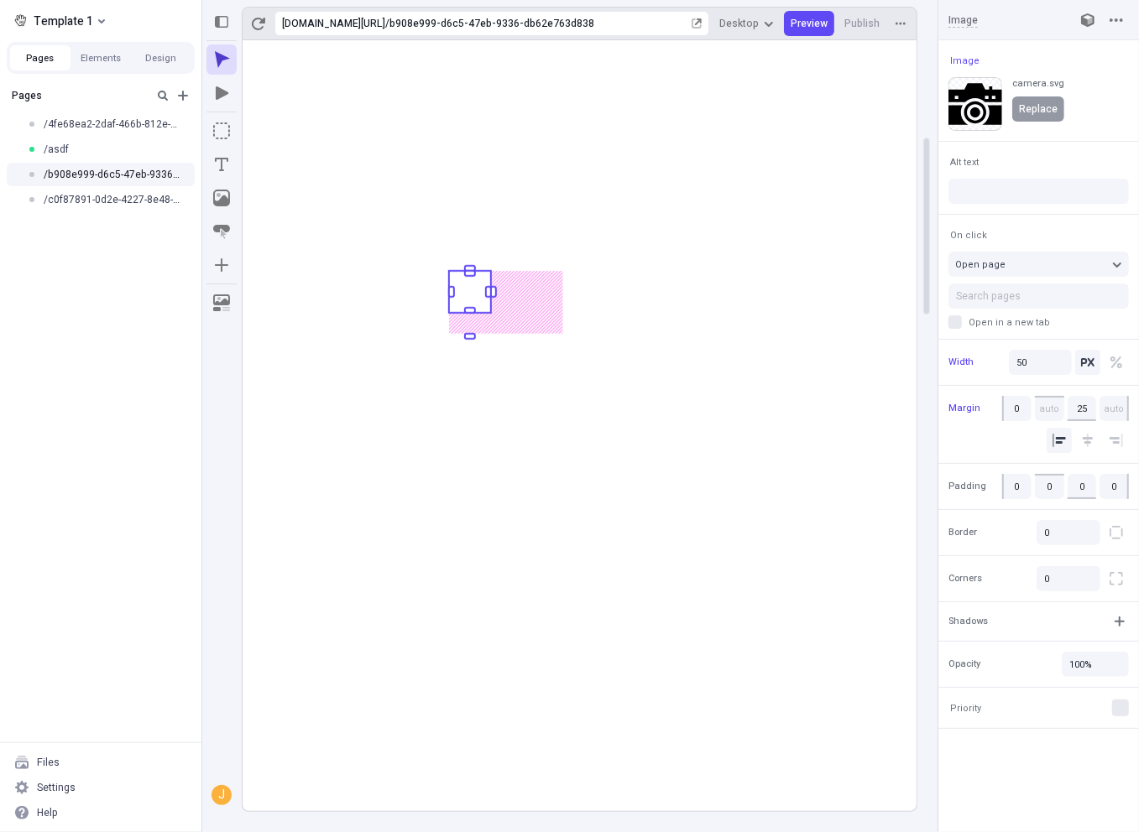
click at [1046, 107] on span "Replace" at bounding box center [1038, 108] width 39 height 13
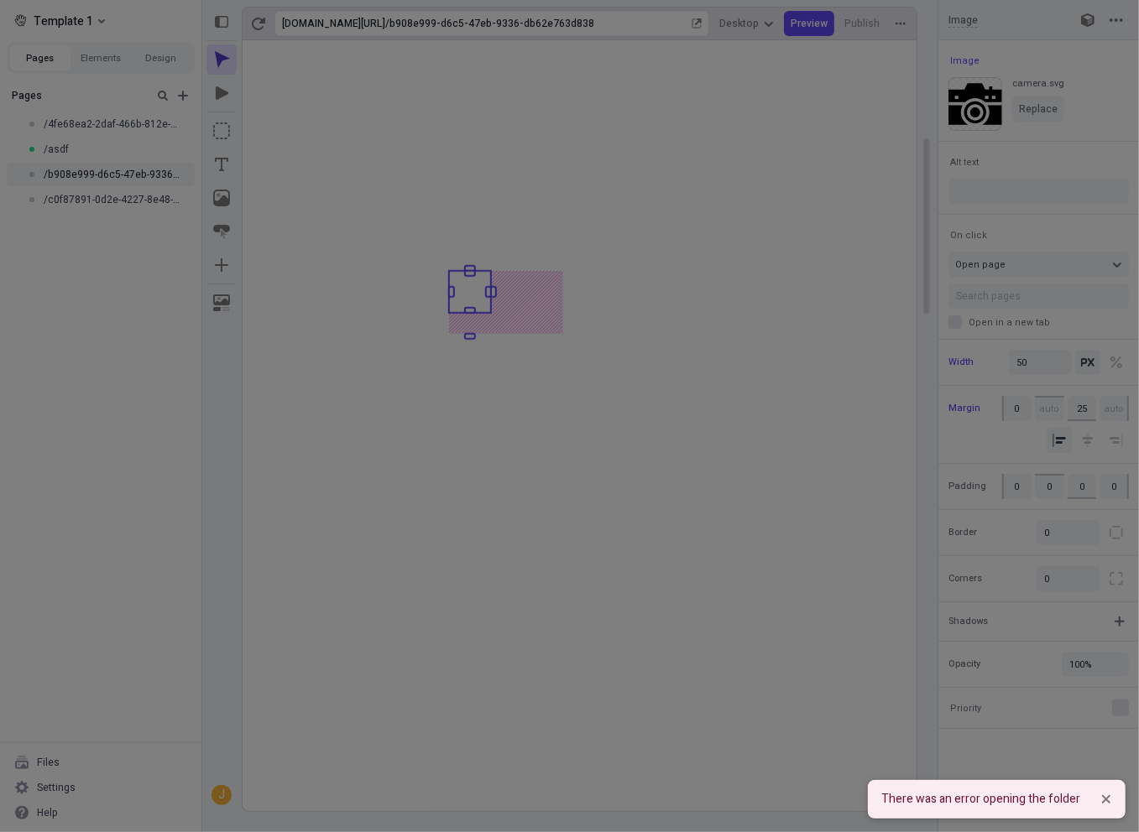
click at [78, 24] on div "Search Site Workspace There was a problem loading this folder Try again" at bounding box center [569, 416] width 1139 height 832
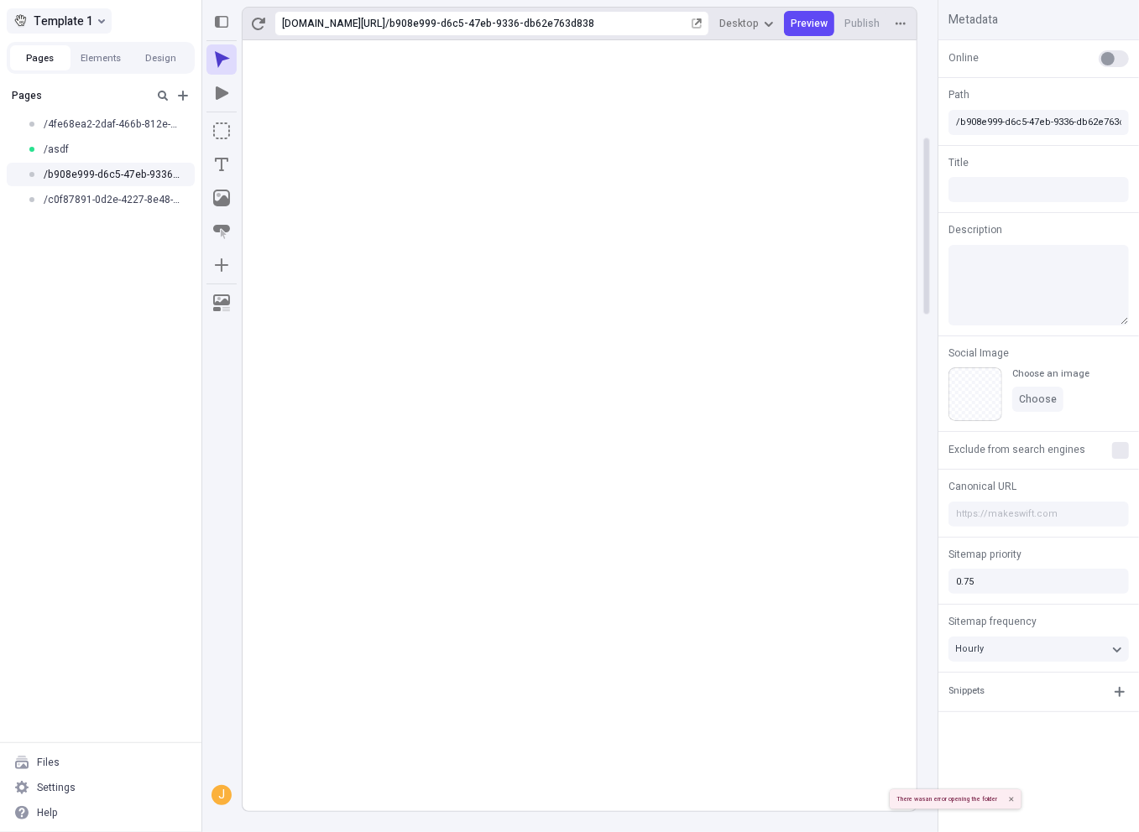
click at [78, 24] on span "Template 1" at bounding box center [64, 21] width 60 height 20
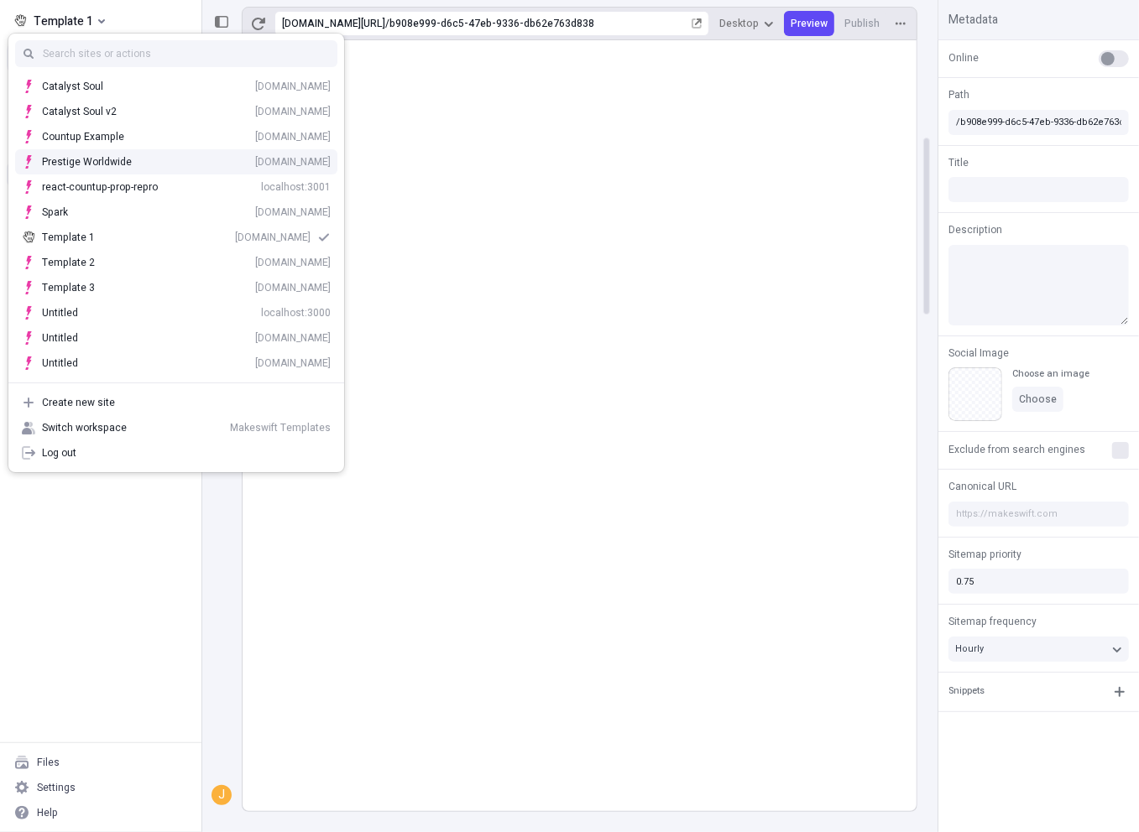
click at [97, 160] on div "Prestige Worldwide" at bounding box center [87, 161] width 90 height 13
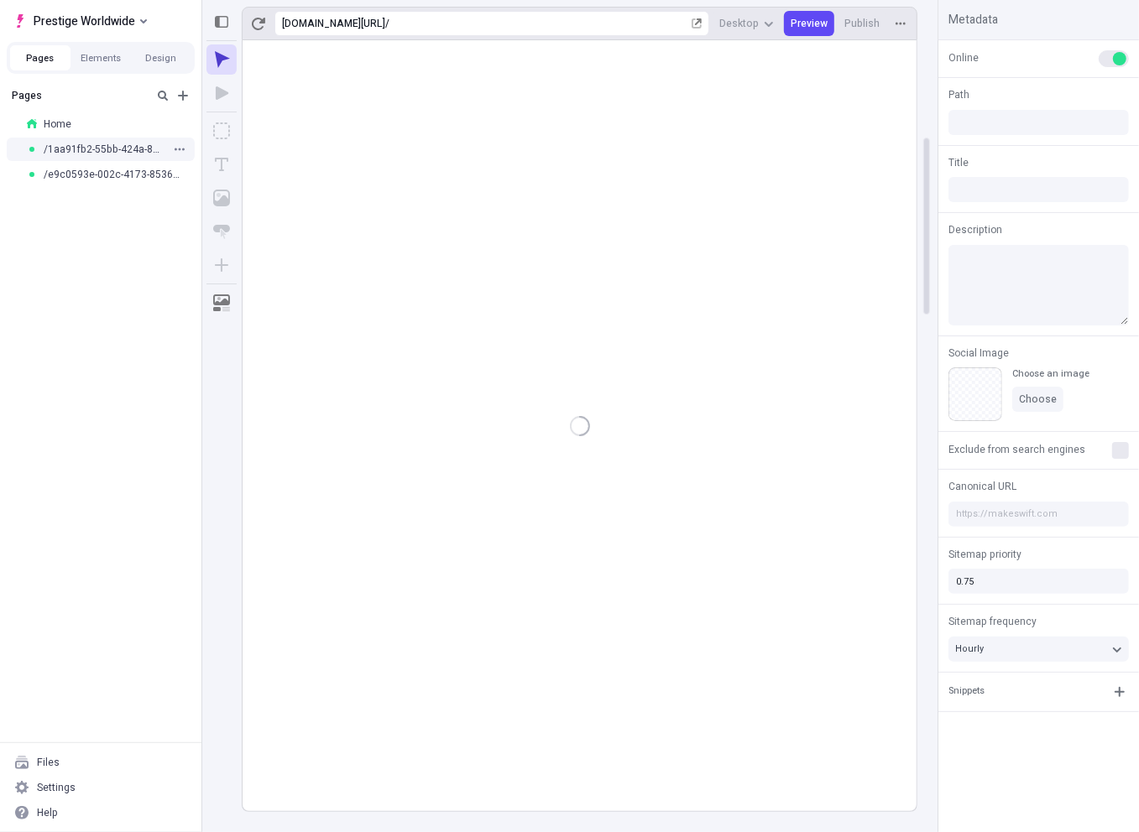
type input "/"
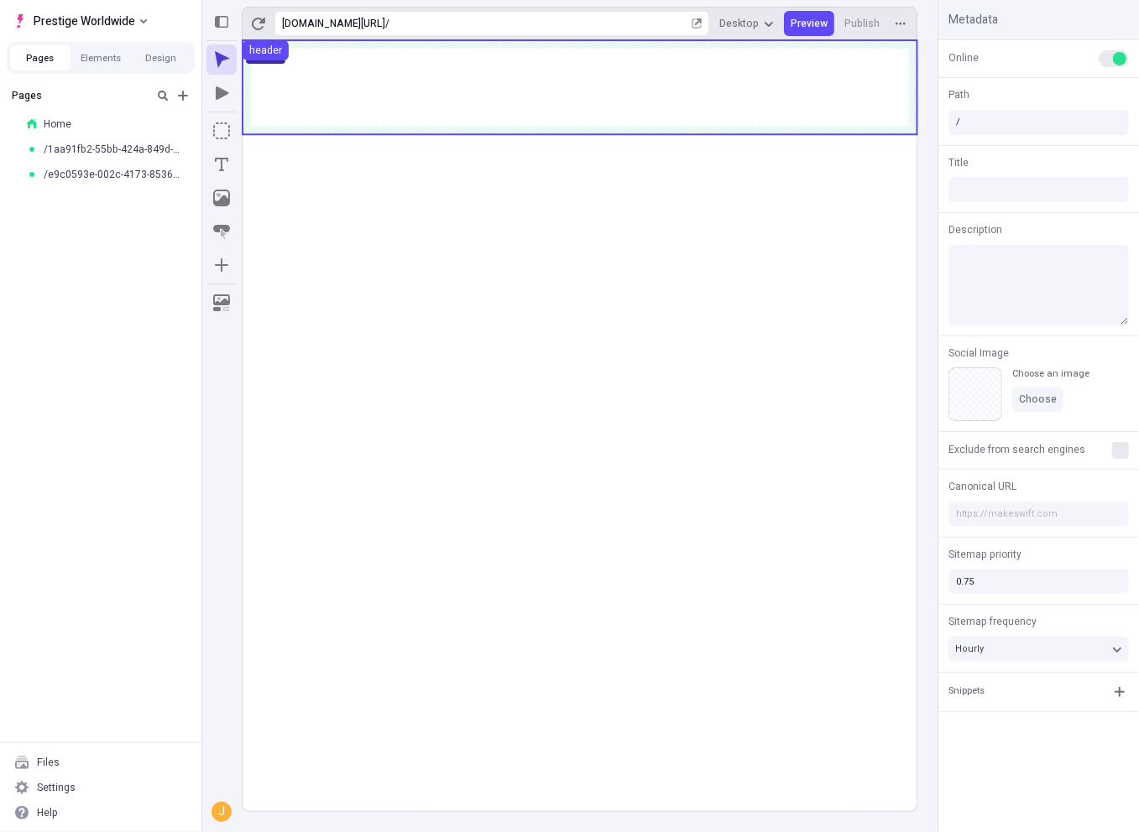
click at [298, 86] on use at bounding box center [580, 87] width 675 height 94
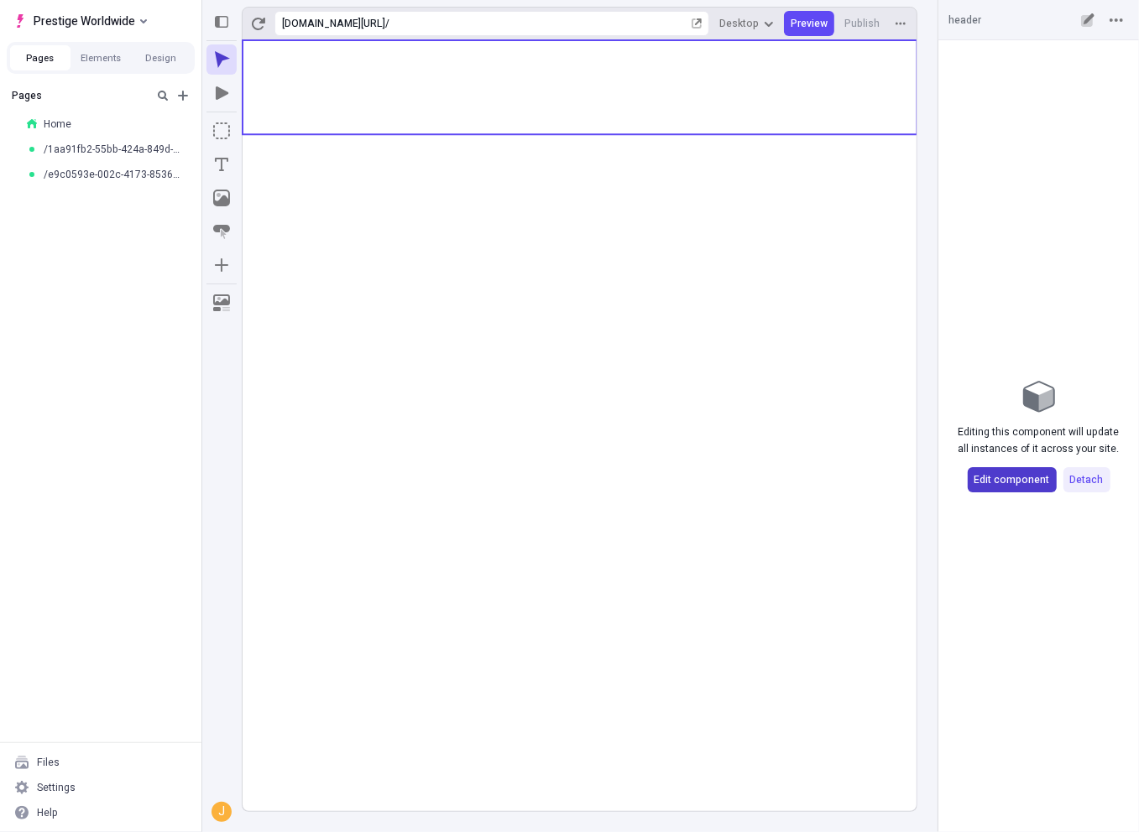
click at [1003, 480] on span "Edit component" at bounding box center [1012, 479] width 76 height 13
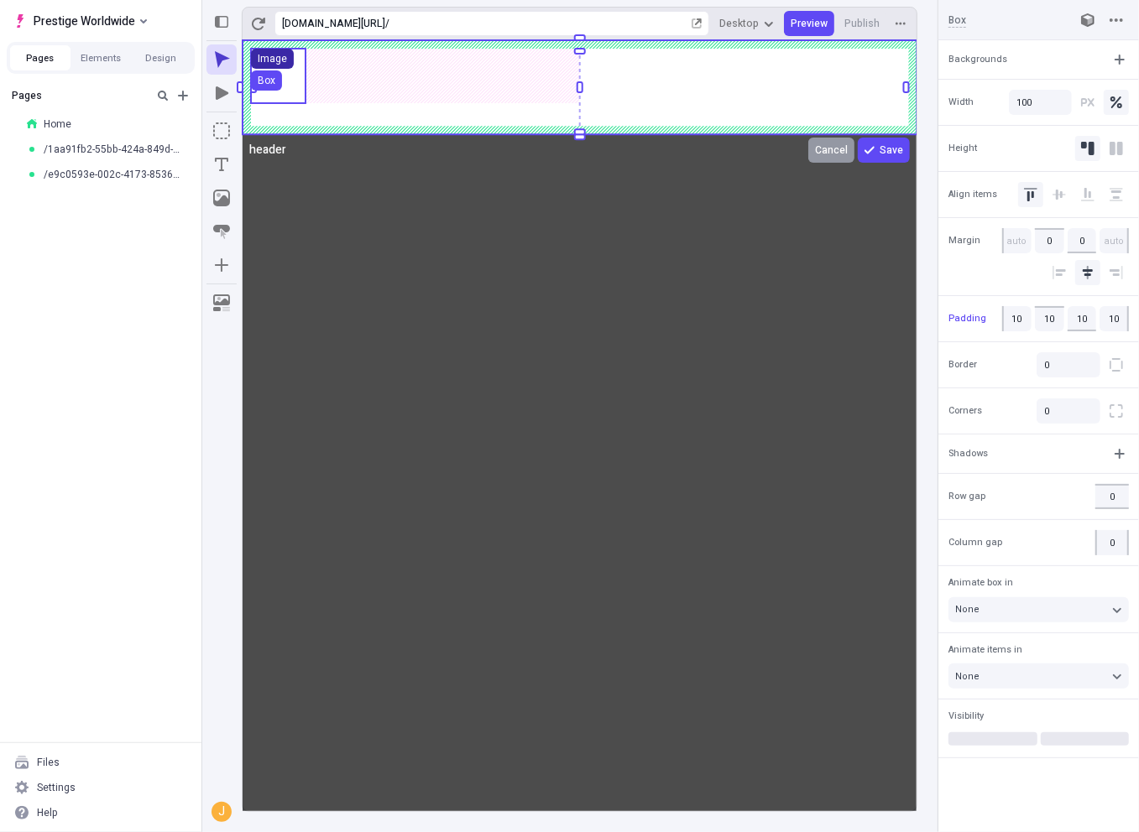
click at [284, 63] on div "Image" at bounding box center [272, 58] width 29 height 13
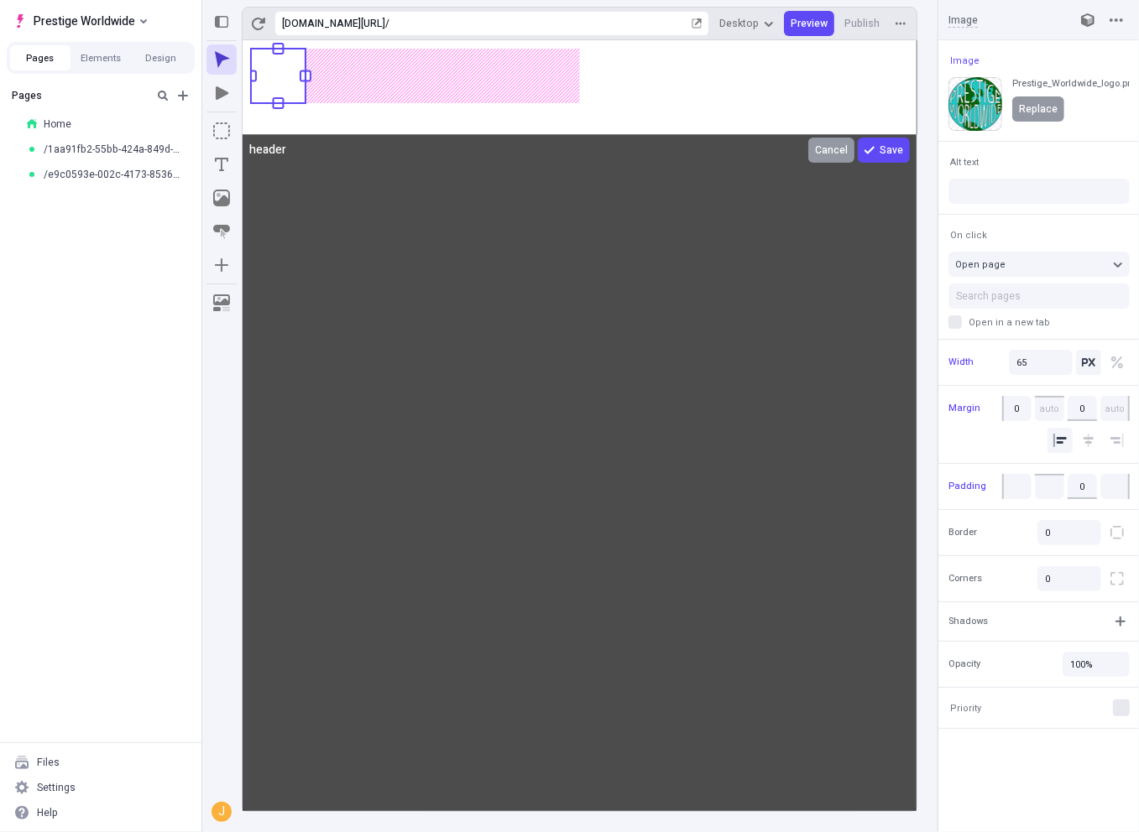
click at [1046, 110] on span "Replace" at bounding box center [1038, 108] width 39 height 13
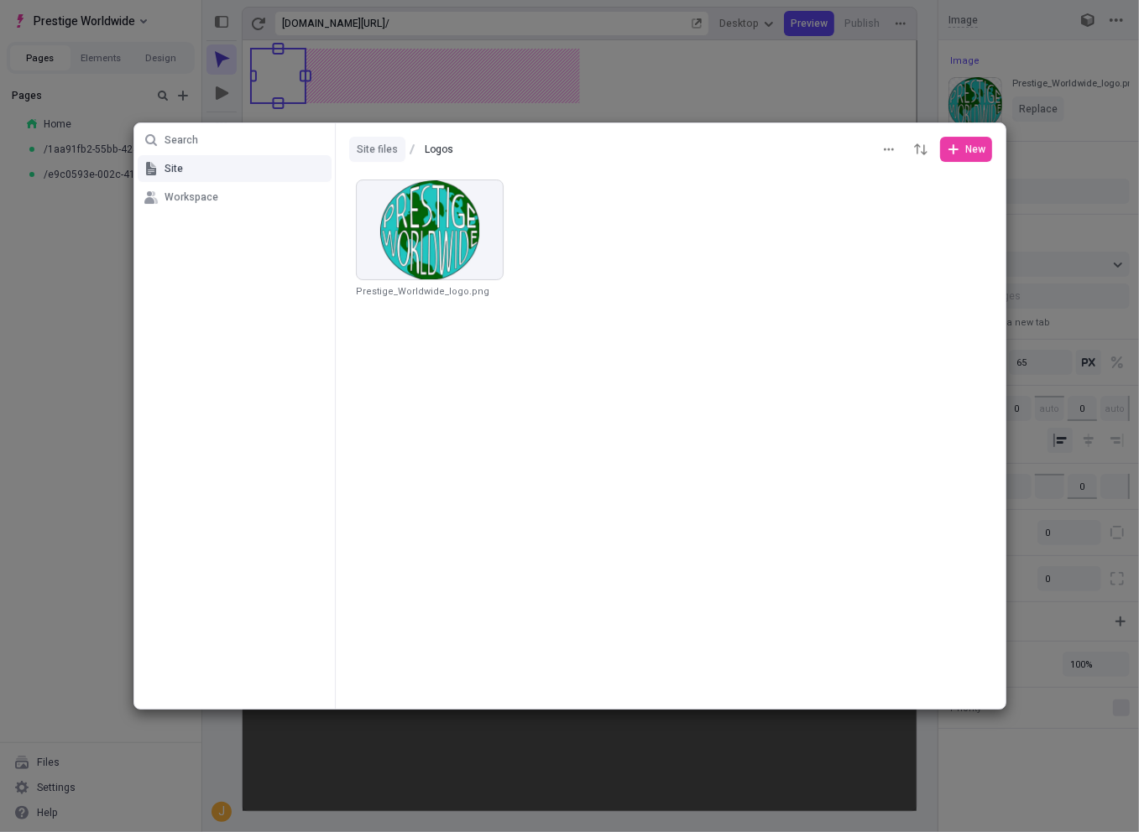
click at [377, 156] on button "Site files" at bounding box center [377, 149] width 56 height 25
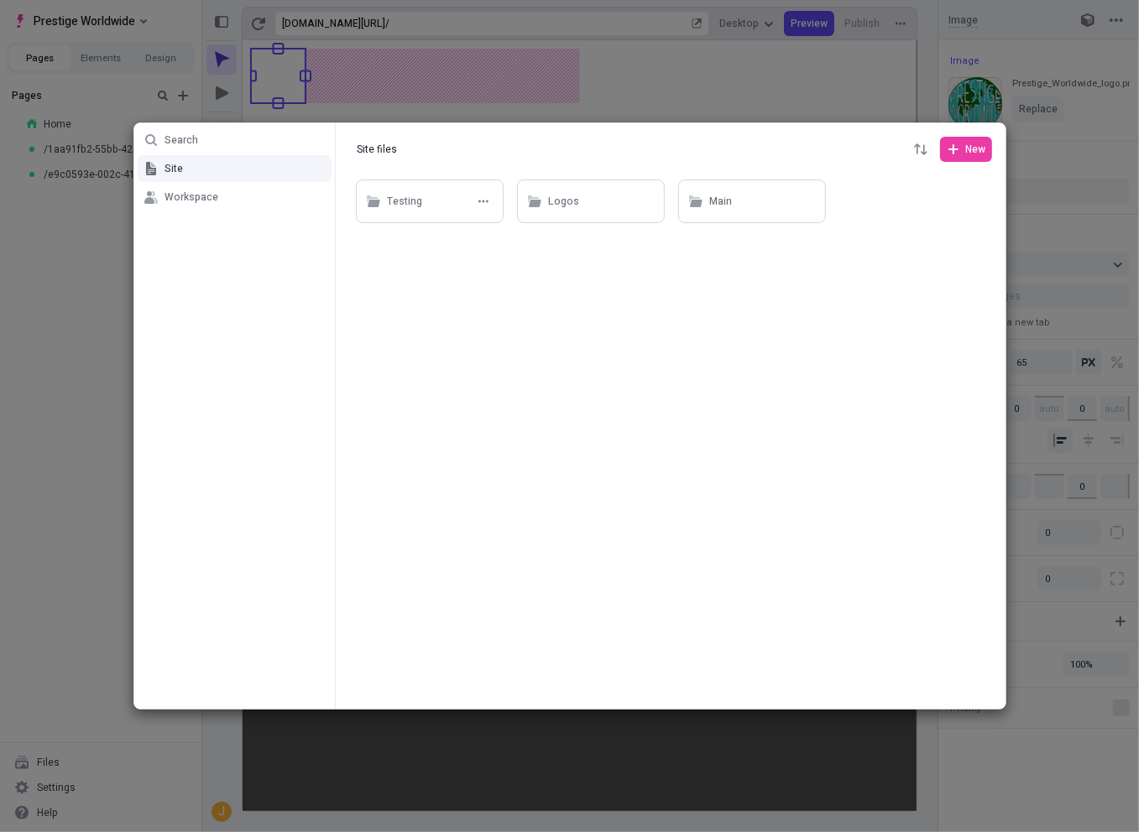
click at [399, 205] on div "Testing" at bounding box center [404, 202] width 35 height 25
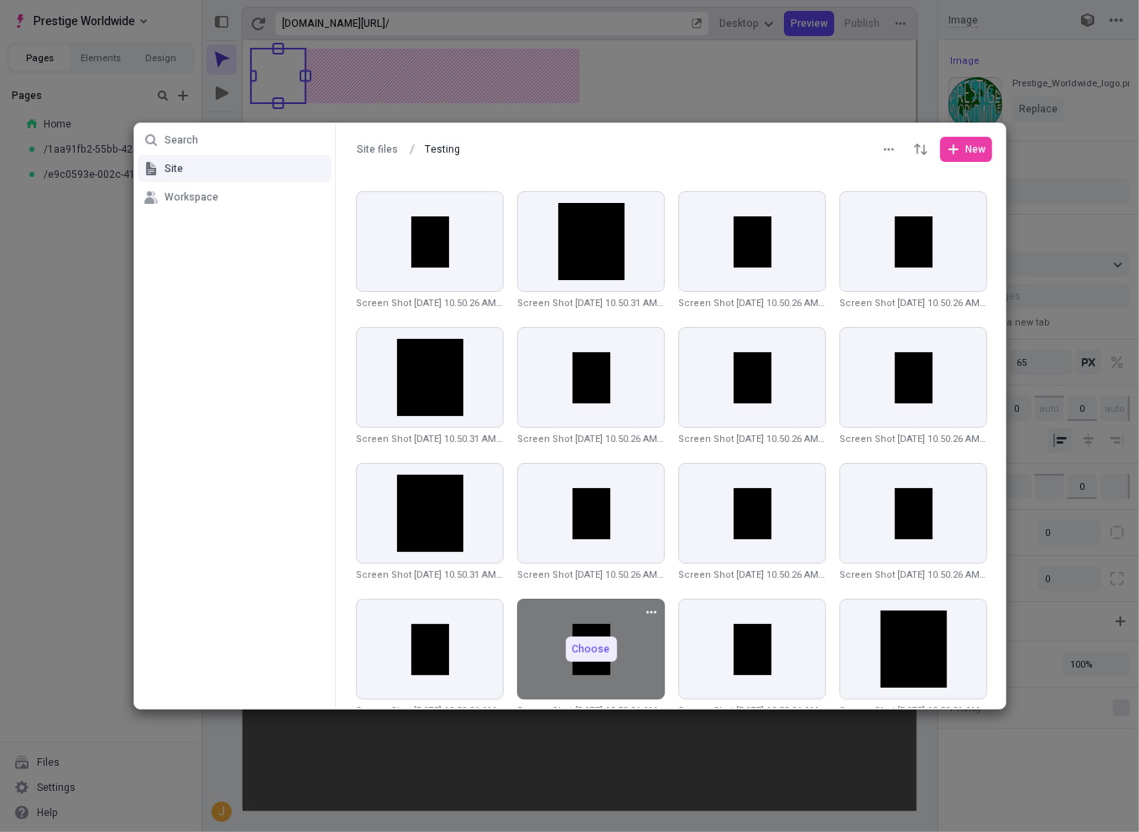
scroll to position [601, 0]
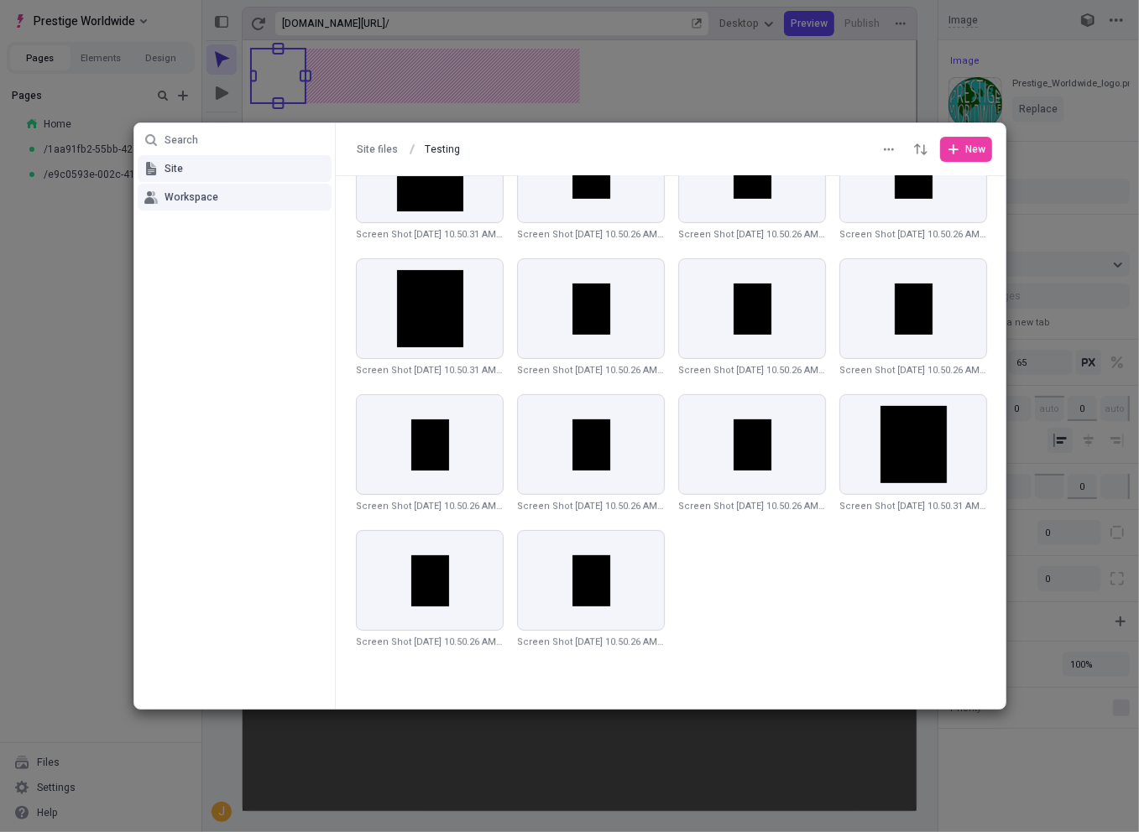
click at [237, 202] on button "Workspace" at bounding box center [235, 197] width 194 height 27
type input "Workspace files"
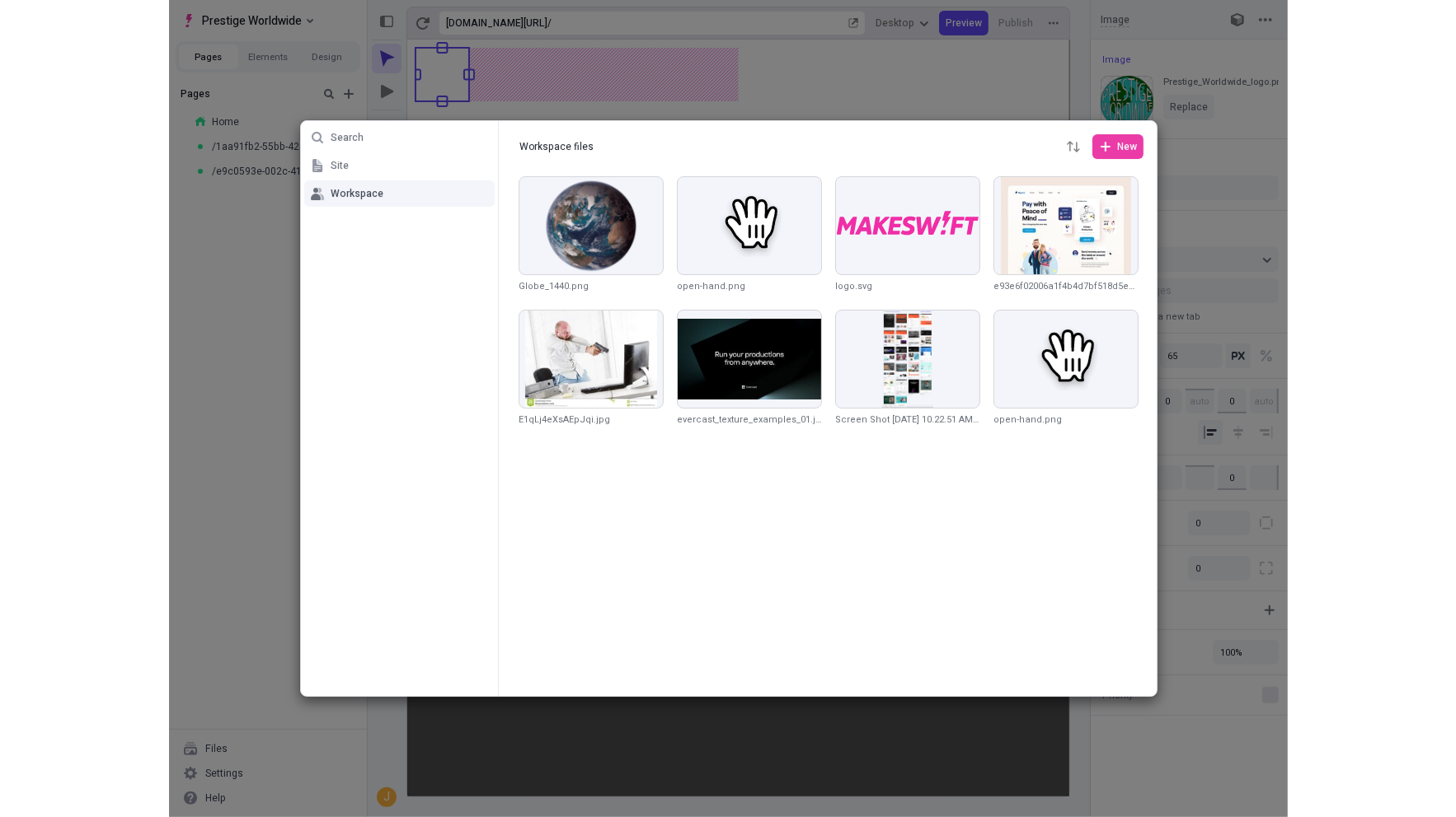
scroll to position [0, 0]
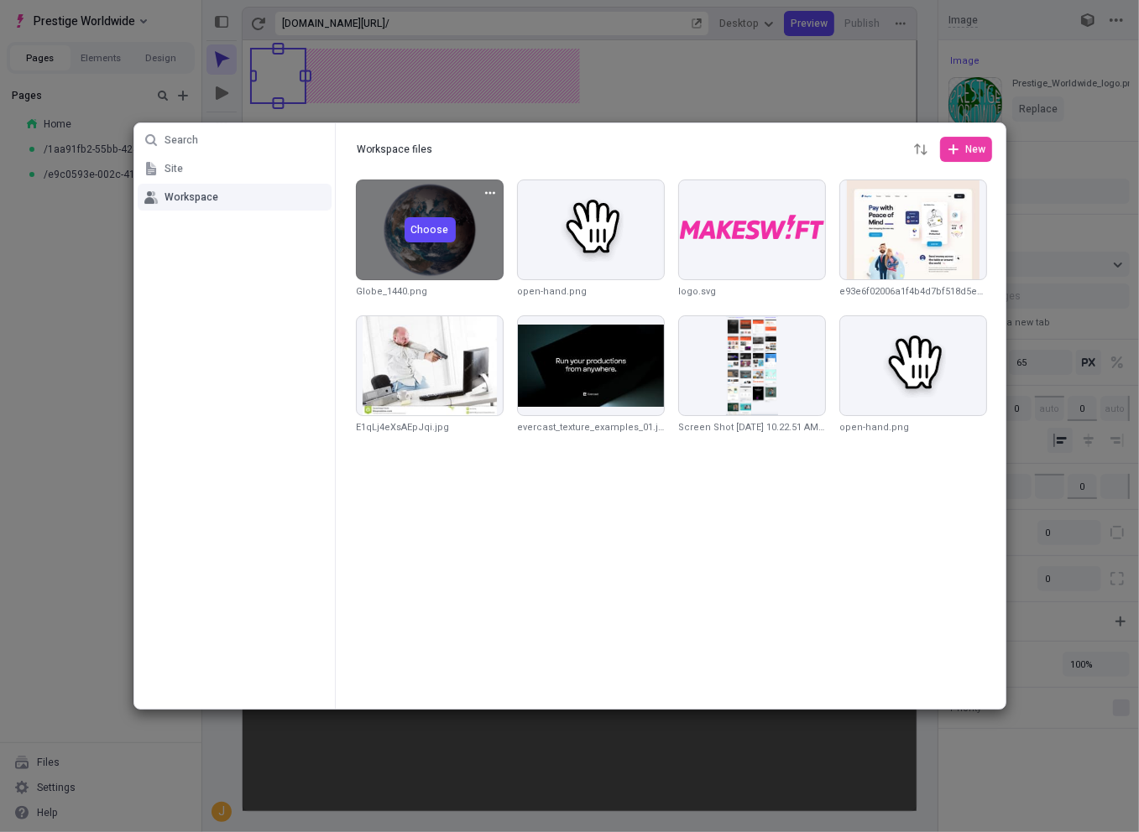
click at [436, 226] on span "Choose" at bounding box center [429, 229] width 38 height 13
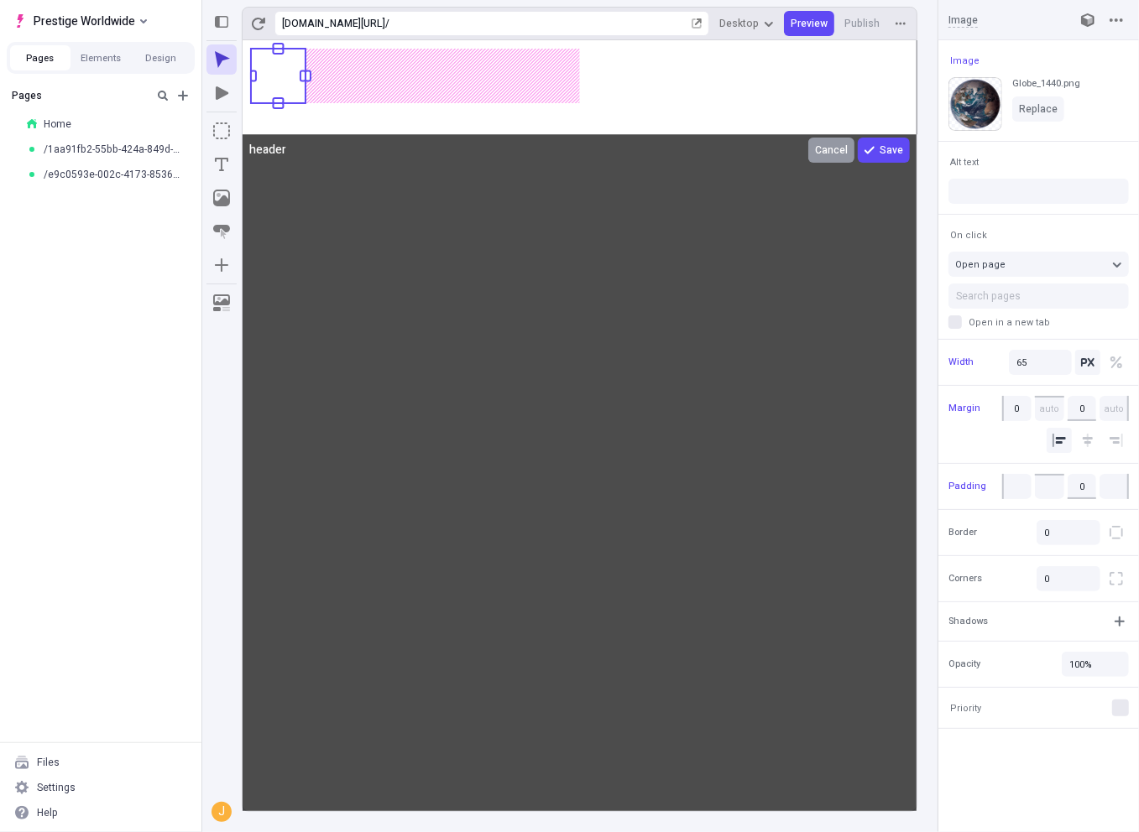
click at [815, 154] on button "Cancel" at bounding box center [831, 150] width 46 height 25
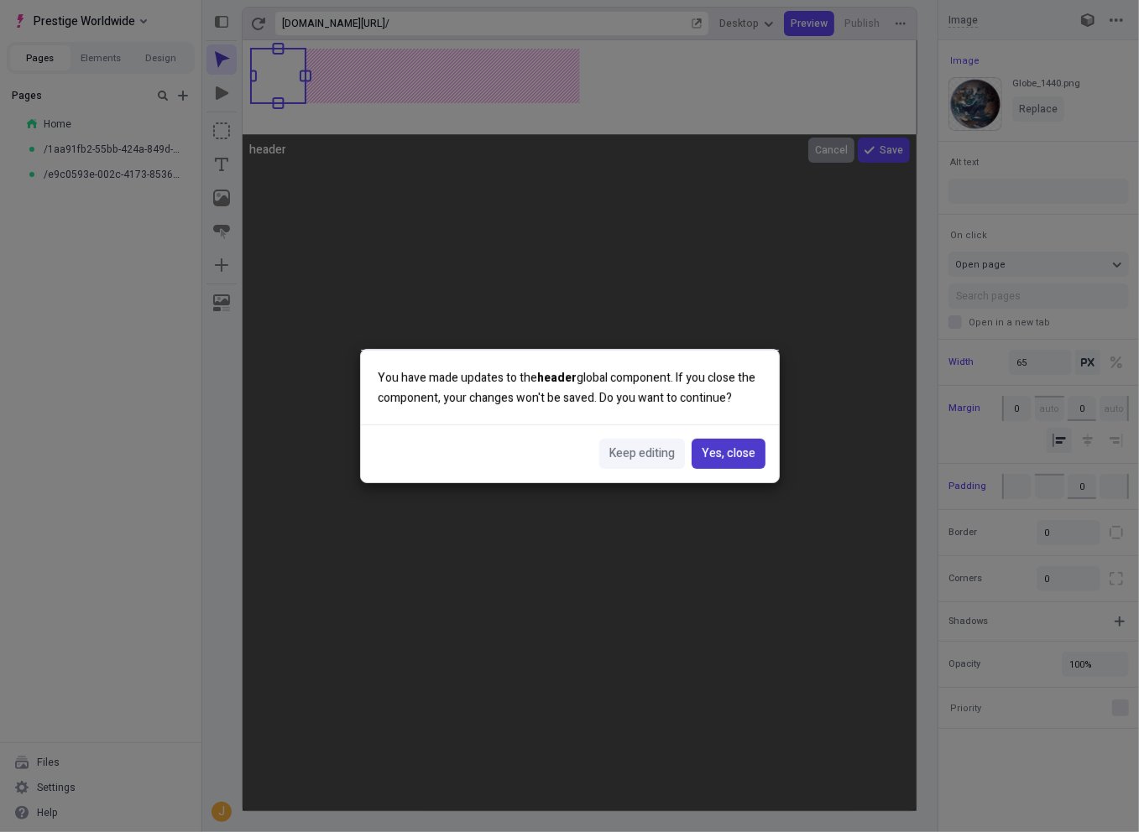
click at [728, 455] on span "Yes, close" at bounding box center [728, 454] width 54 height 18
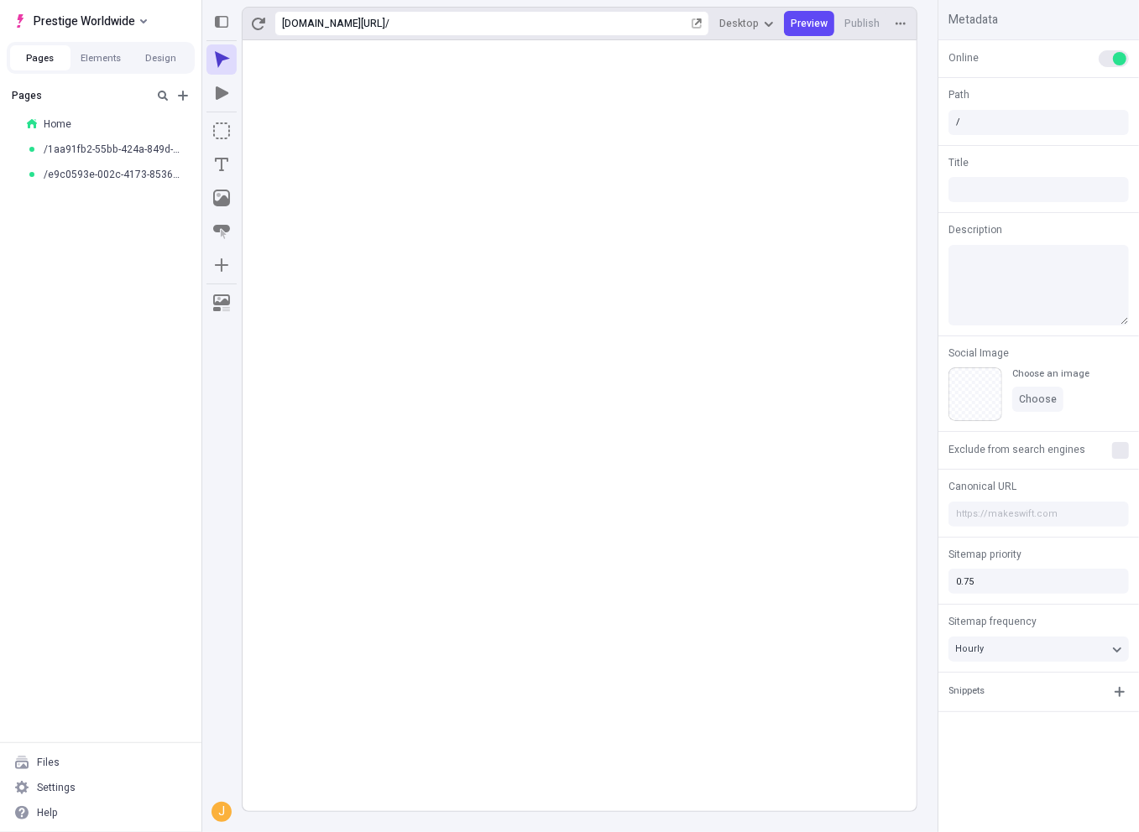
click at [437, 258] on rect at bounding box center [580, 425] width 674 height 771
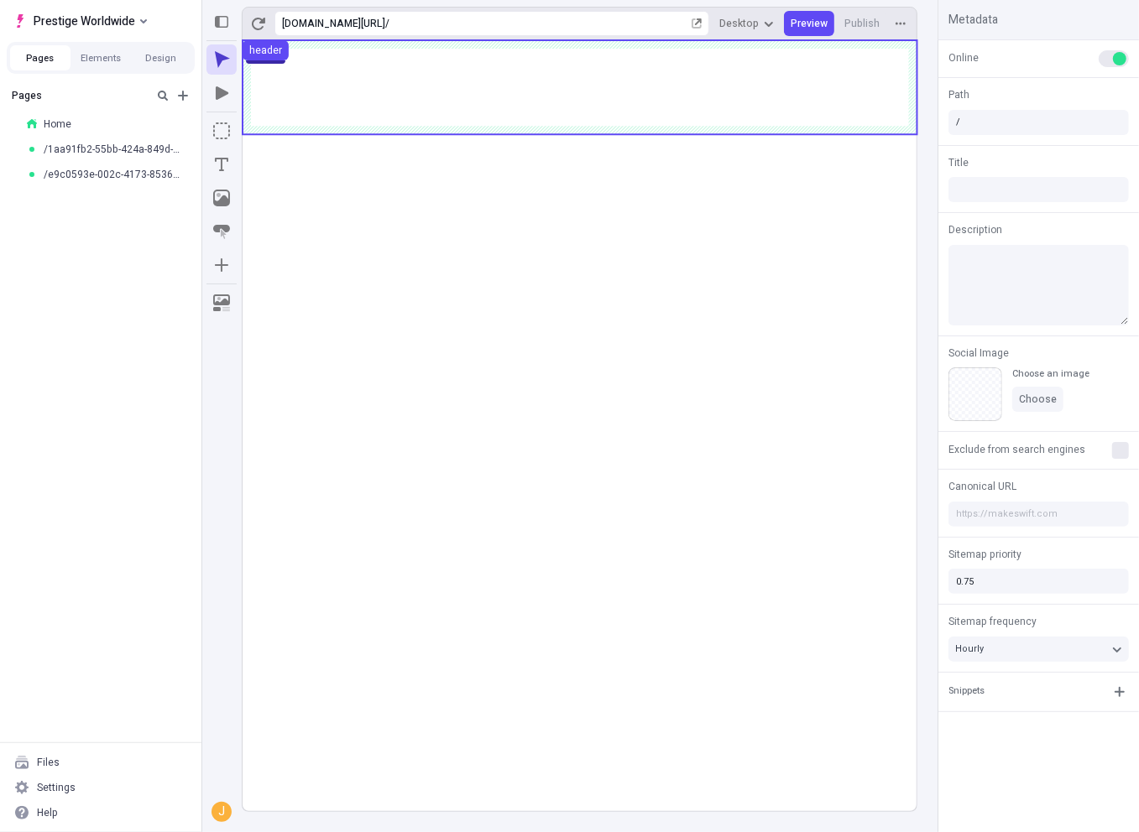
click at [368, 76] on use at bounding box center [580, 87] width 675 height 94
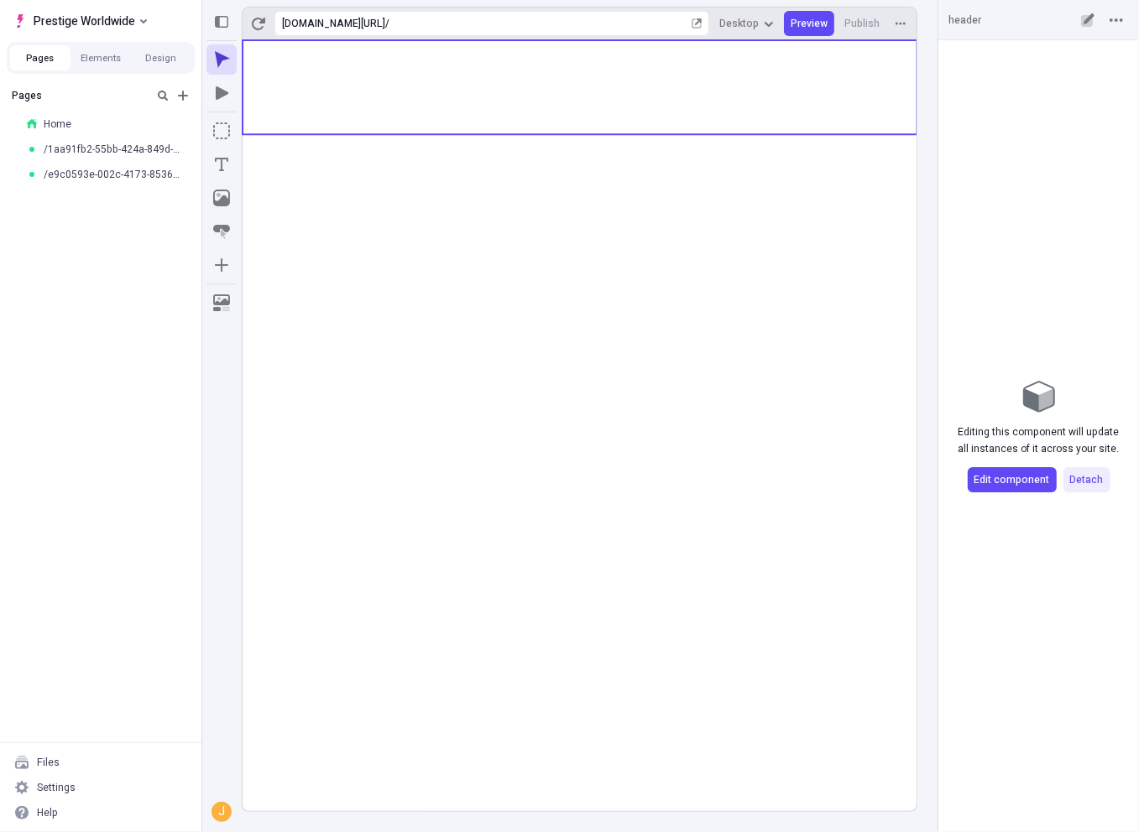
click at [451, 343] on rect at bounding box center [580, 425] width 674 height 771
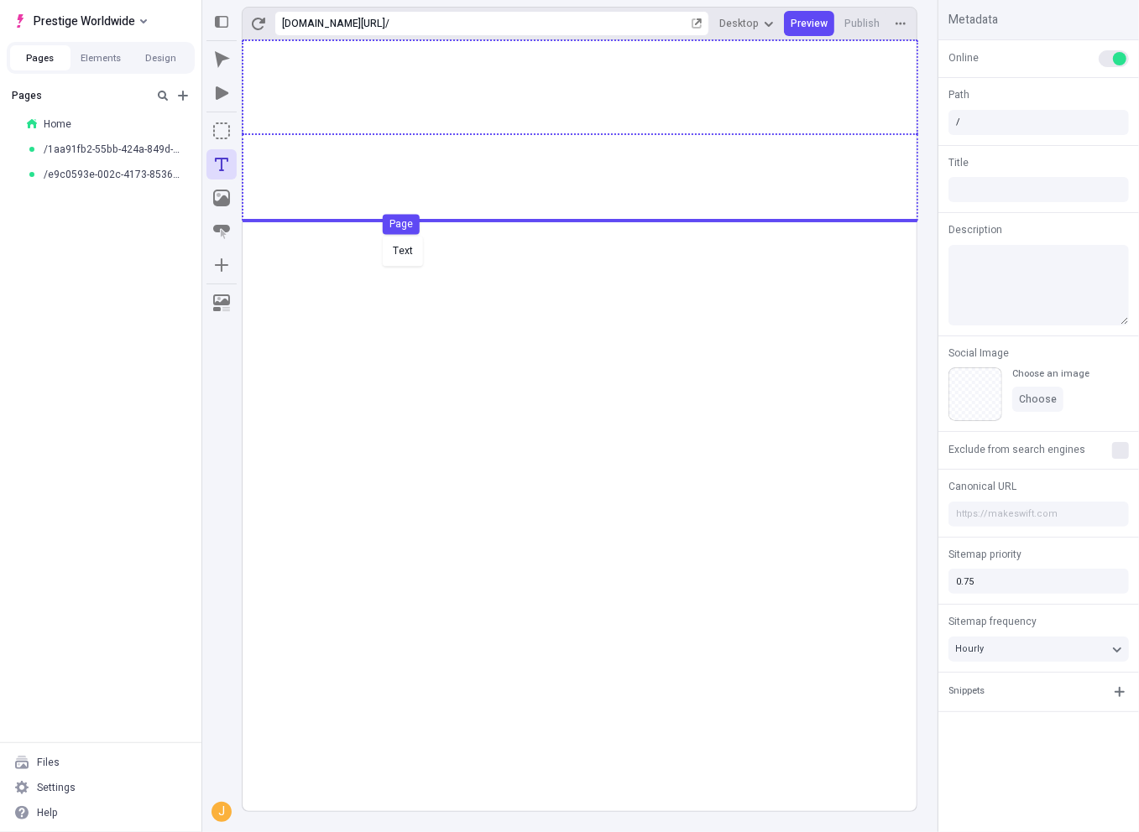
click at [378, 234] on div "Text Page" at bounding box center [569, 416] width 1139 height 832
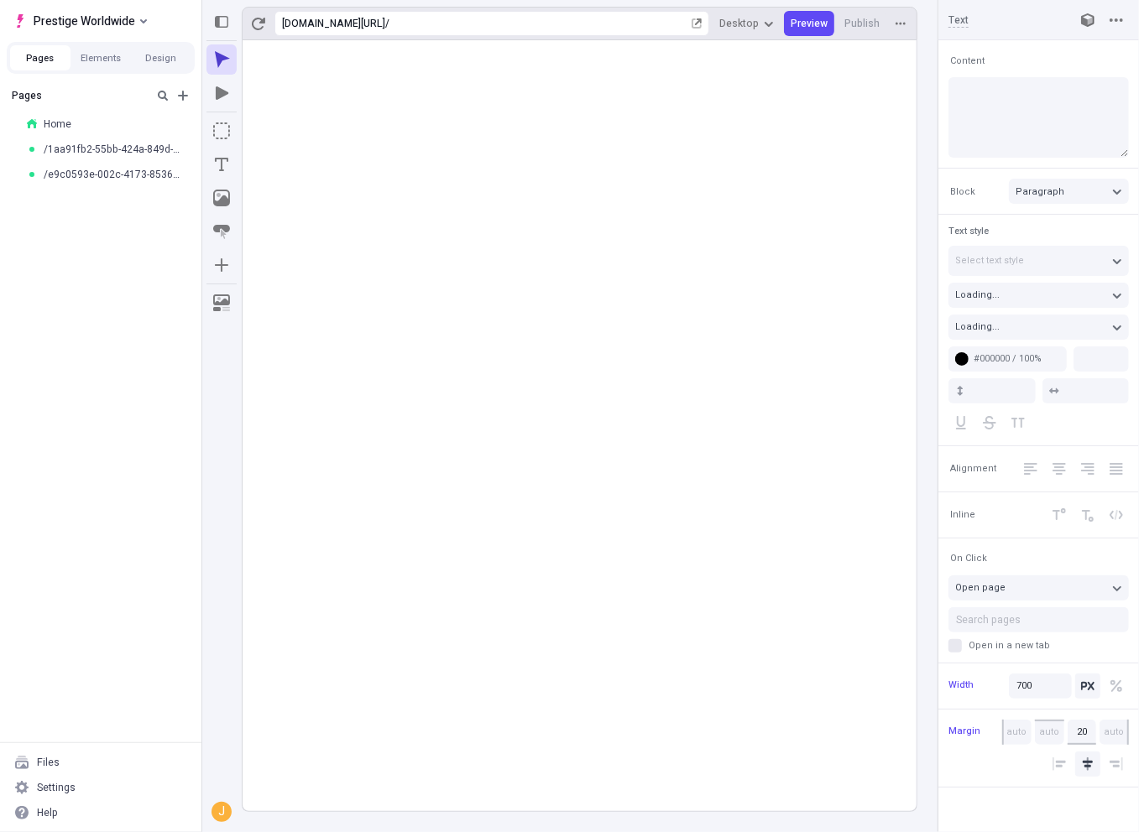
type textarea "Quickly envisioneer process-centric potentialities, then objectively benchmark …"
type input "18"
type input "1.5"
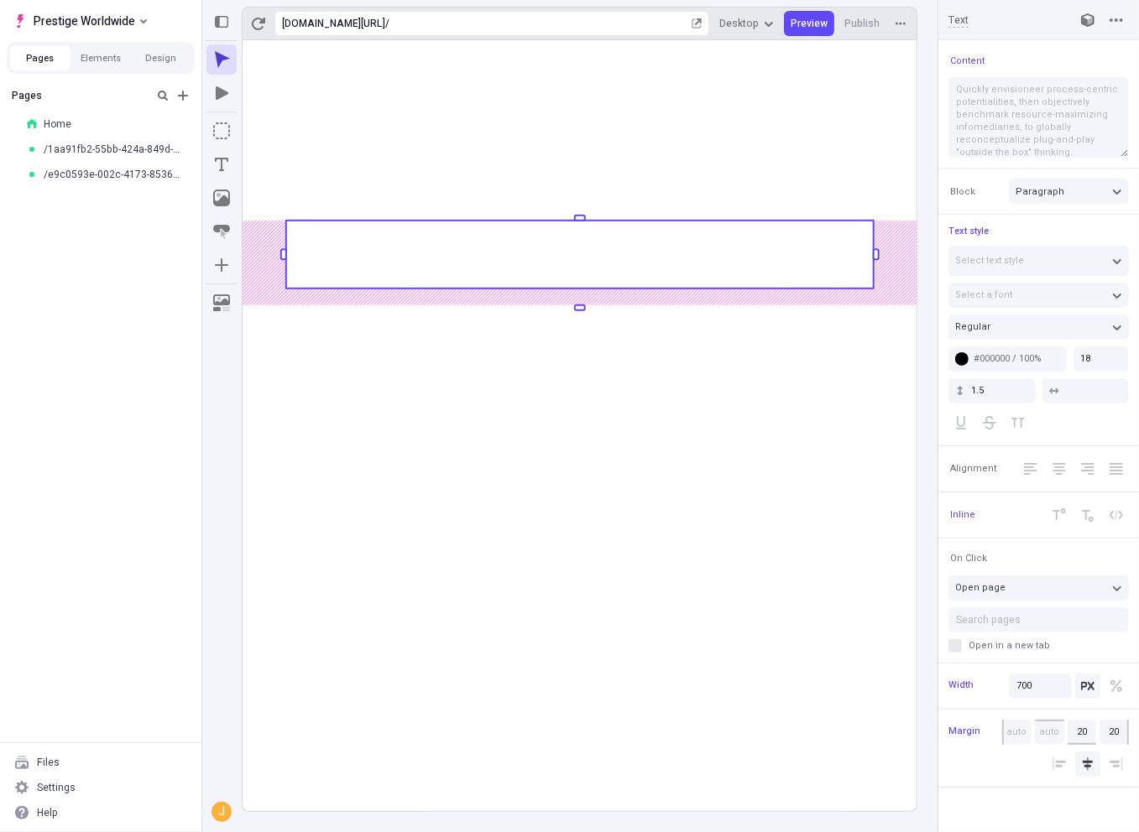
type input "35"
type input "40"
type input "25"
click at [450, 266] on body "Prestige Worldwide Pages Elements Design Pages Home /1aa91fb2-55bb-424a-849d-fe…" at bounding box center [569, 416] width 1139 height 832
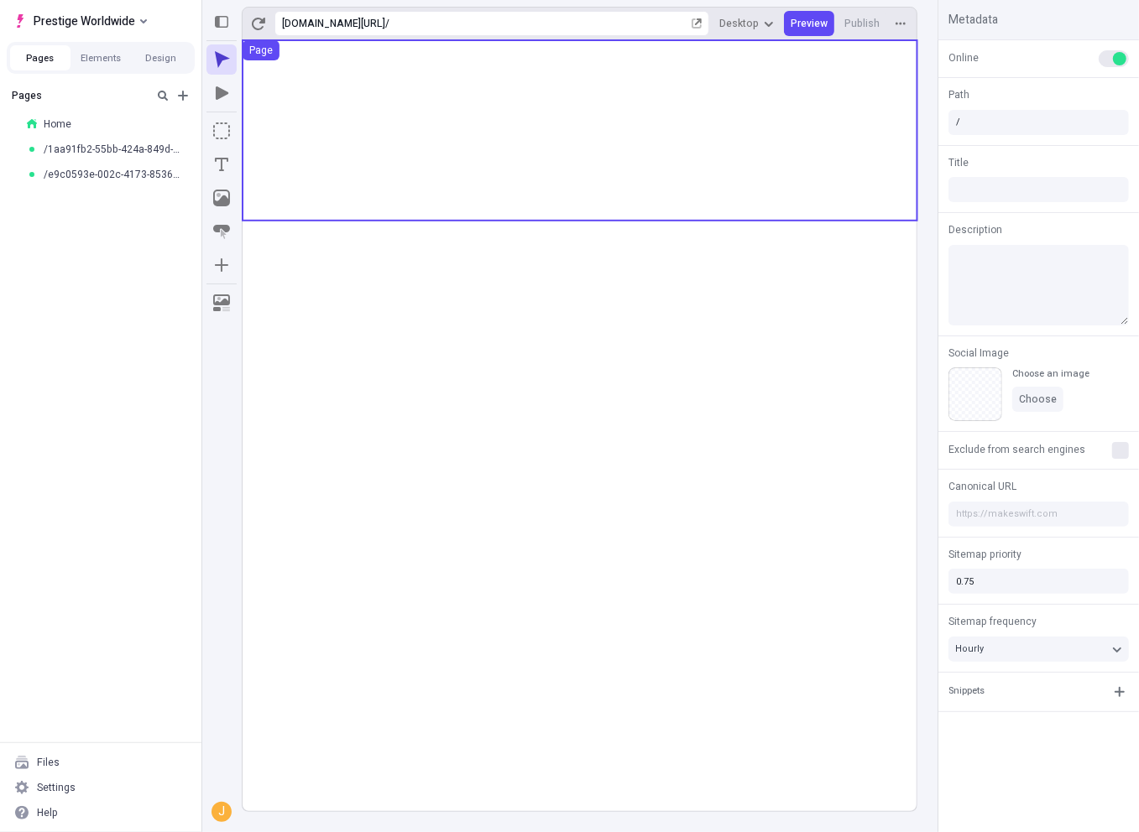
click at [360, 146] on use at bounding box center [580, 130] width 675 height 180
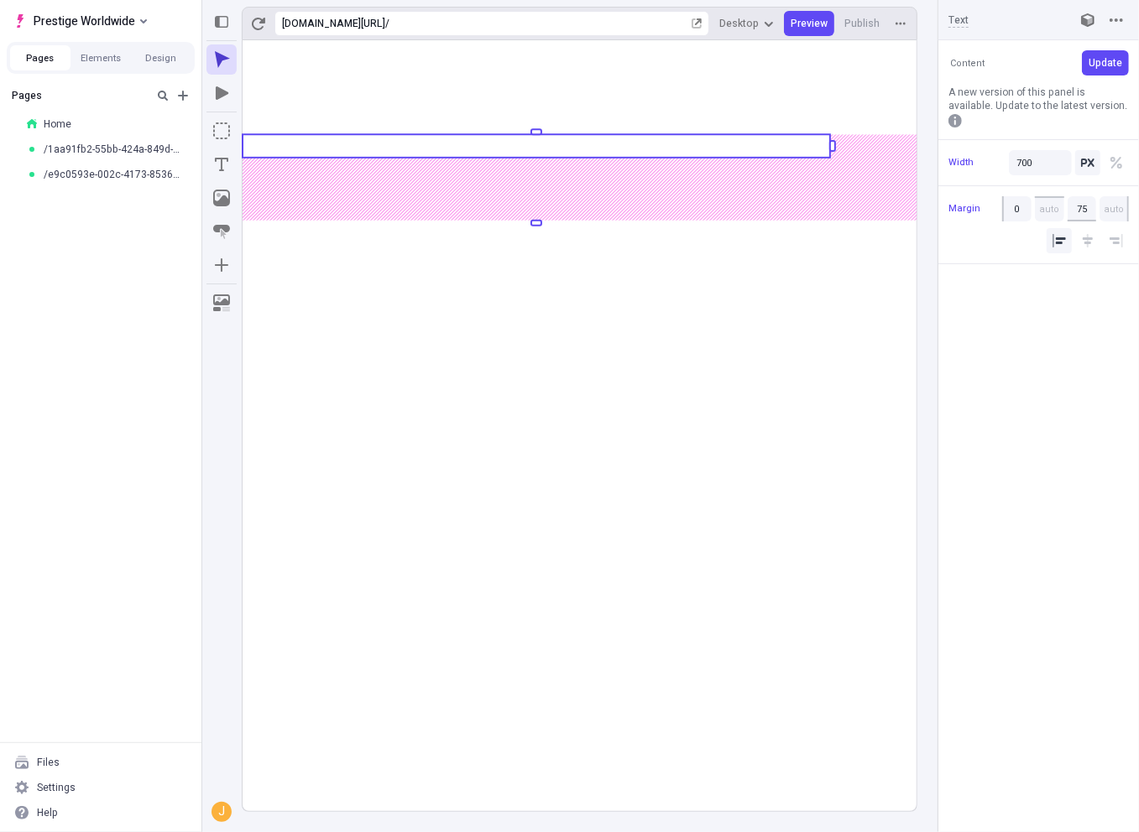
click at [360, 146] on rect at bounding box center [536, 145] width 587 height 23
click at [601, 143] on rect at bounding box center [536, 145] width 587 height 23
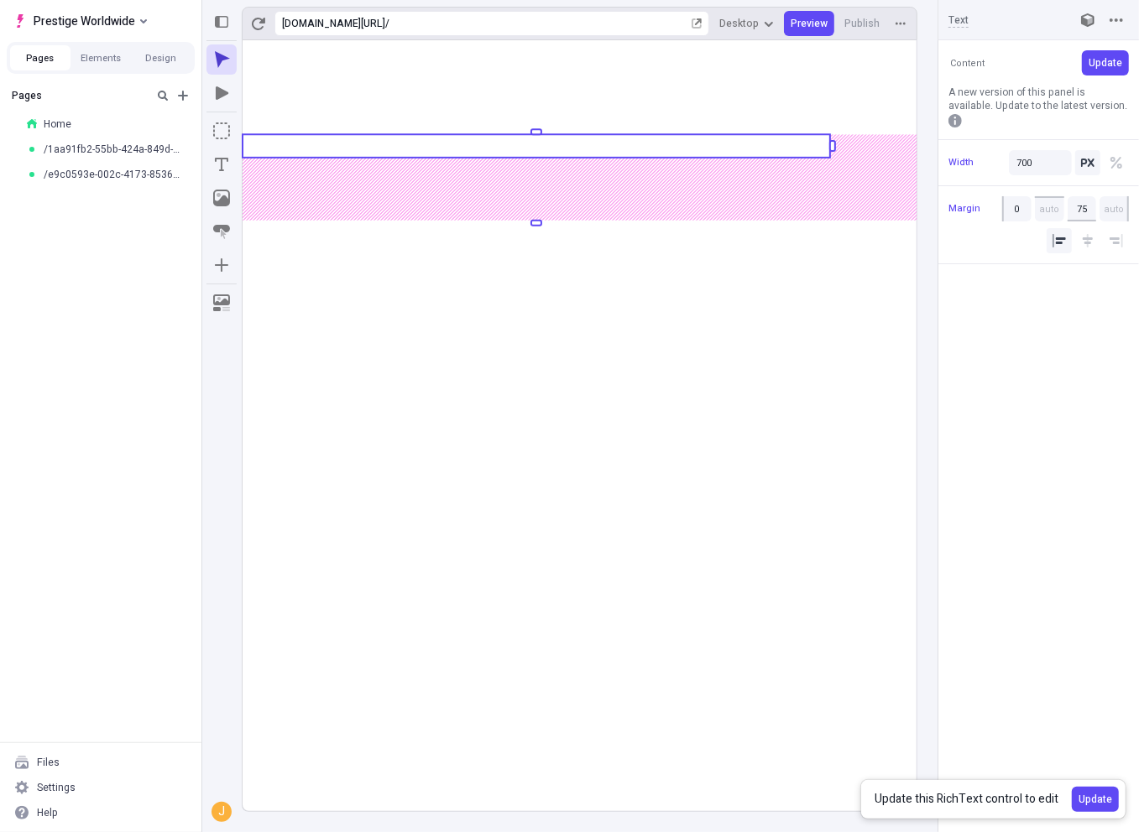
click at [601, 143] on rect at bounding box center [536, 145] width 587 height 23
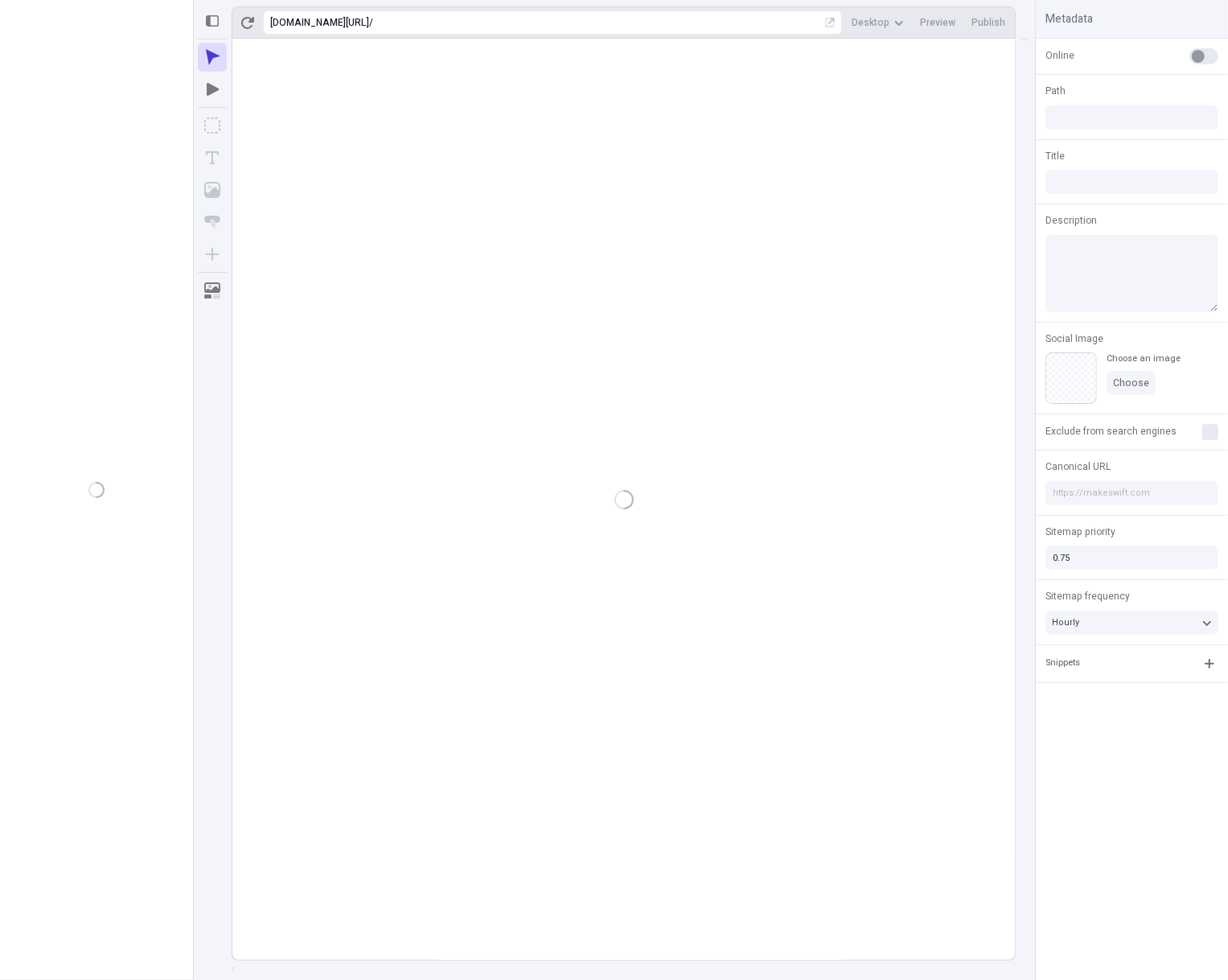
type input "/b908e999-d6c5-47eb-9336-db62e763d838"
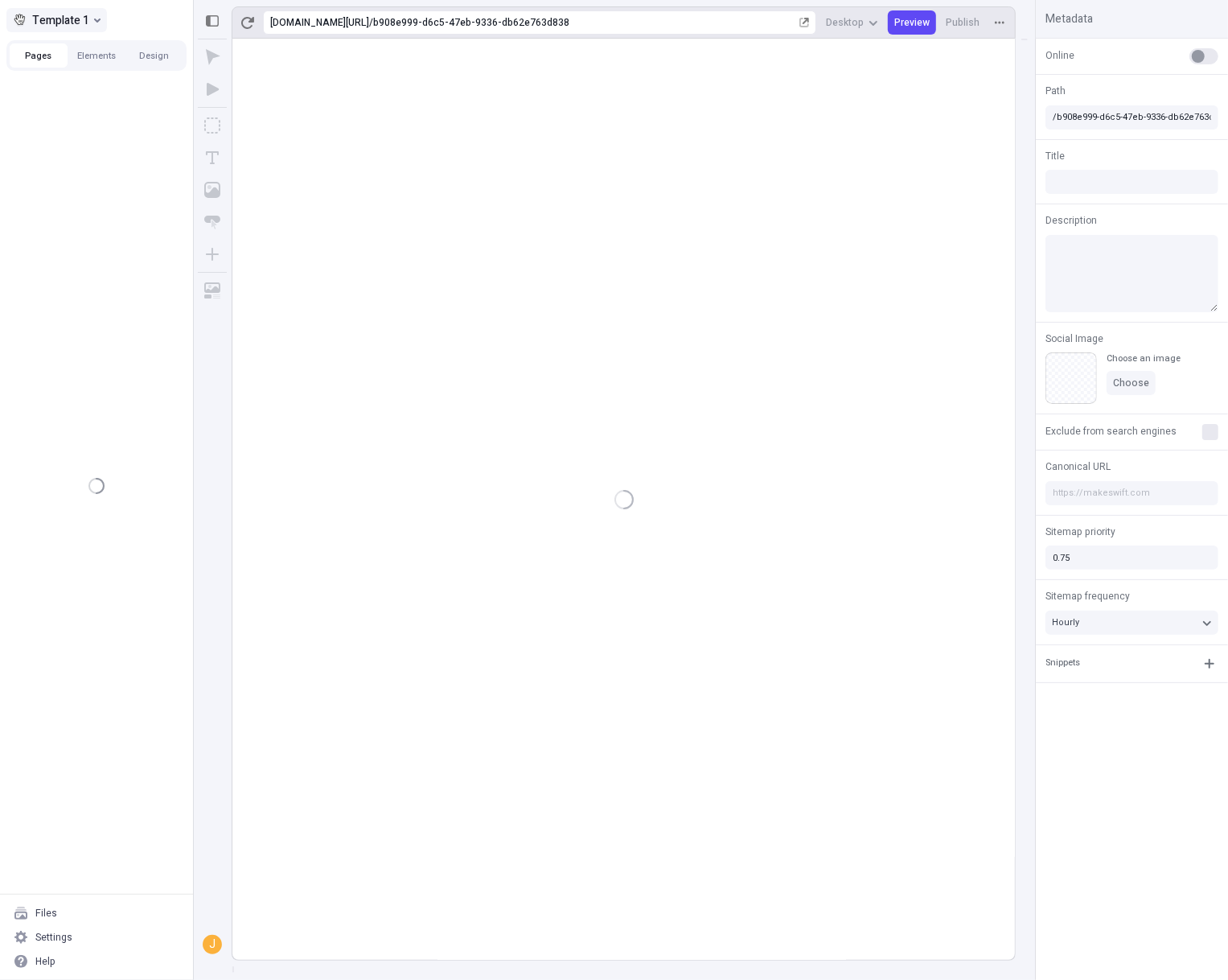
click at [72, 20] on span "Template 1" at bounding box center [61, 20] width 58 height 19
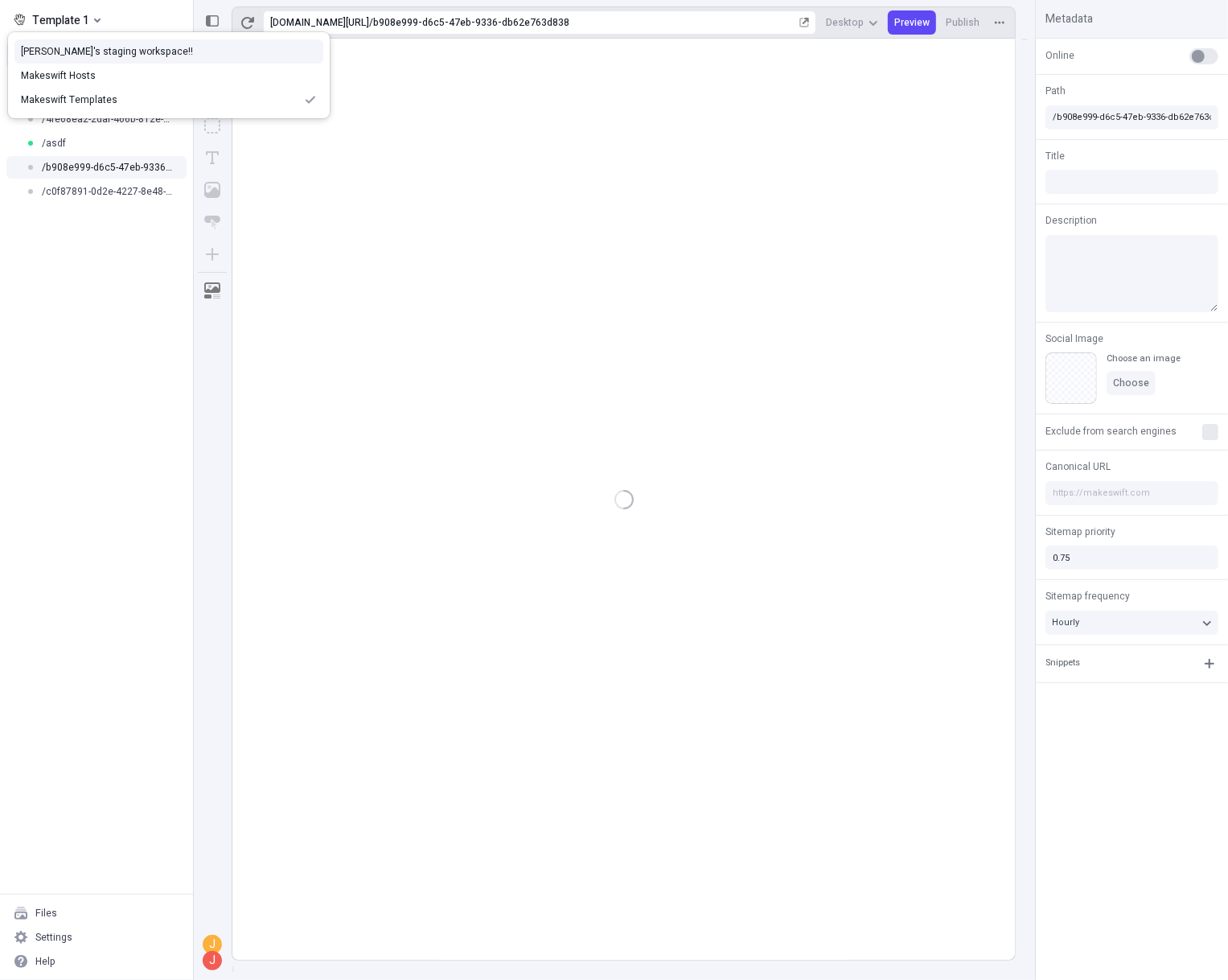
click at [98, 53] on div "[PERSON_NAME]'s staging workspace!!" at bounding box center [169, 51] width 296 height 12
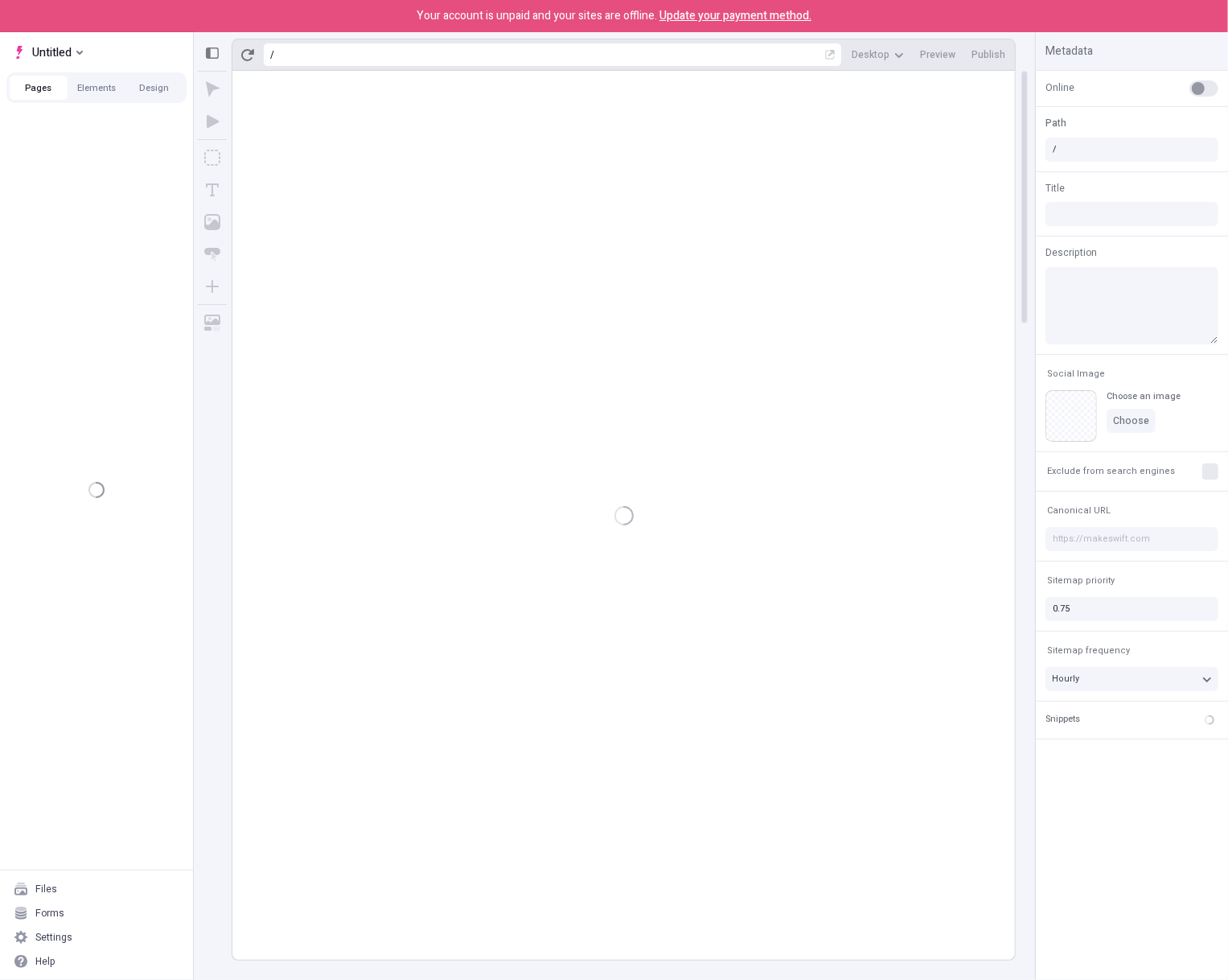
type input "/page"
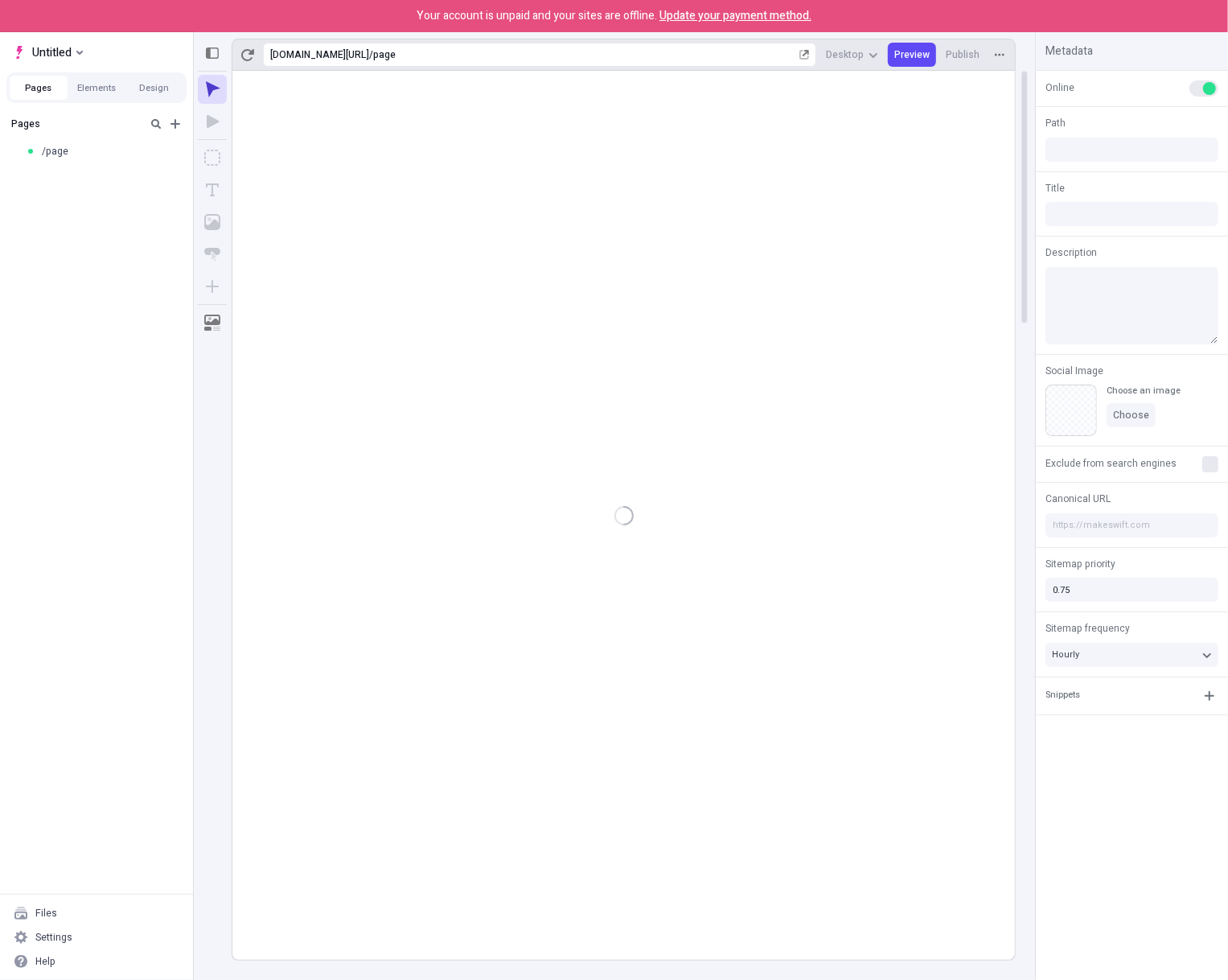
type input "/page"
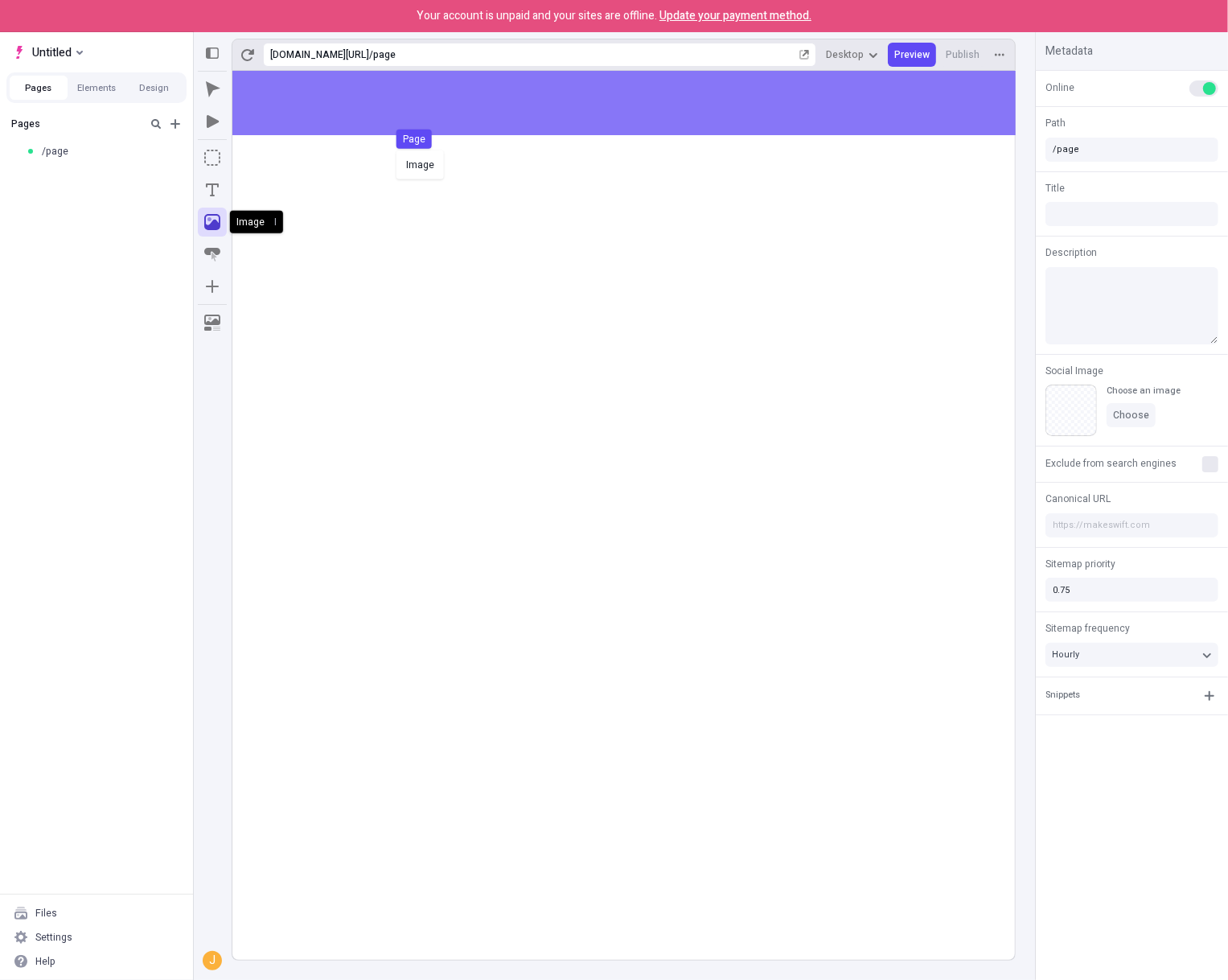
click at [494, 115] on body "Your account is unpaid and your sites are offline. Update your payment method. …" at bounding box center [614, 490] width 1228 height 980
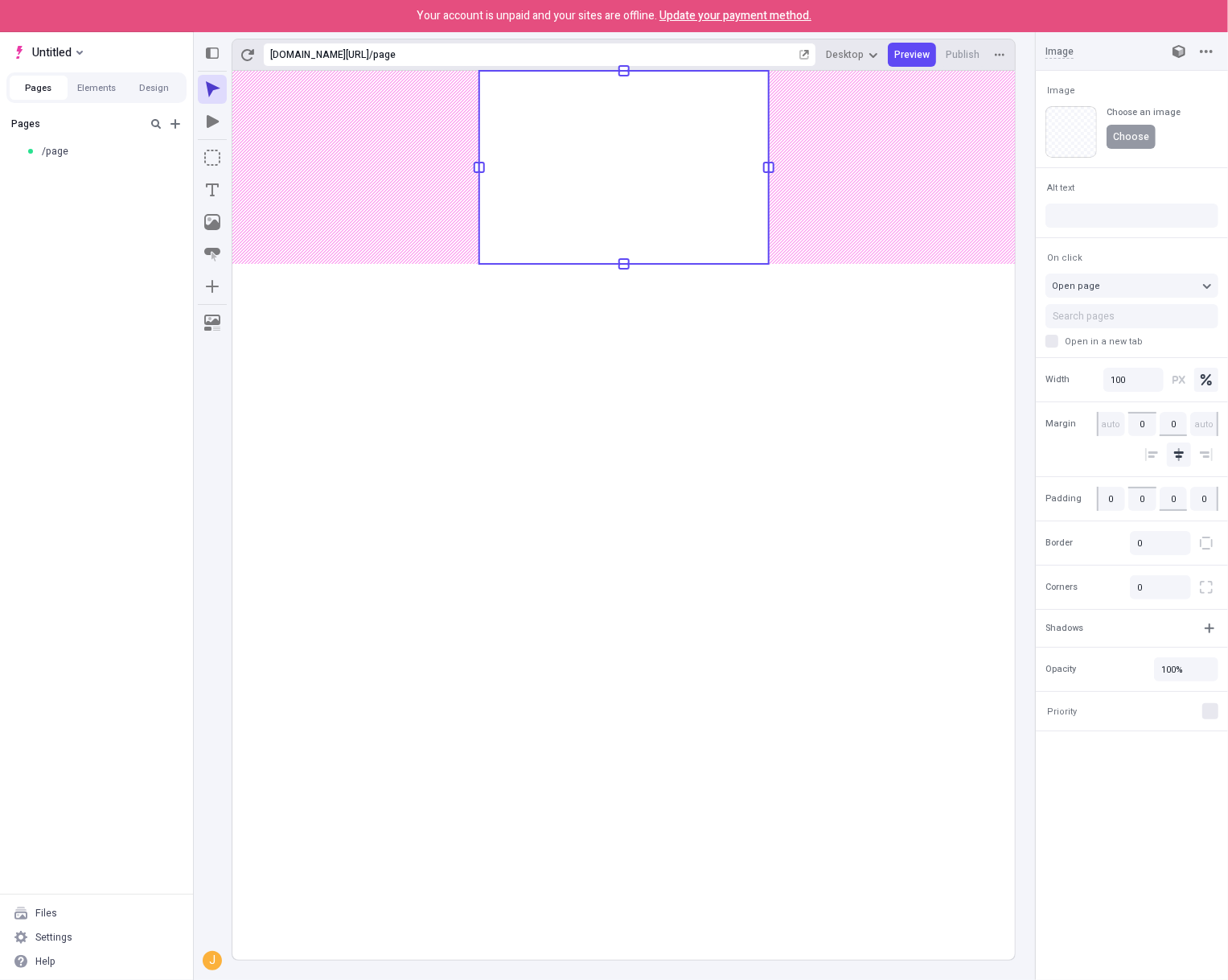
click at [1137, 130] on span "Choose" at bounding box center [1131, 136] width 36 height 12
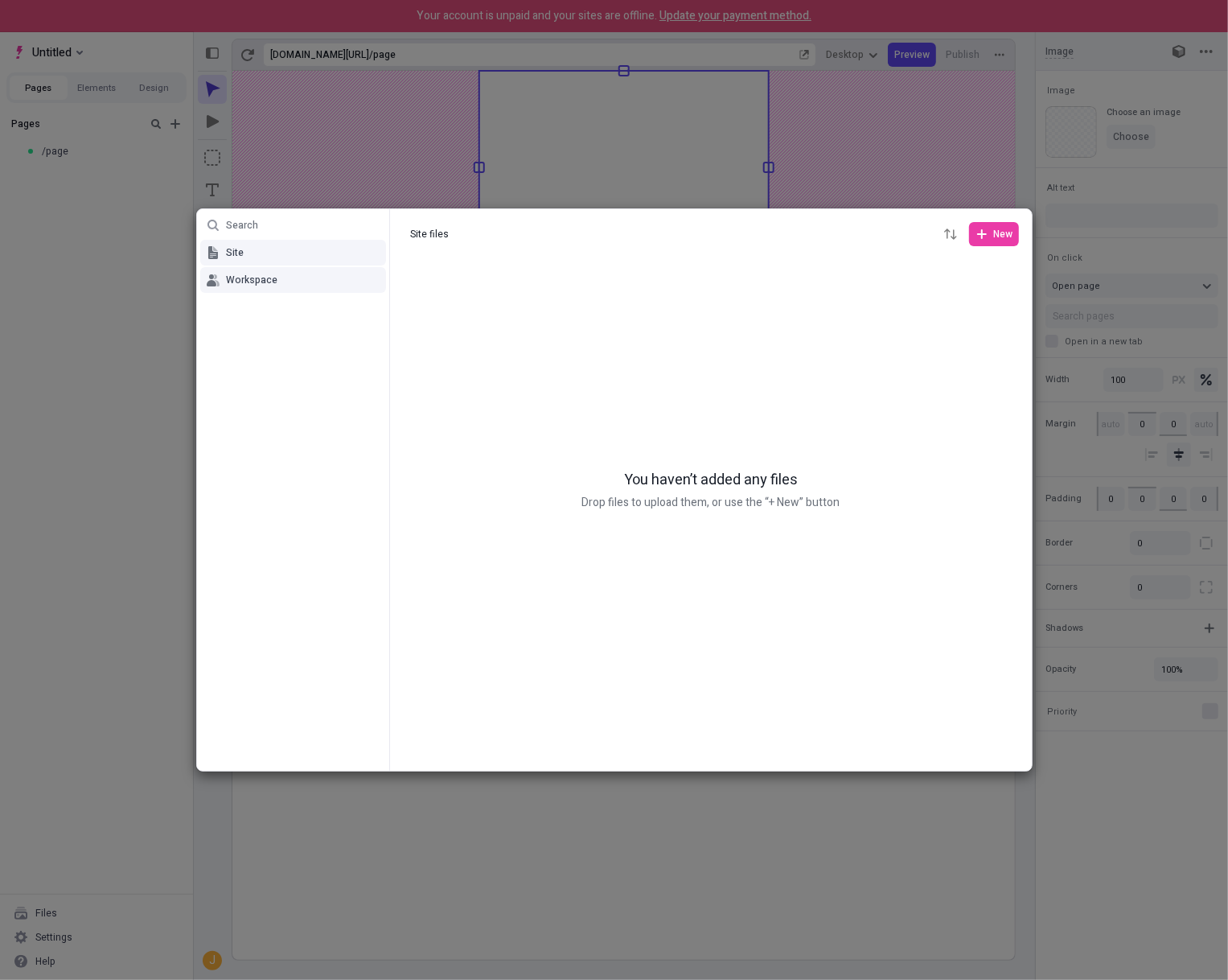
click at [277, 279] on button "Workspace" at bounding box center [293, 280] width 186 height 26
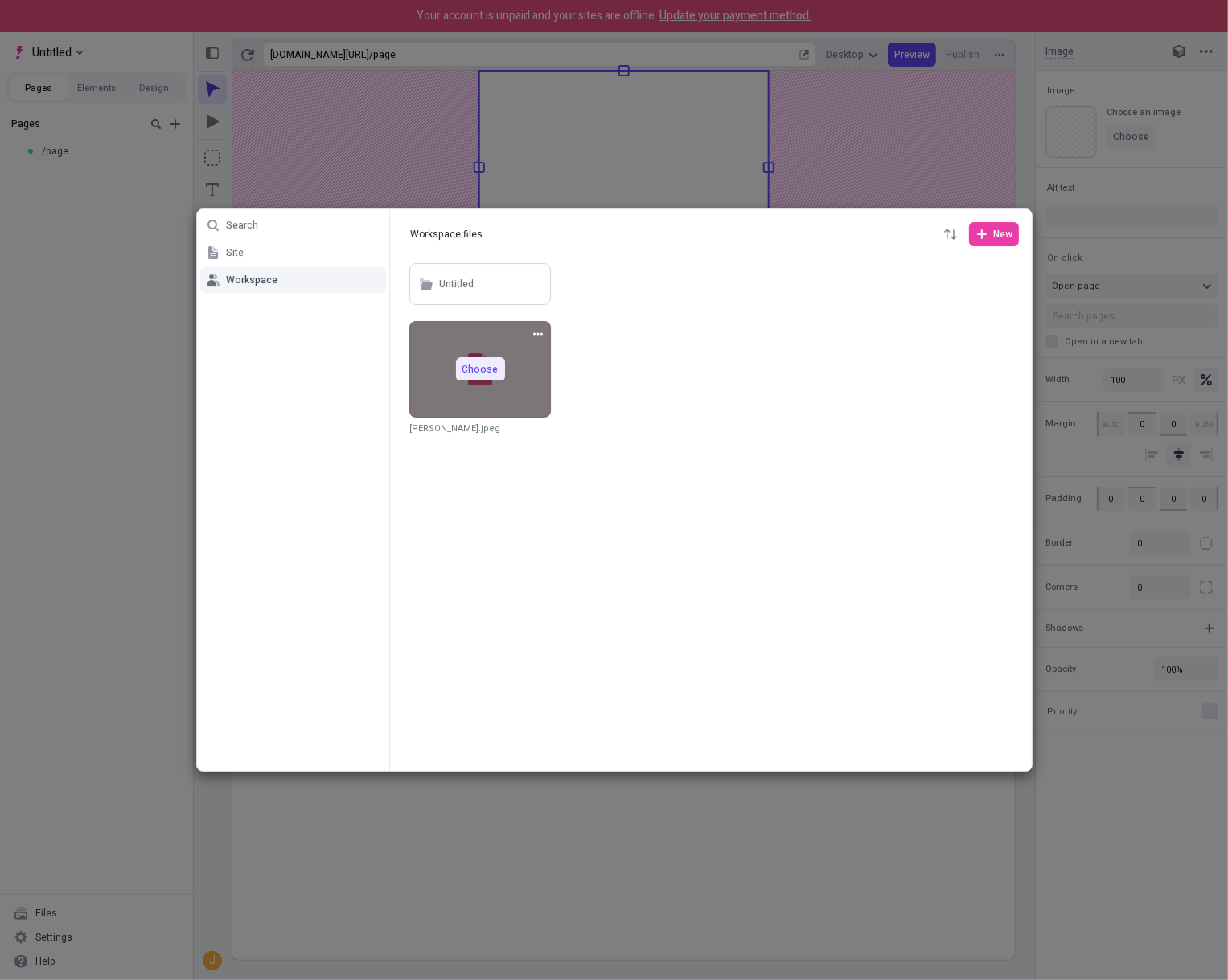
click at [475, 364] on span "Choose" at bounding box center [480, 368] width 36 height 12
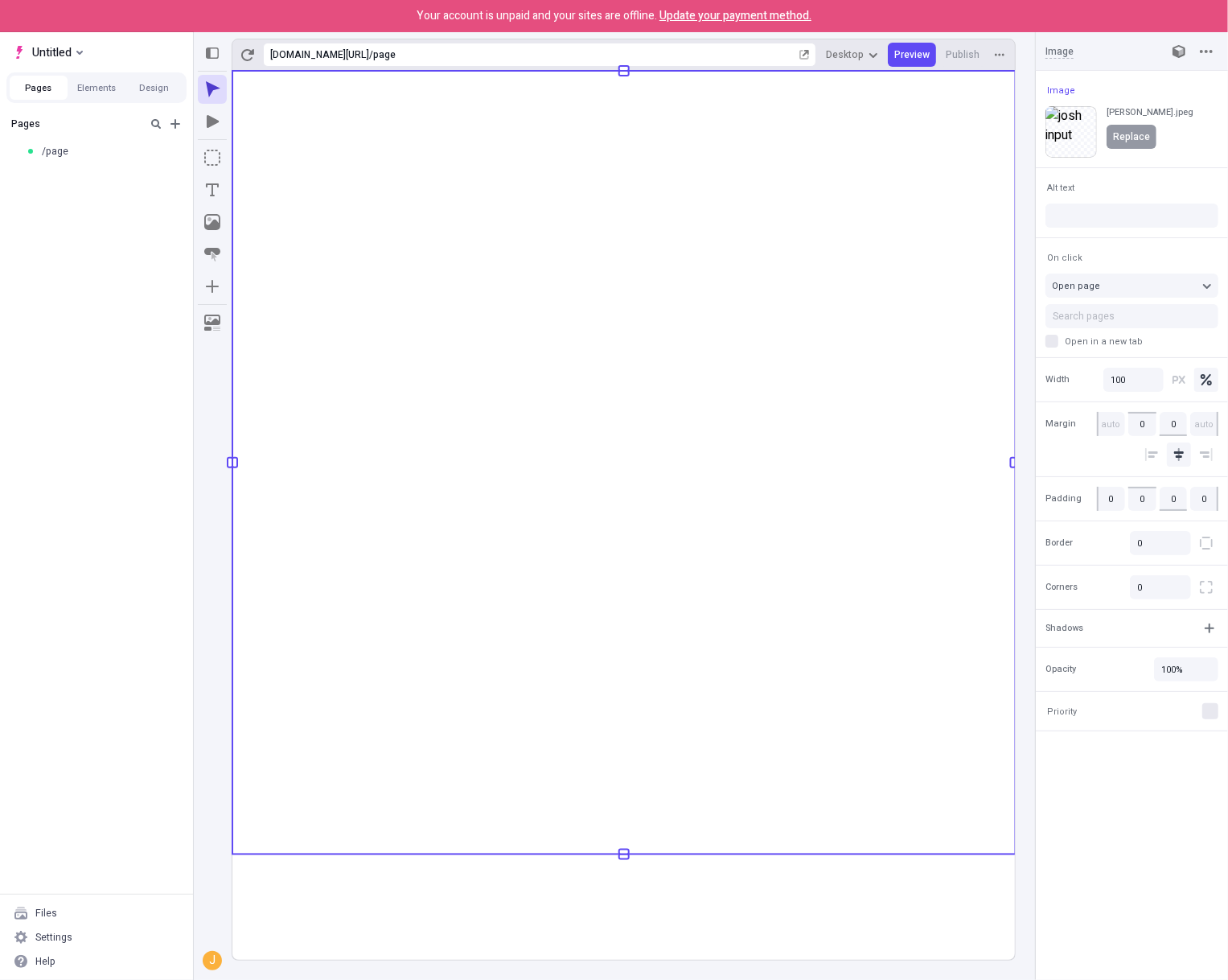
click at [1132, 137] on span "Replace" at bounding box center [1131, 136] width 37 height 12
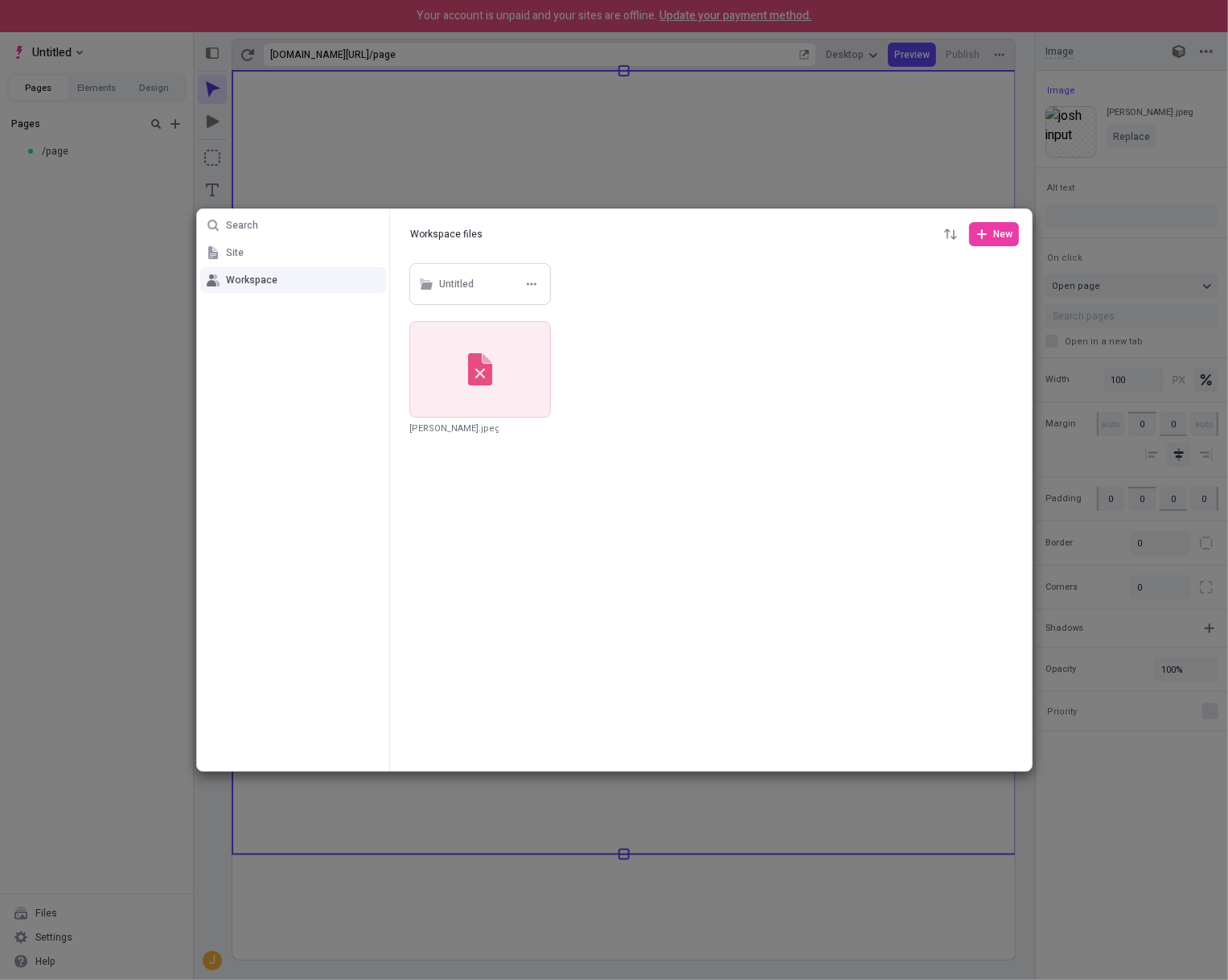
click at [468, 275] on div "Untitled" at bounding box center [456, 284] width 35 height 24
click at [460, 238] on button "Workspace files" at bounding box center [446, 234] width 87 height 24
type input "Workspace files"
click at [479, 275] on div "Untitled" at bounding box center [491, 284] width 104 height 24
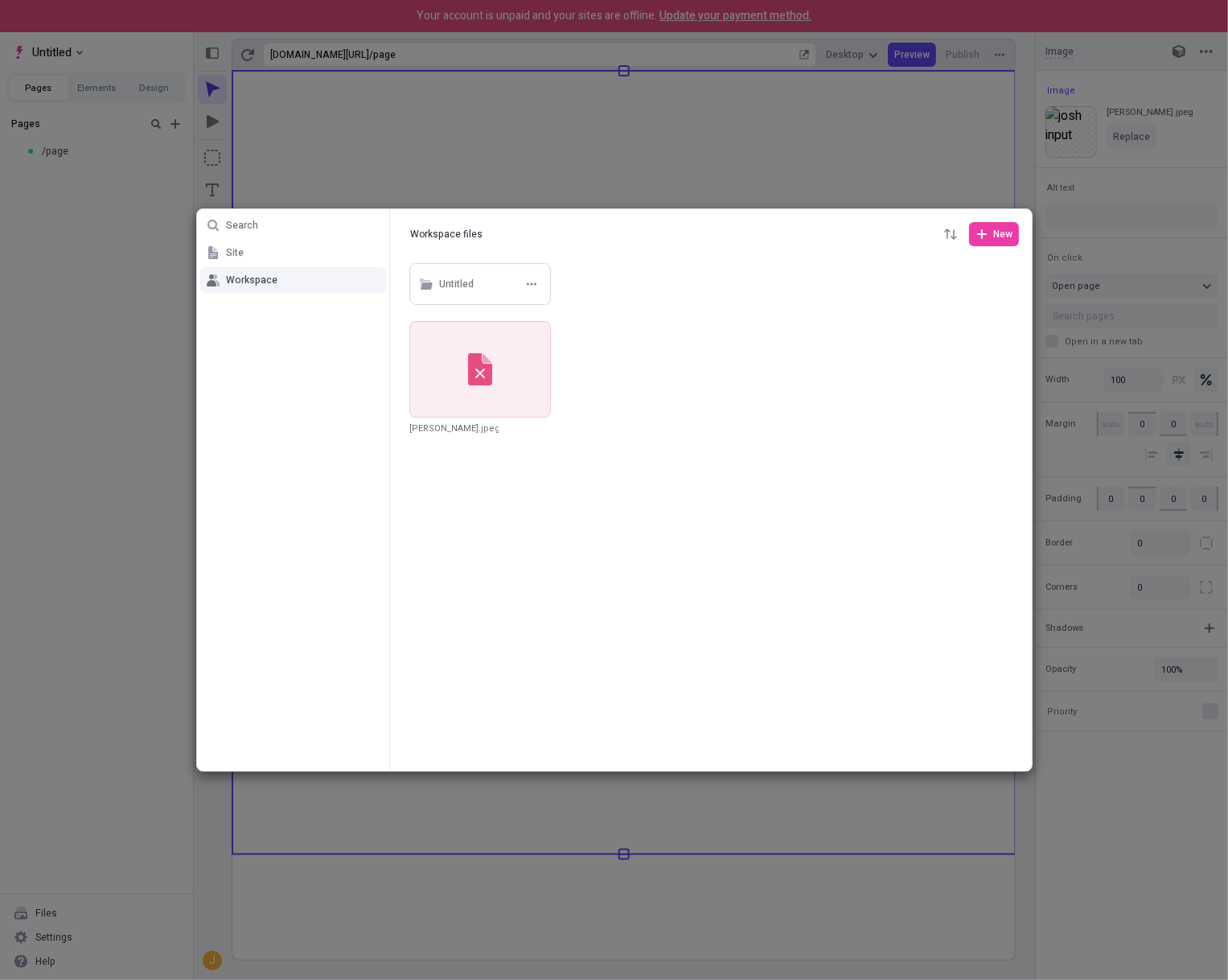
click at [479, 275] on div "Untitled" at bounding box center [491, 284] width 104 height 24
click at [473, 280] on div "Untitled" at bounding box center [491, 284] width 104 height 24
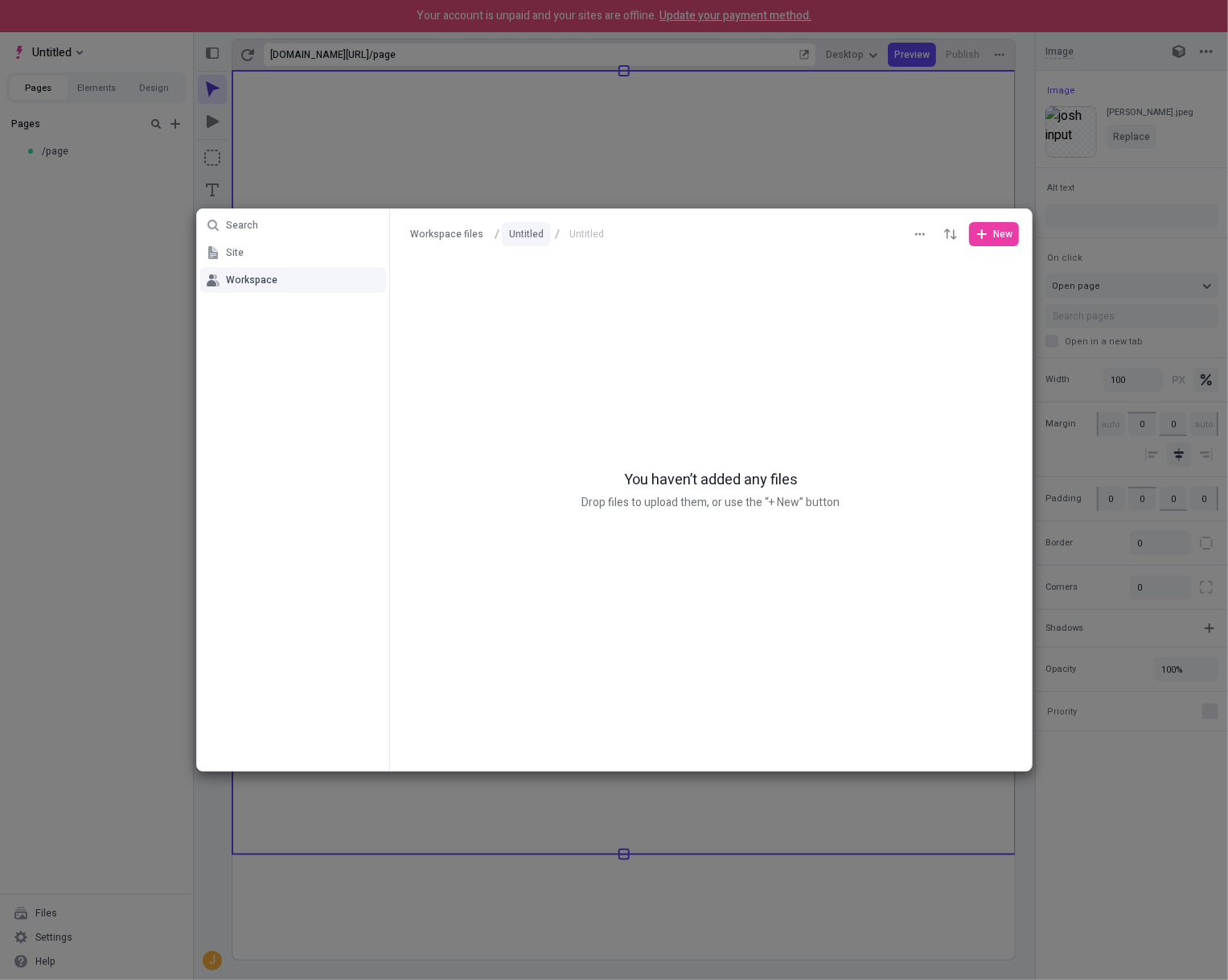
click at [538, 236] on button "Untitled" at bounding box center [526, 234] width 49 height 24
click at [588, 272] on div "asdf" at bounding box center [635, 284] width 142 height 42
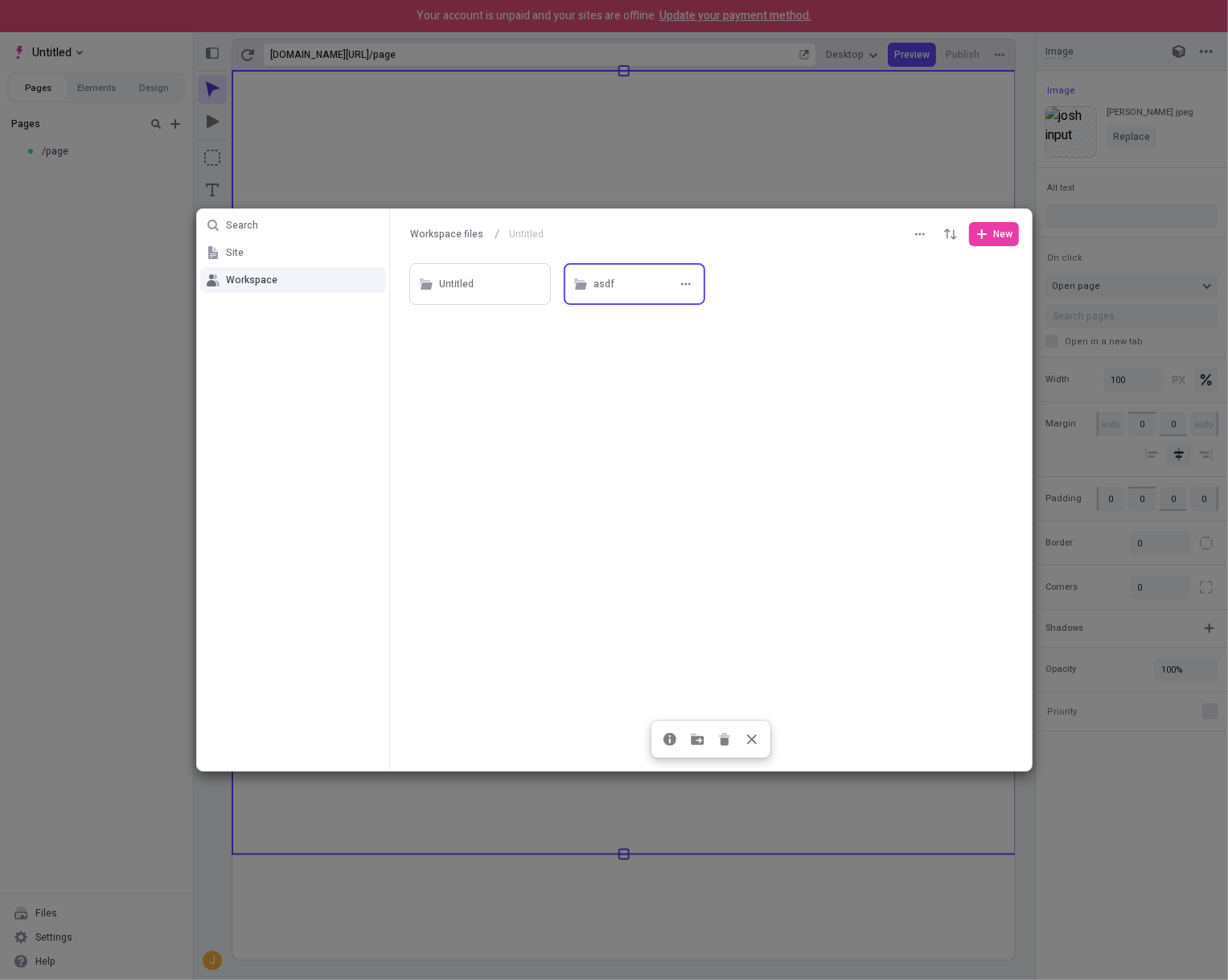
click at [588, 272] on div "asdf" at bounding box center [635, 284] width 142 height 42
type input "asdf"
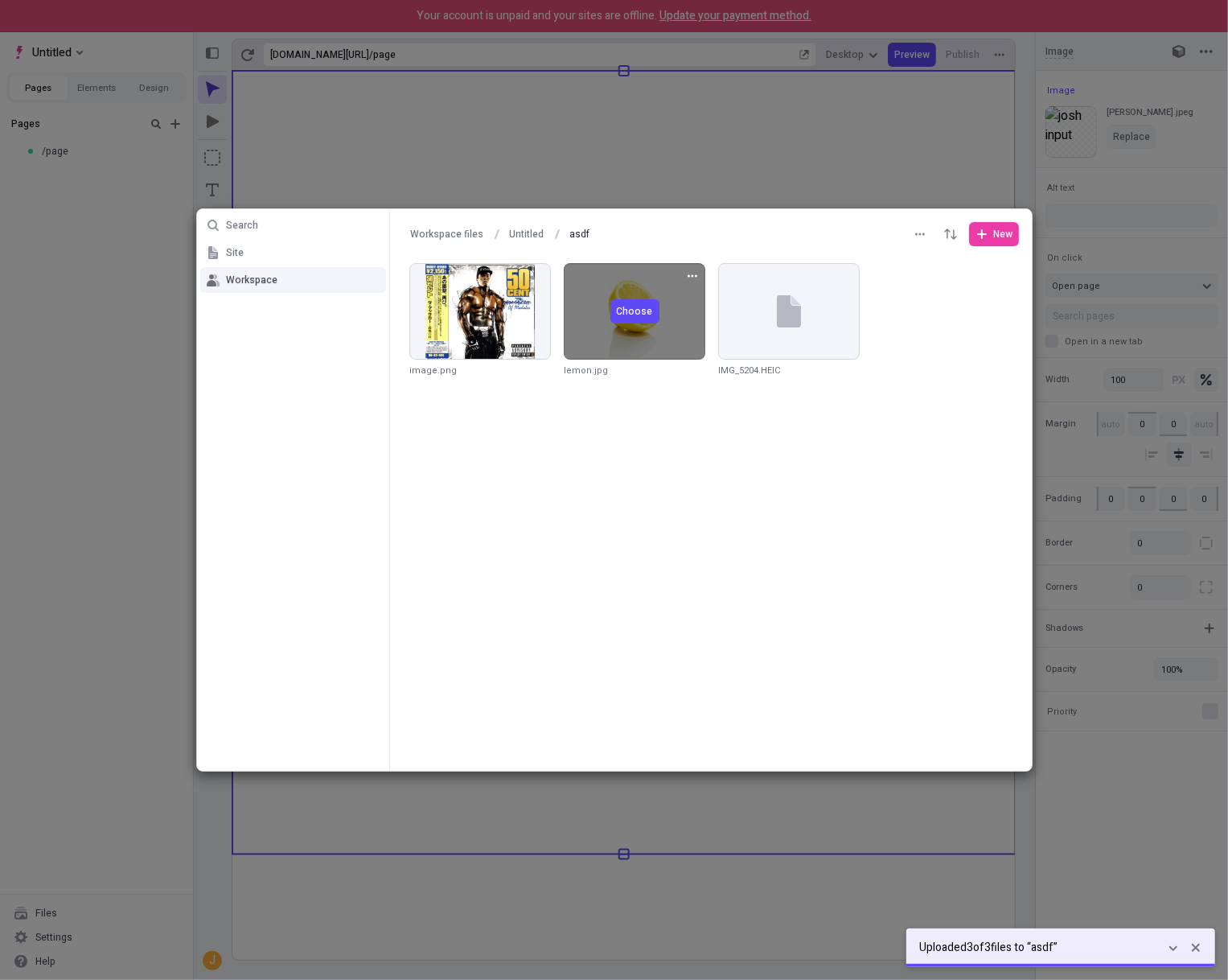
click at [650, 318] on button "Choose" at bounding box center [634, 311] width 49 height 24
